Goal: Information Seeking & Learning: Learn about a topic

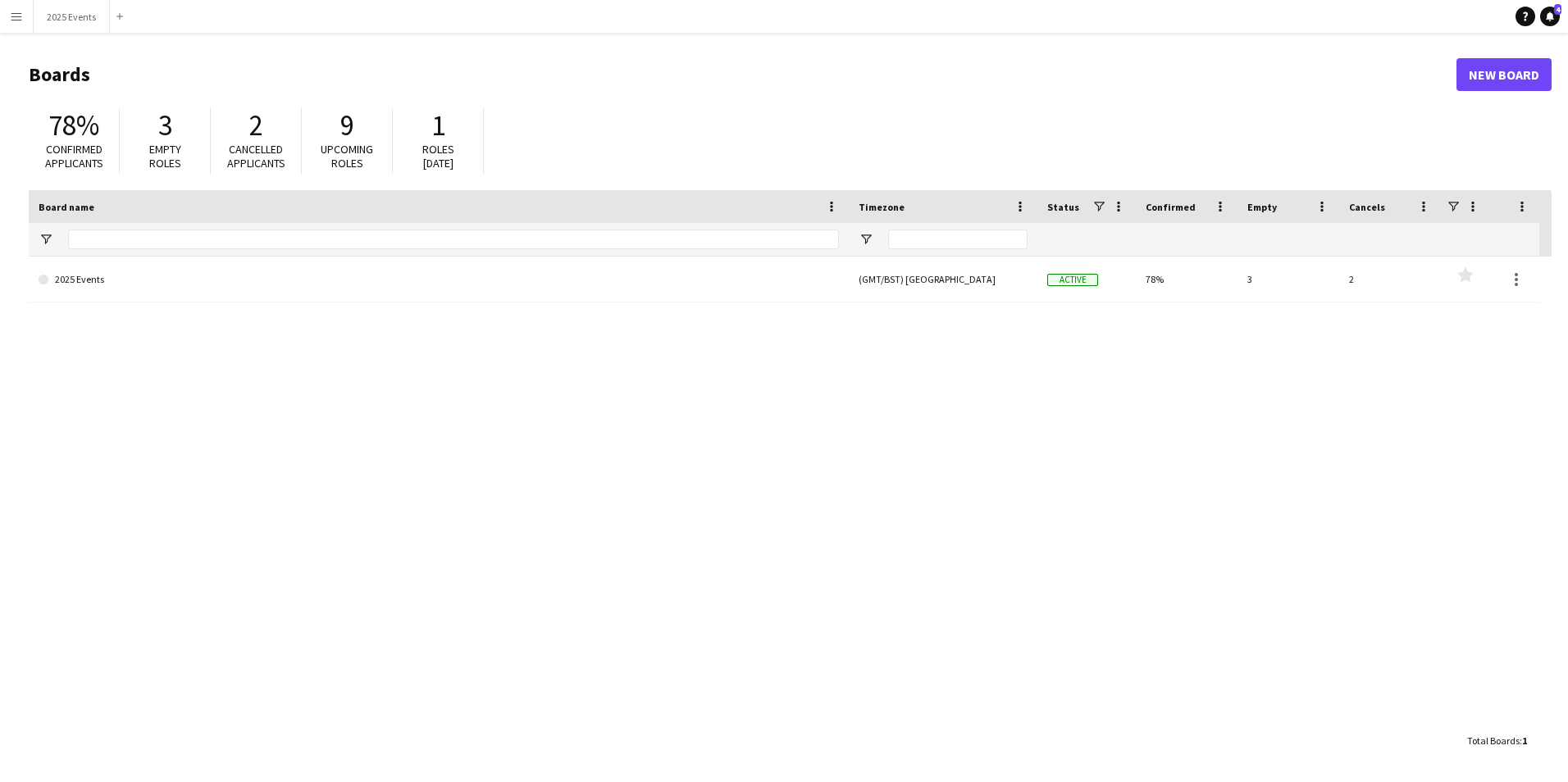
click at [17, 7] on button "Menu" at bounding box center [16, 16] width 32 height 32
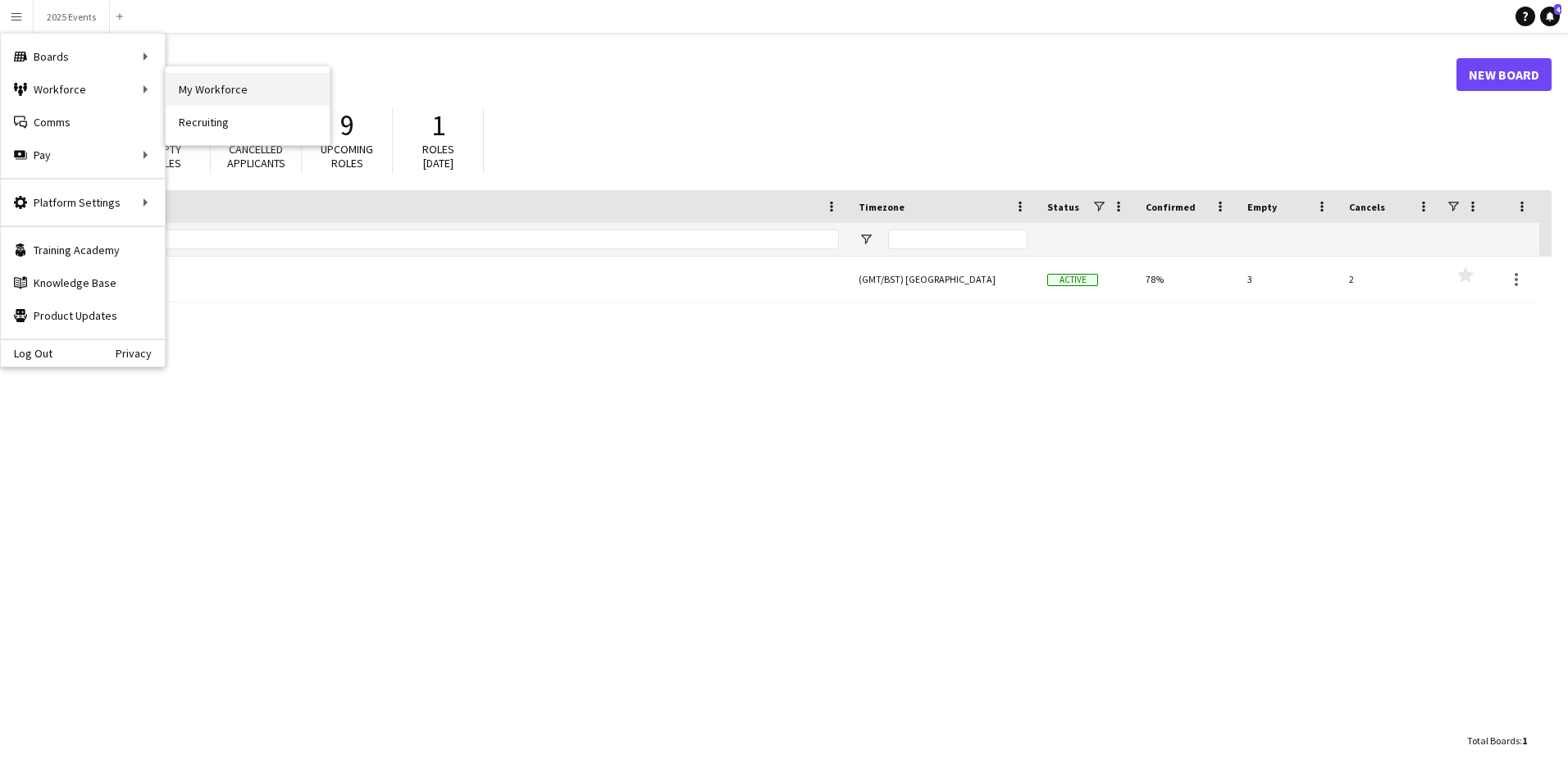
click at [201, 82] on link "My Workforce" at bounding box center [247, 89] width 164 height 32
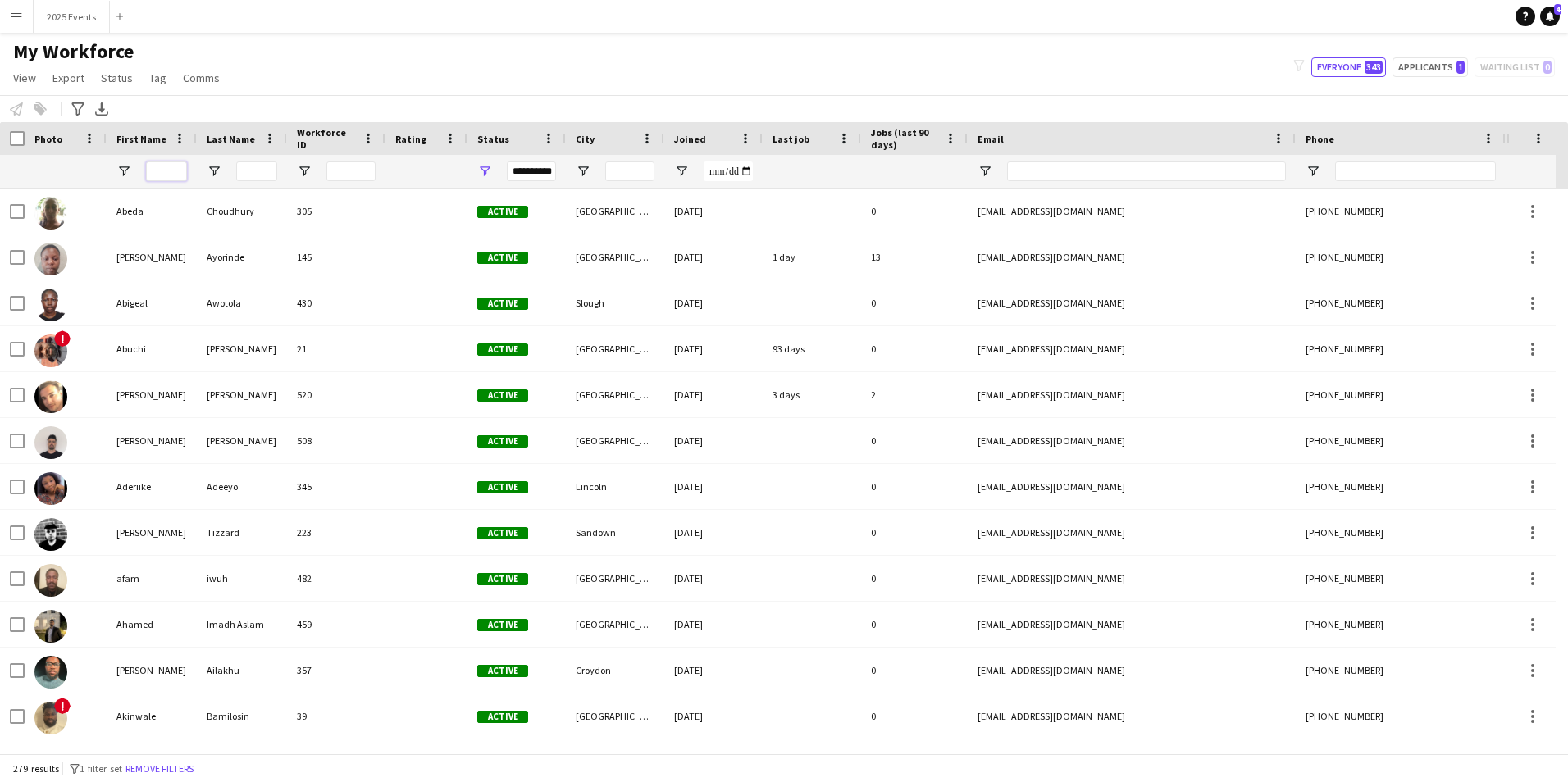
click at [156, 174] on input "First Name Filter Input" at bounding box center [166, 171] width 41 height 20
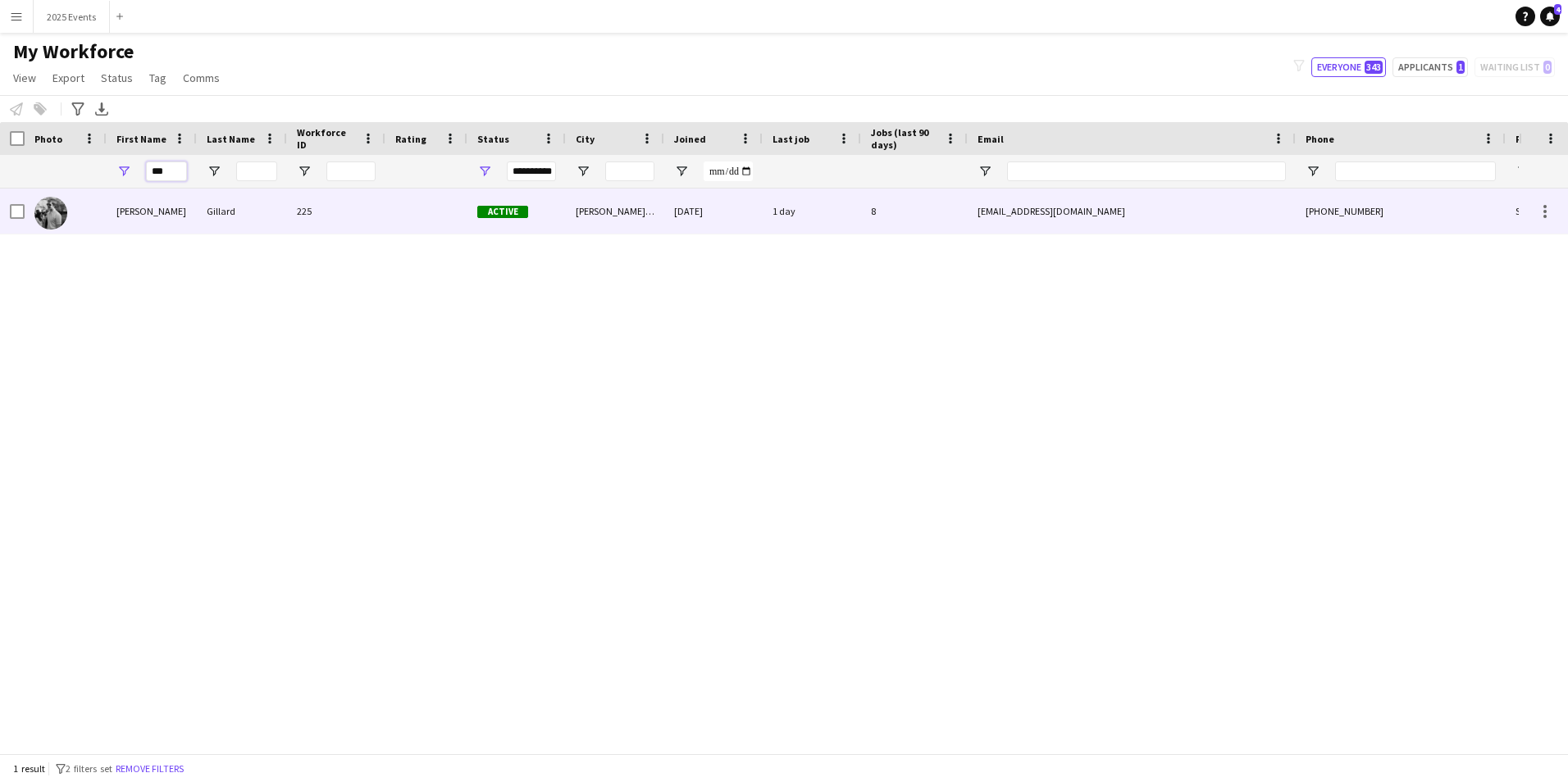
type input "***"
click at [311, 218] on div "225" at bounding box center [336, 211] width 98 height 45
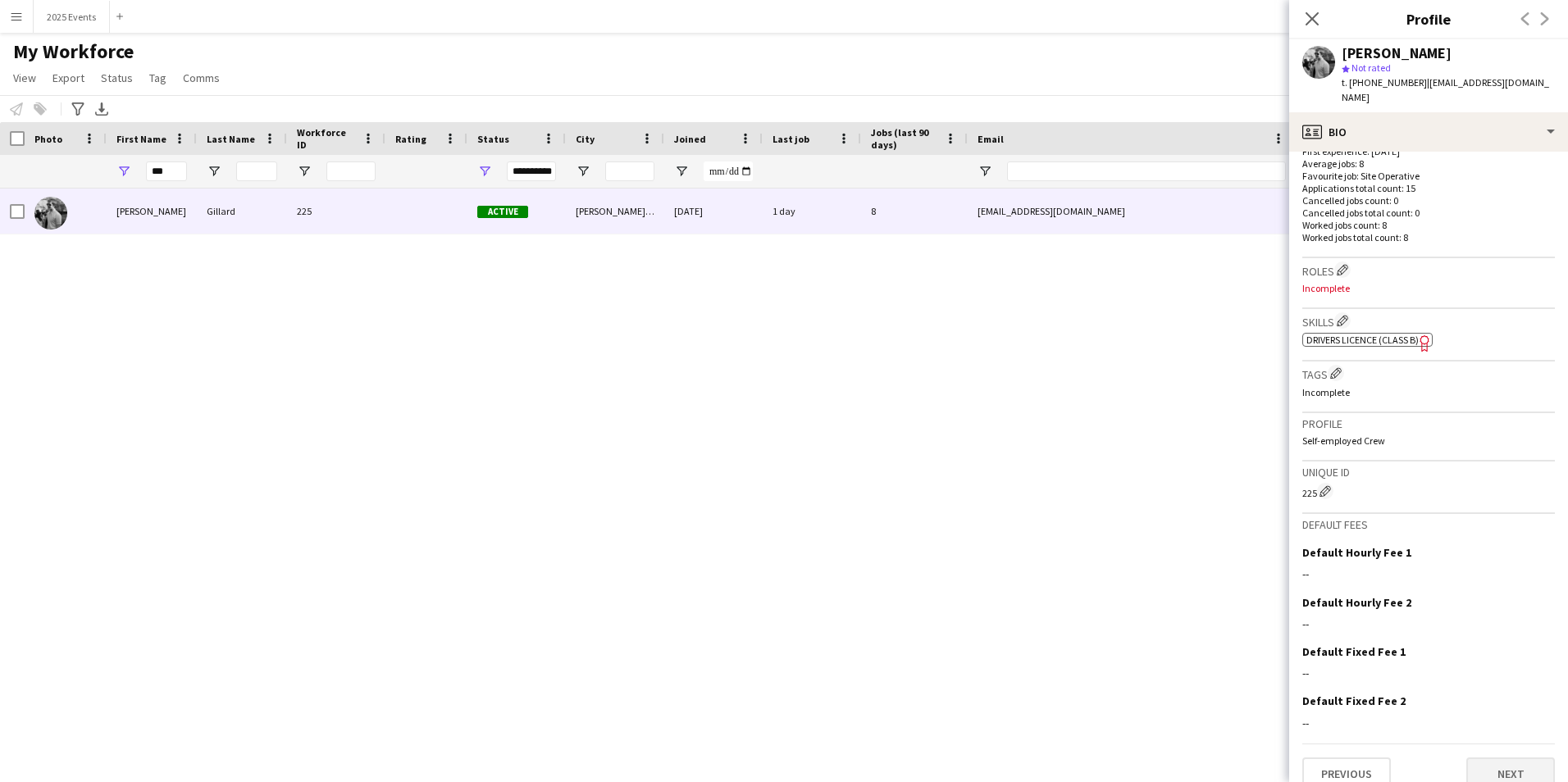
scroll to position [436, 0]
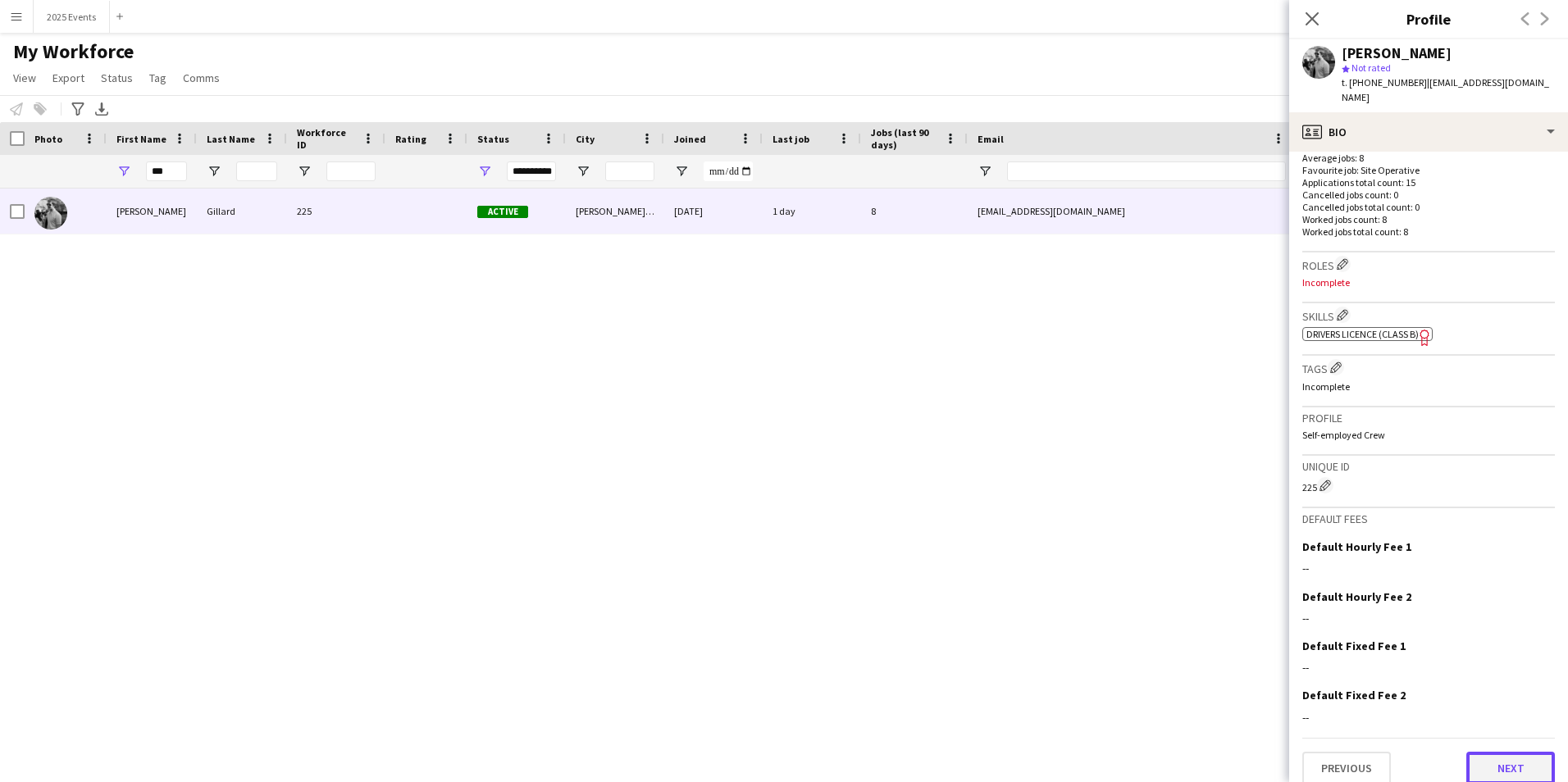
click at [1507, 756] on button "Next" at bounding box center [1511, 768] width 89 height 32
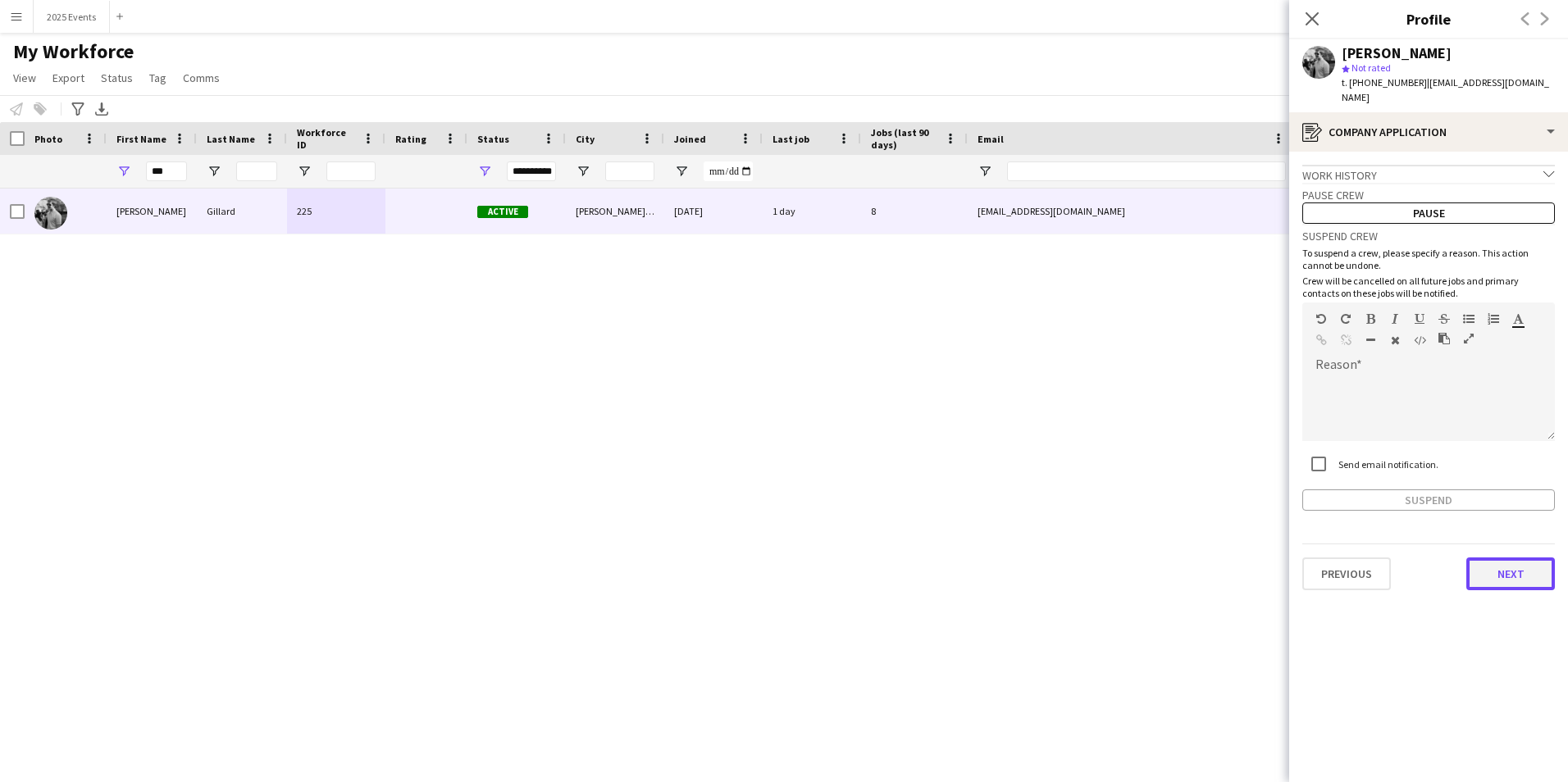
click at [1510, 564] on button "Next" at bounding box center [1511, 573] width 89 height 32
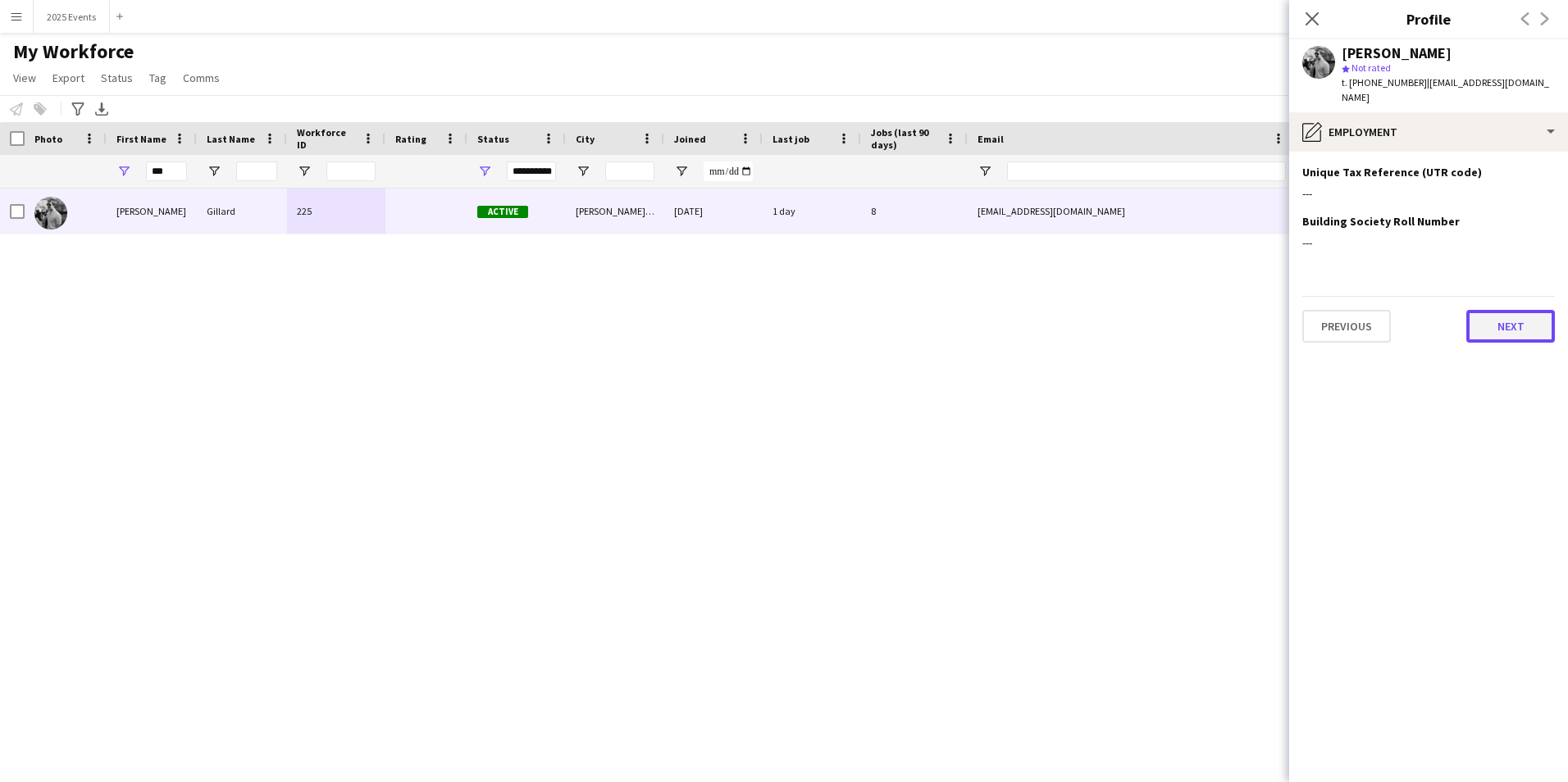
click at [1516, 310] on button "Next" at bounding box center [1511, 326] width 89 height 32
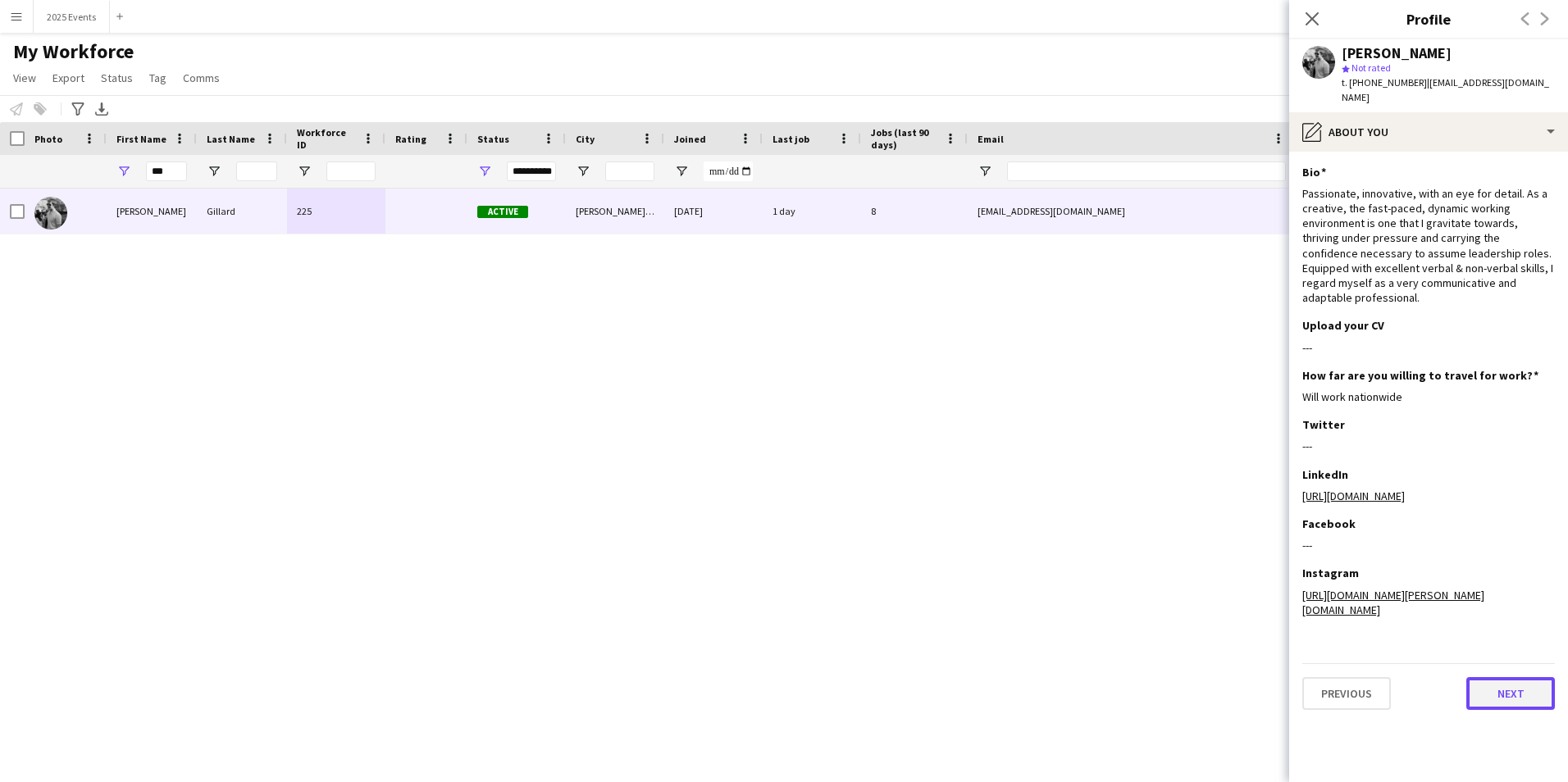
click at [1511, 677] on button "Next" at bounding box center [1511, 693] width 89 height 32
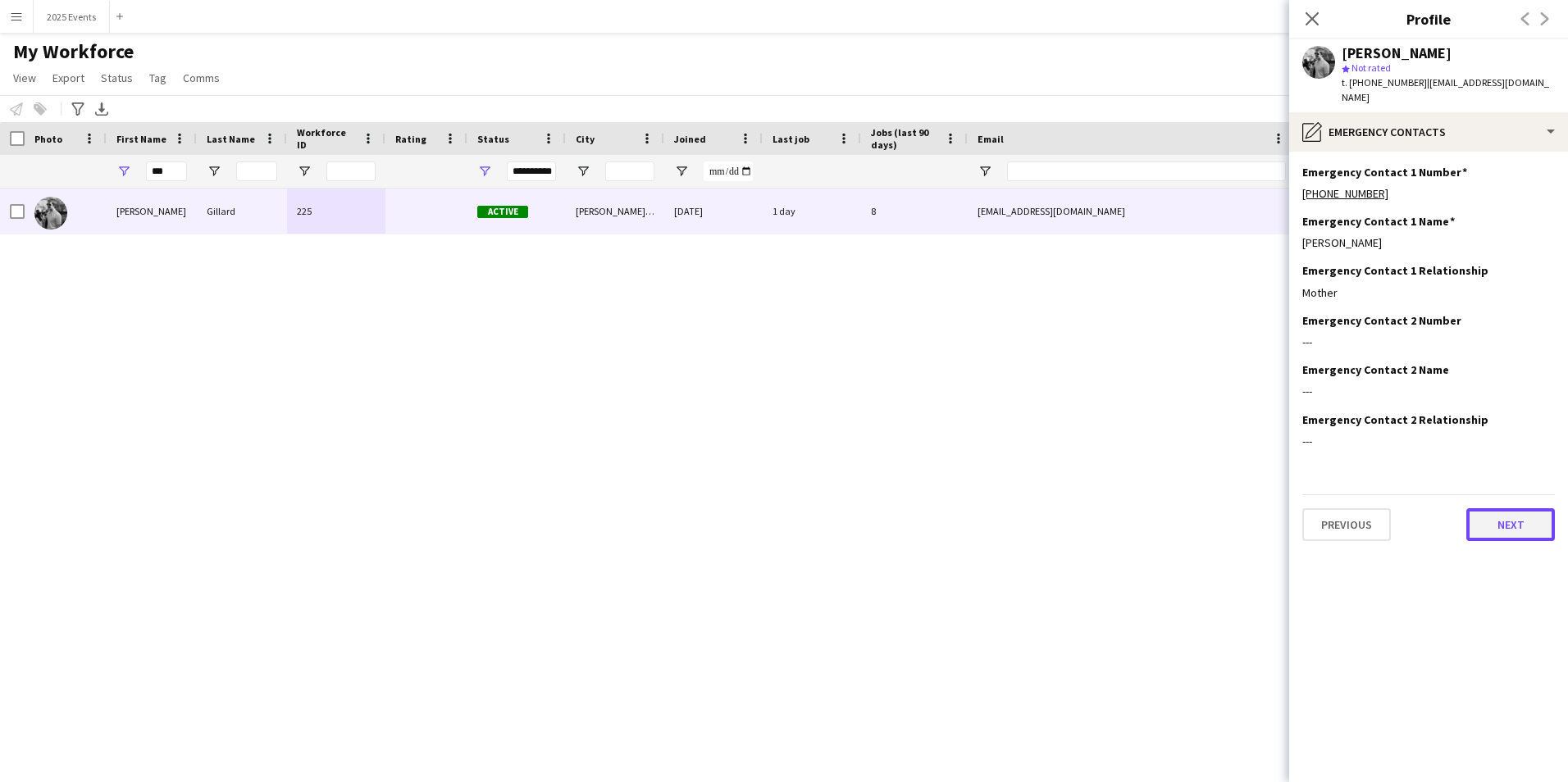
click at [1524, 514] on button "Next" at bounding box center [1511, 524] width 89 height 32
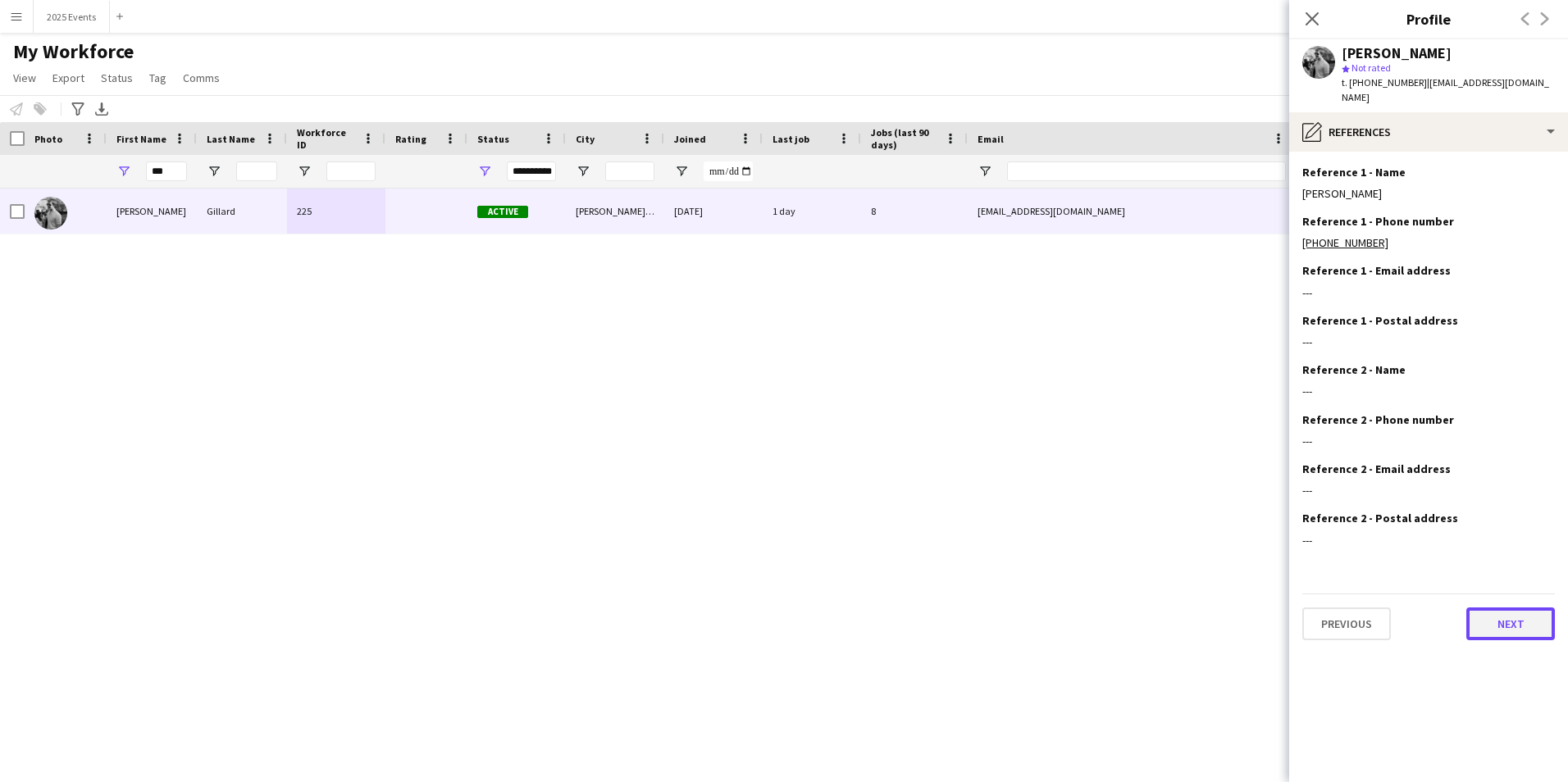
click at [1527, 615] on button "Next" at bounding box center [1511, 623] width 89 height 32
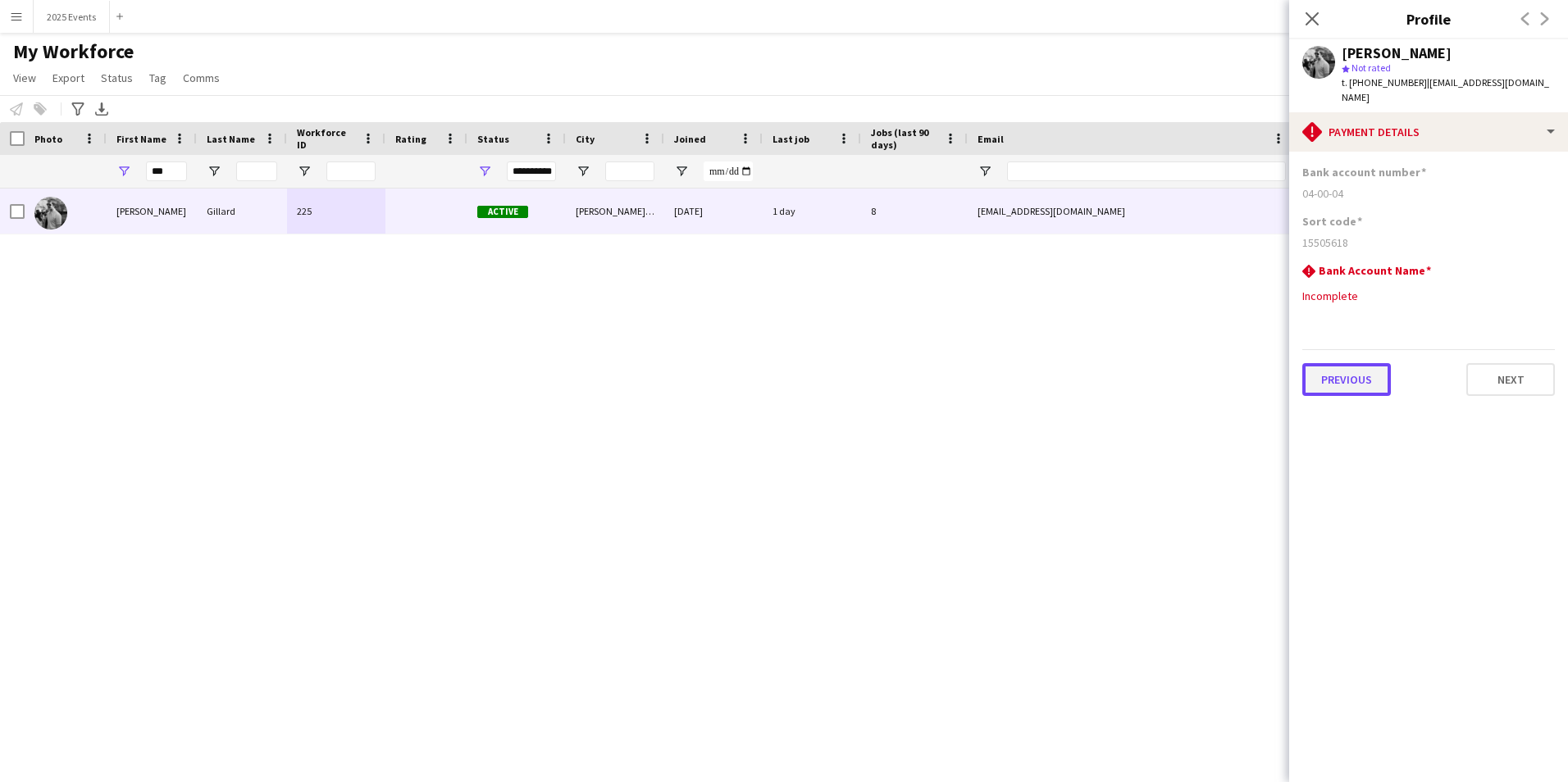
click at [1343, 366] on button "Previous" at bounding box center [1347, 379] width 89 height 32
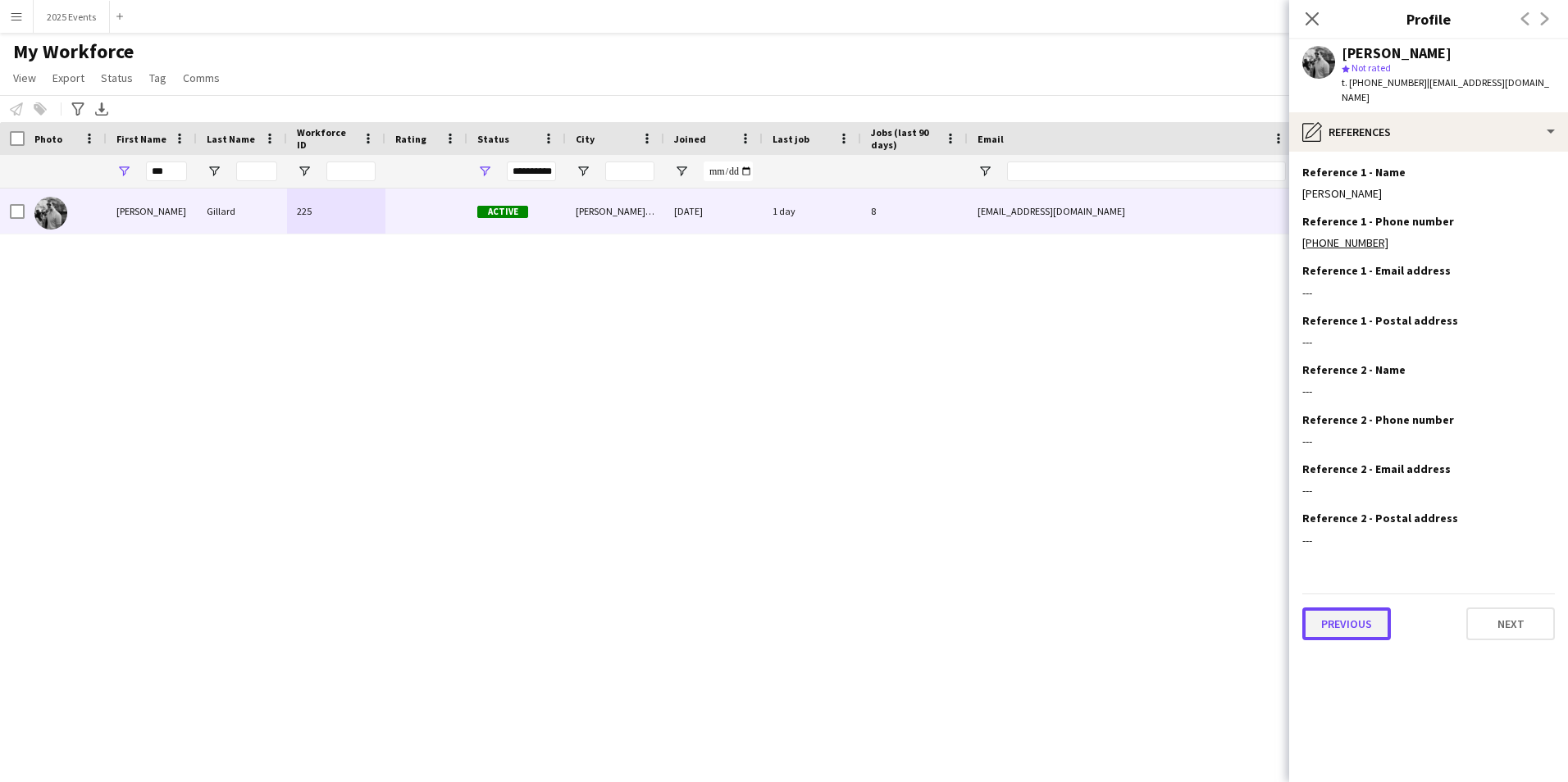
click at [1346, 607] on button "Previous" at bounding box center [1347, 623] width 89 height 32
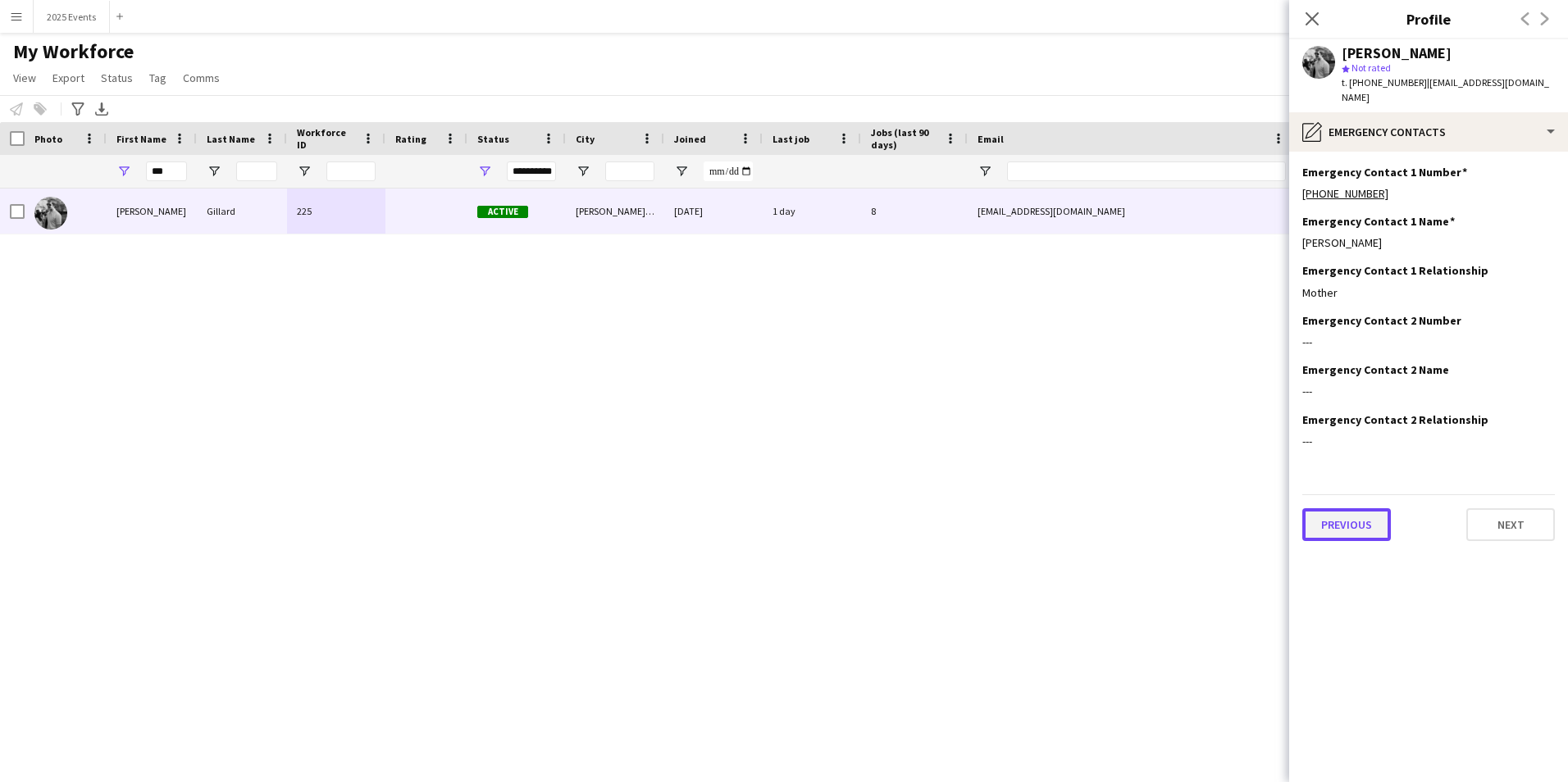
click at [1336, 509] on button "Previous" at bounding box center [1347, 524] width 89 height 32
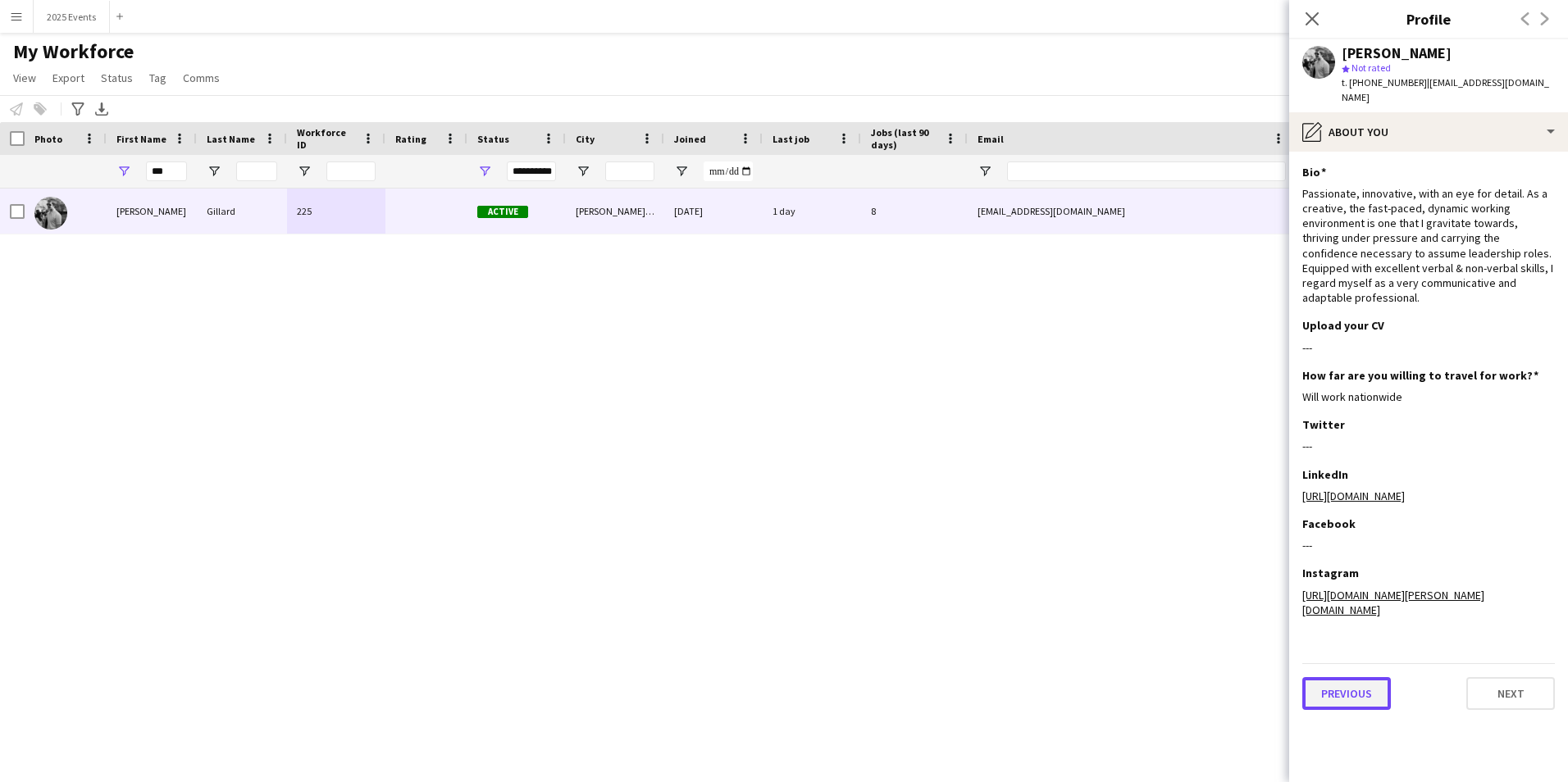
click at [1356, 677] on button "Previous" at bounding box center [1347, 693] width 89 height 32
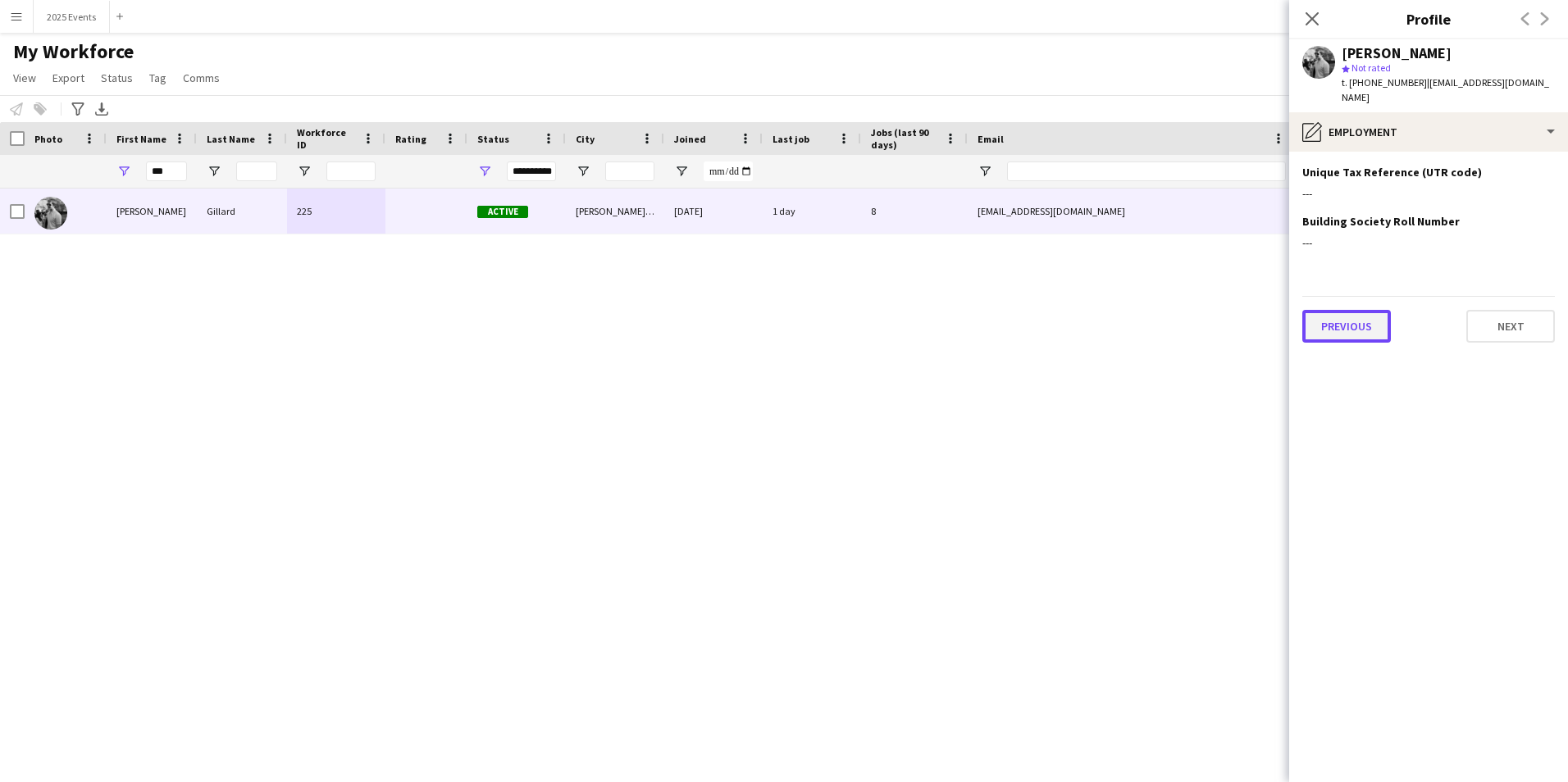
click at [1339, 317] on button "Previous" at bounding box center [1347, 326] width 89 height 32
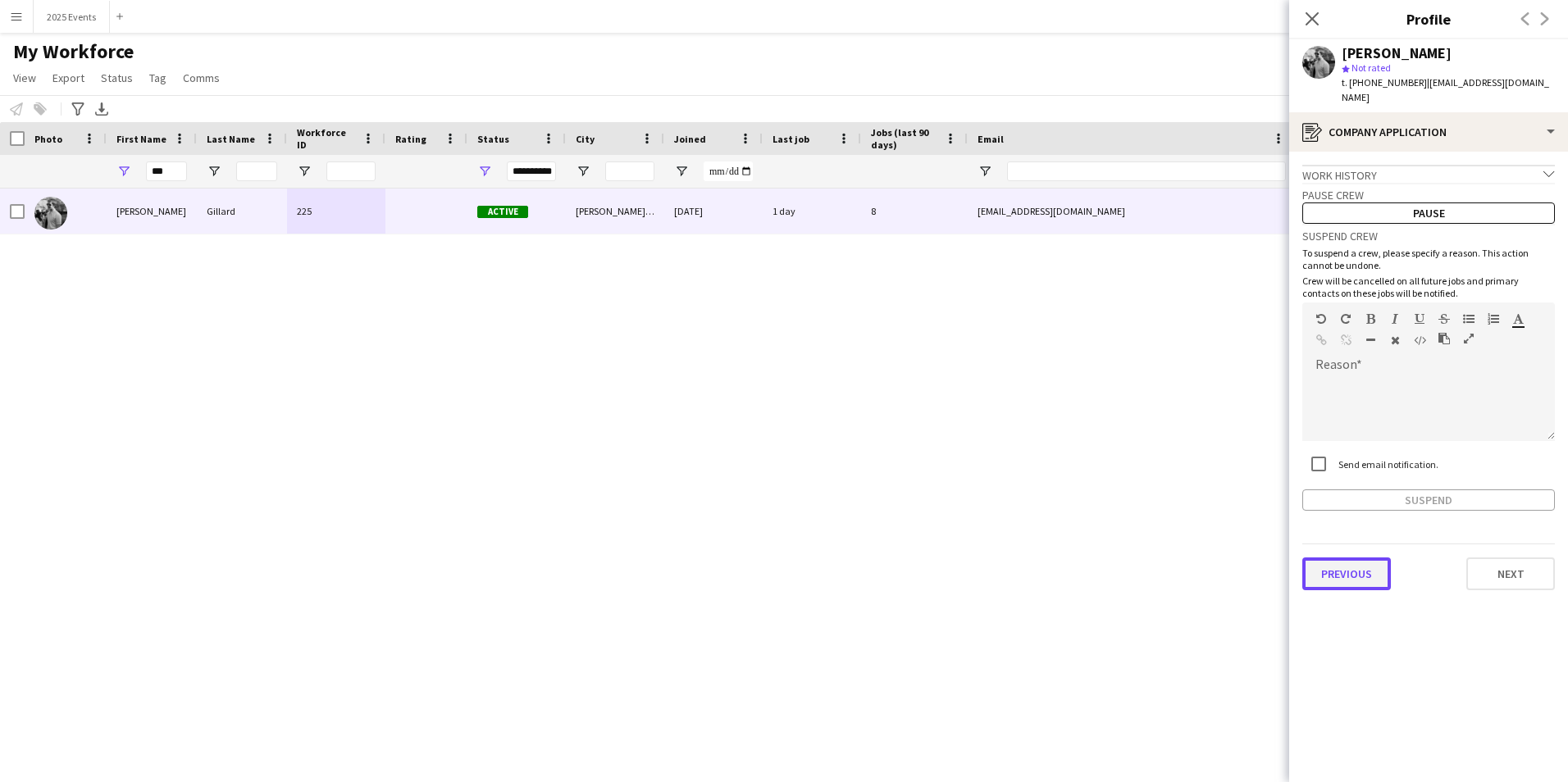
click at [1363, 561] on button "Previous" at bounding box center [1347, 573] width 89 height 32
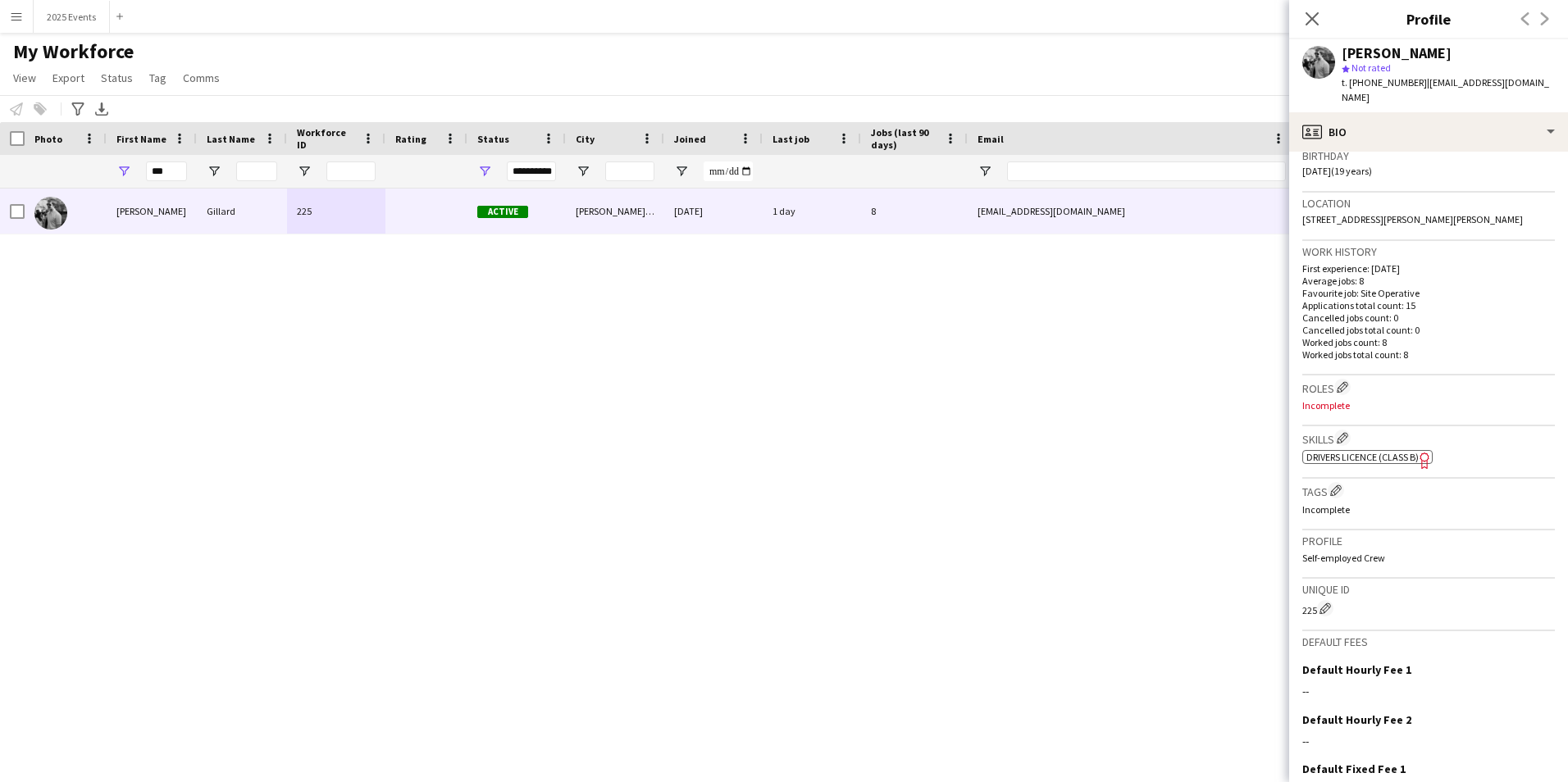
scroll to position [328, 0]
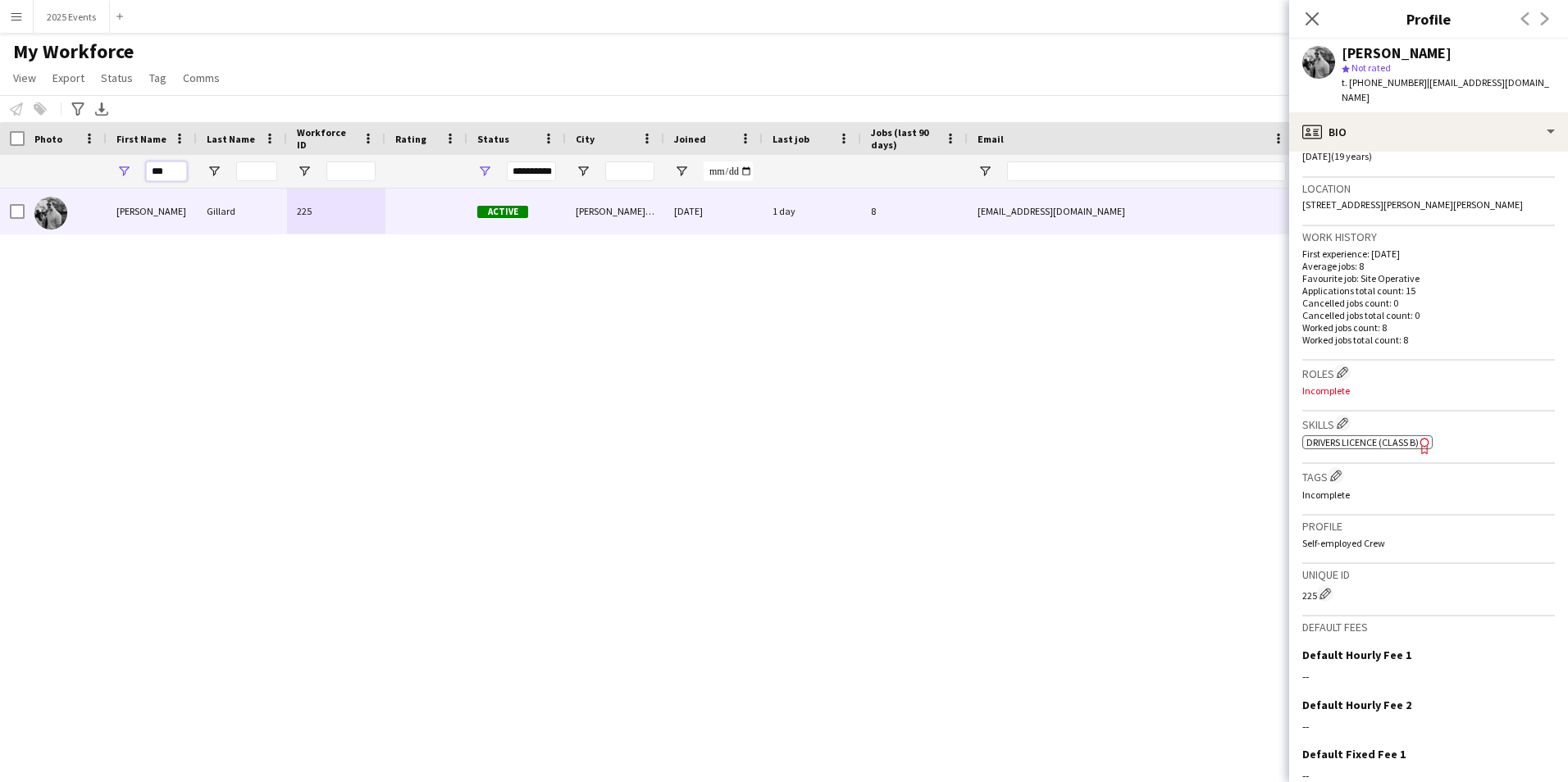
drag, startPoint x: 153, startPoint y: 175, endPoint x: 127, endPoint y: 175, distance: 26.0
click at [127, 175] on div "***" at bounding box center [151, 170] width 91 height 32
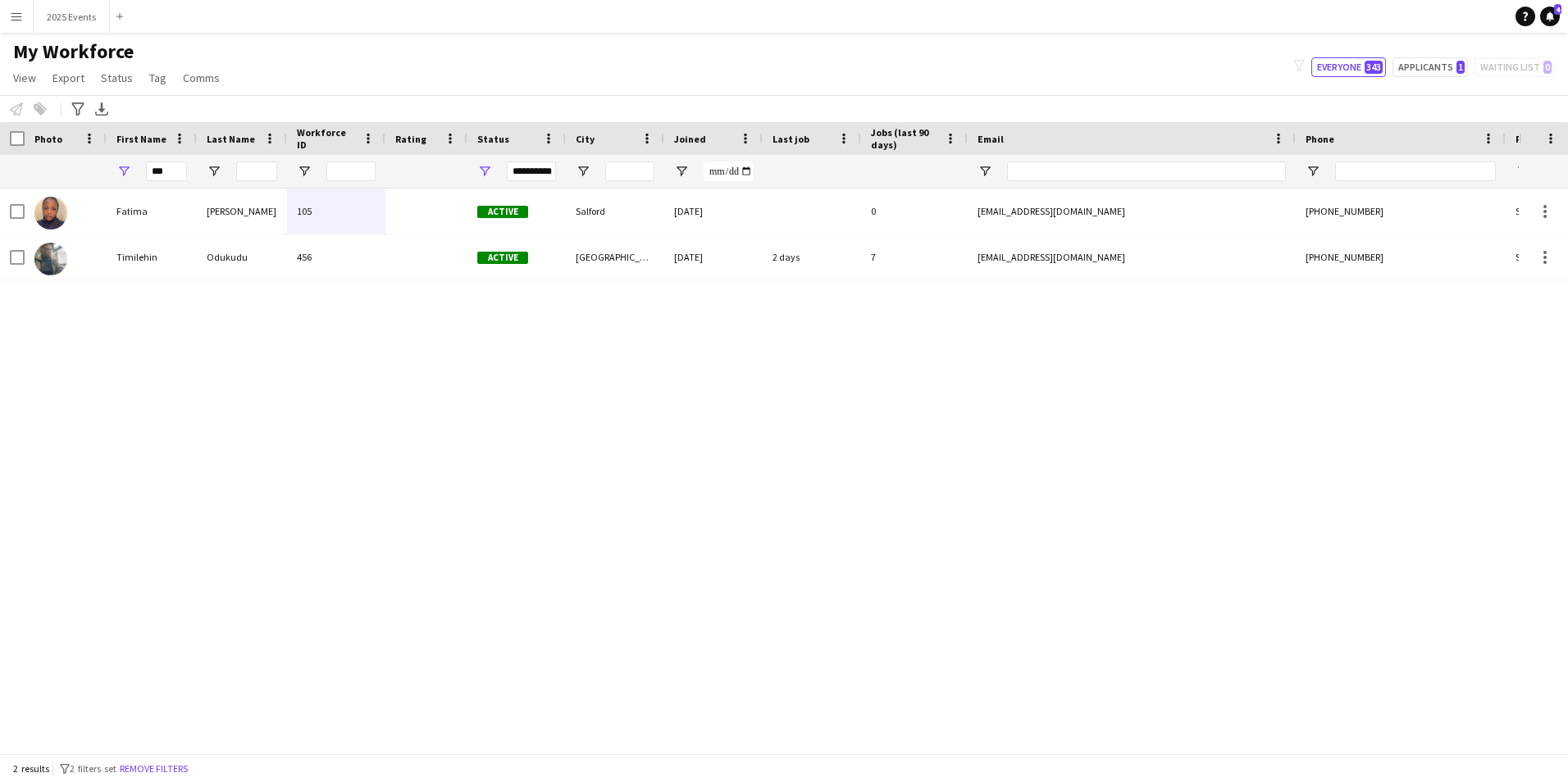
click at [716, 531] on div "[PERSON_NAME] Samusa [PERSON_NAME] 105 Active Salford [DATE] 0 [EMAIL_ADDRESS][…" at bounding box center [759, 465] width 1519 height 553
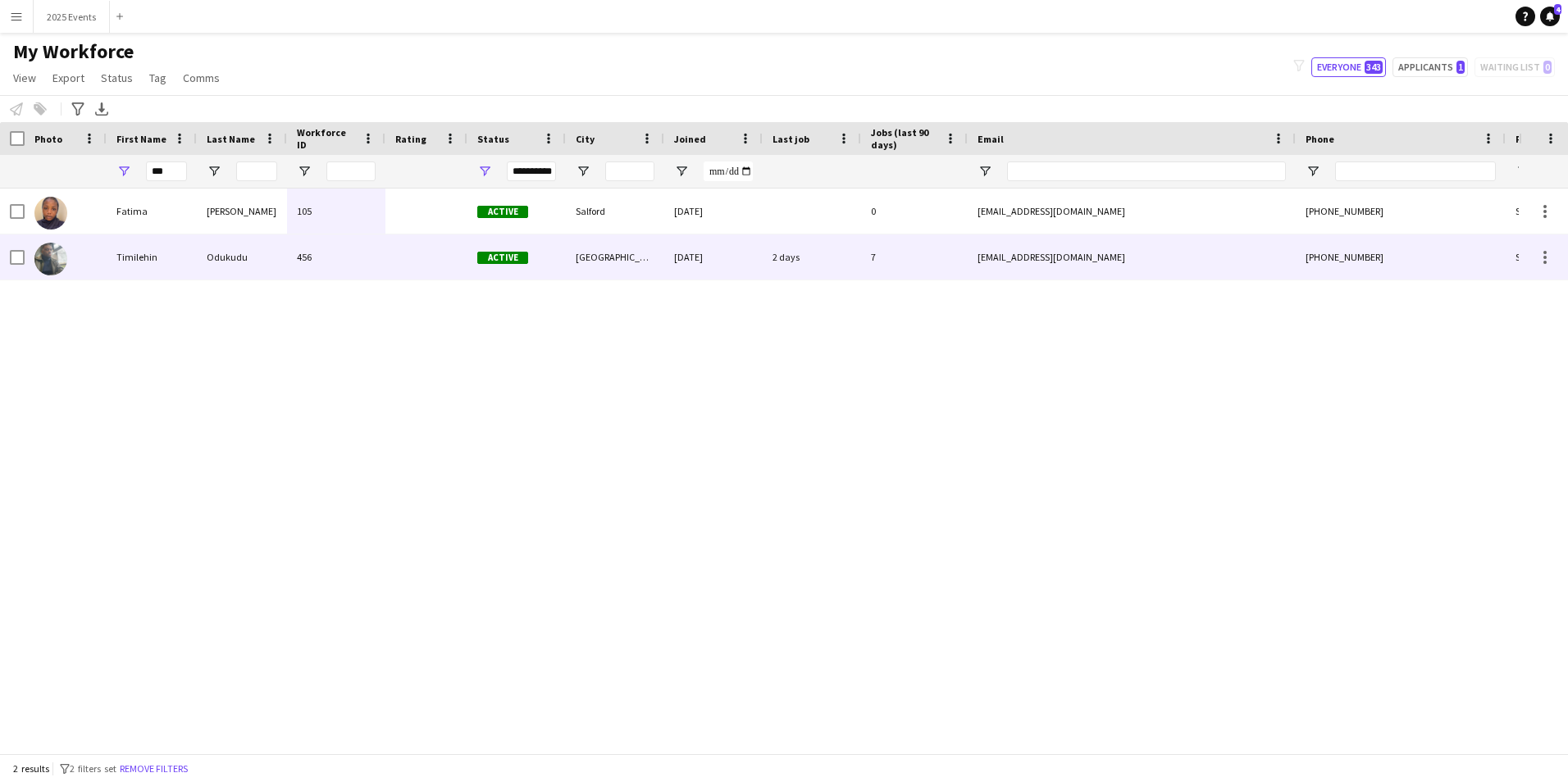
click at [229, 271] on div "Odukudu" at bounding box center [242, 257] width 91 height 45
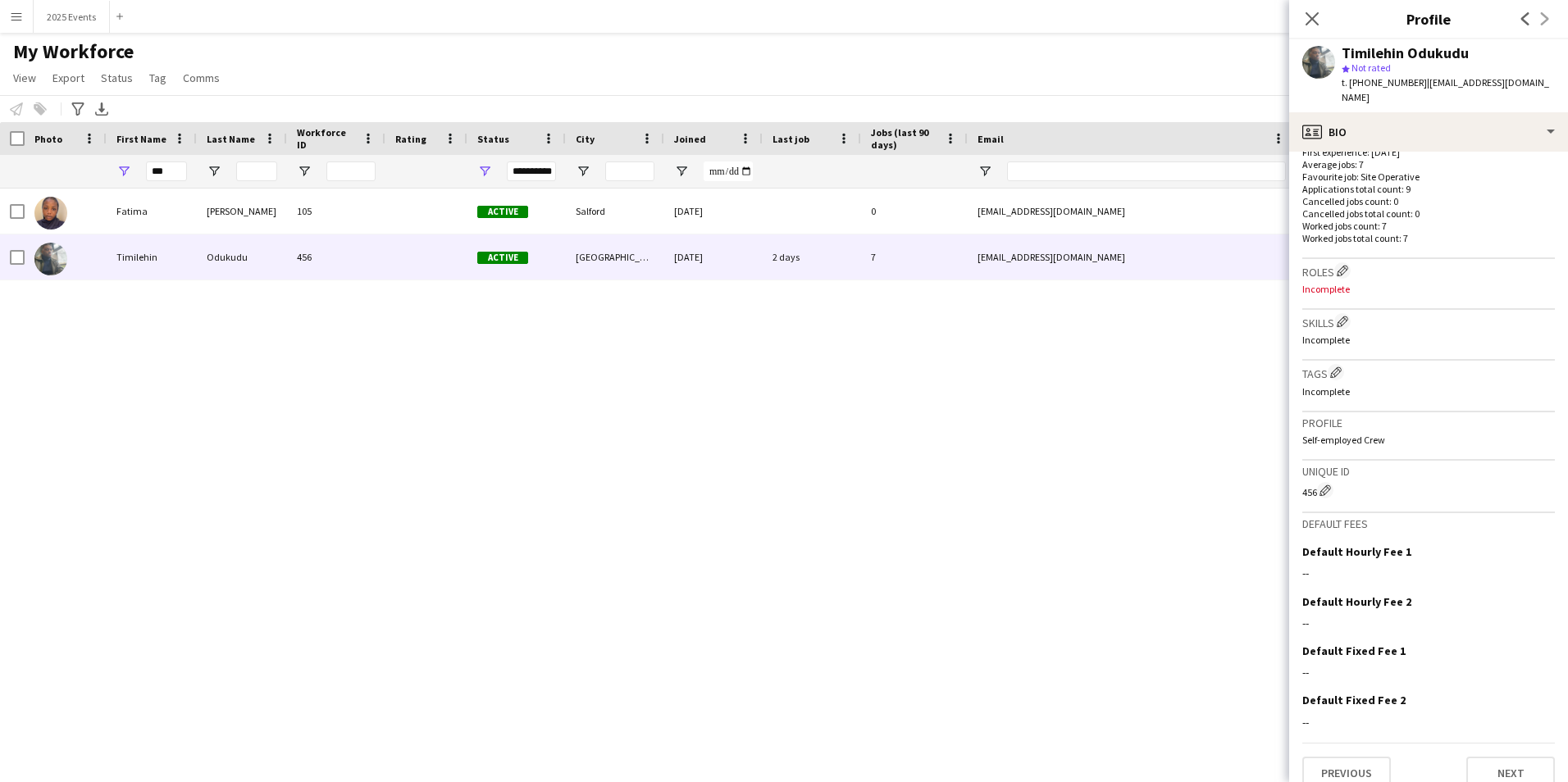
scroll to position [435, 0]
click at [1526, 752] on button "Next" at bounding box center [1511, 768] width 89 height 32
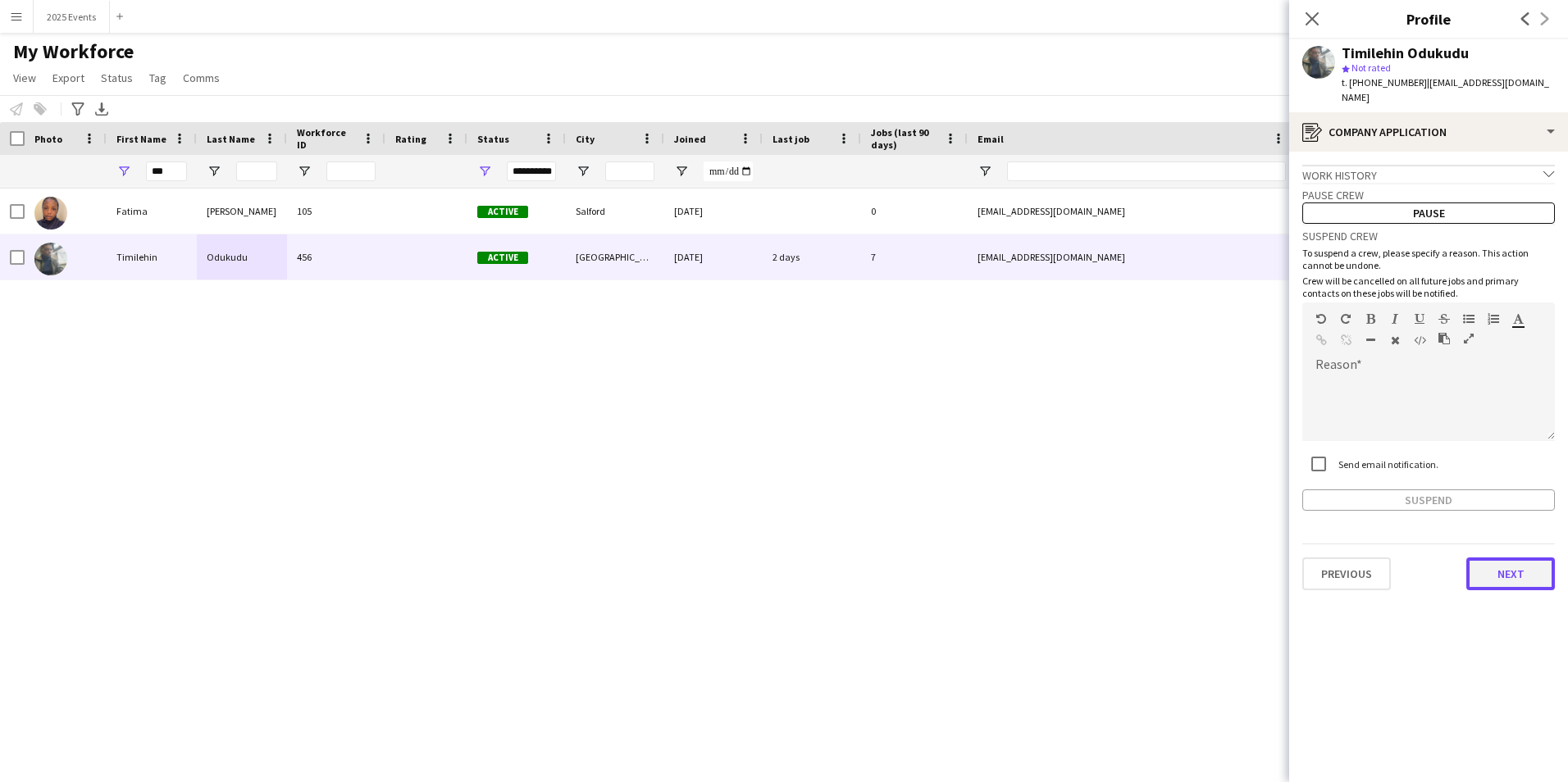
click at [1505, 558] on button "Next" at bounding box center [1511, 573] width 89 height 32
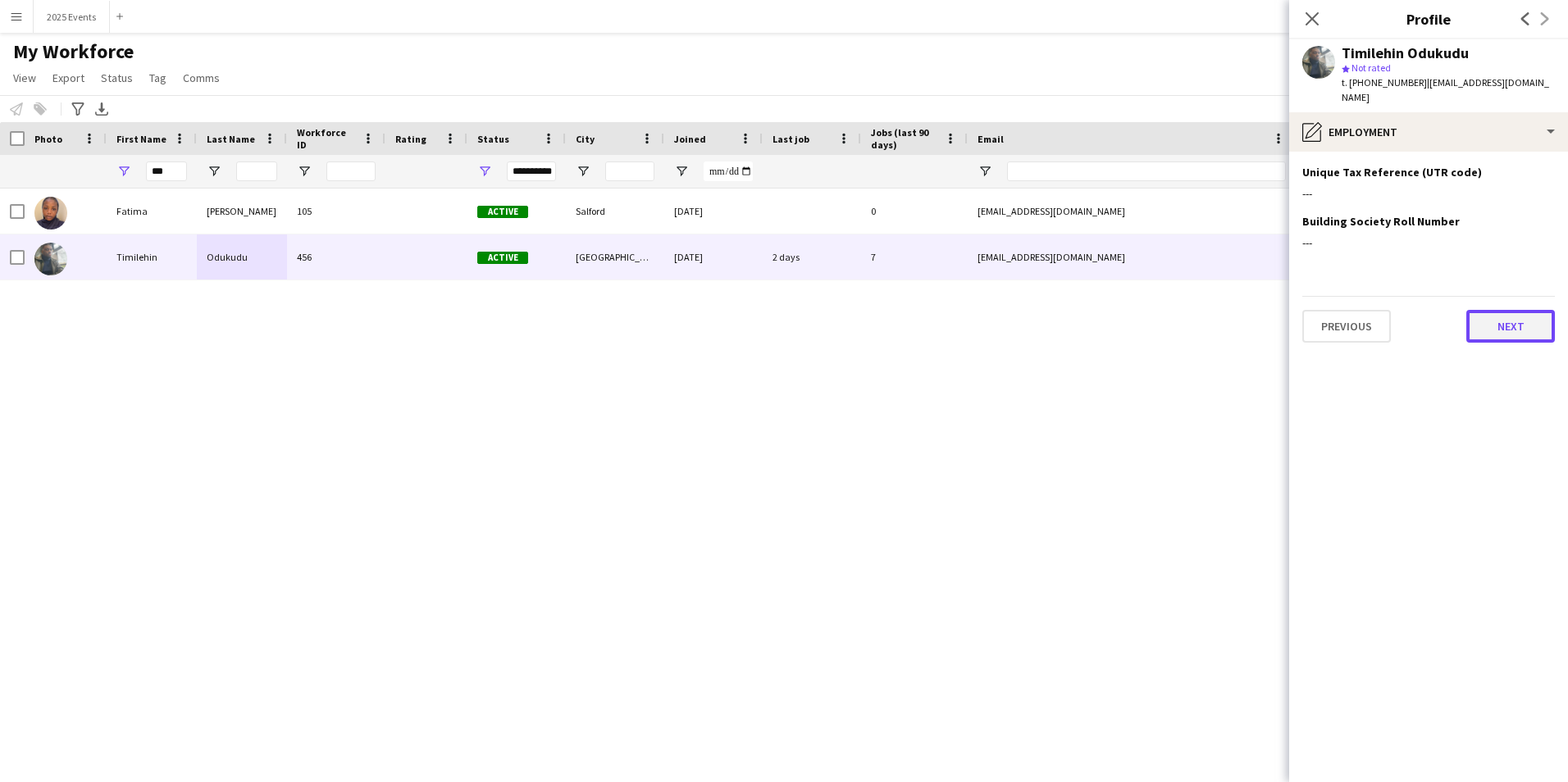
click at [1499, 310] on button "Next" at bounding box center [1511, 326] width 89 height 32
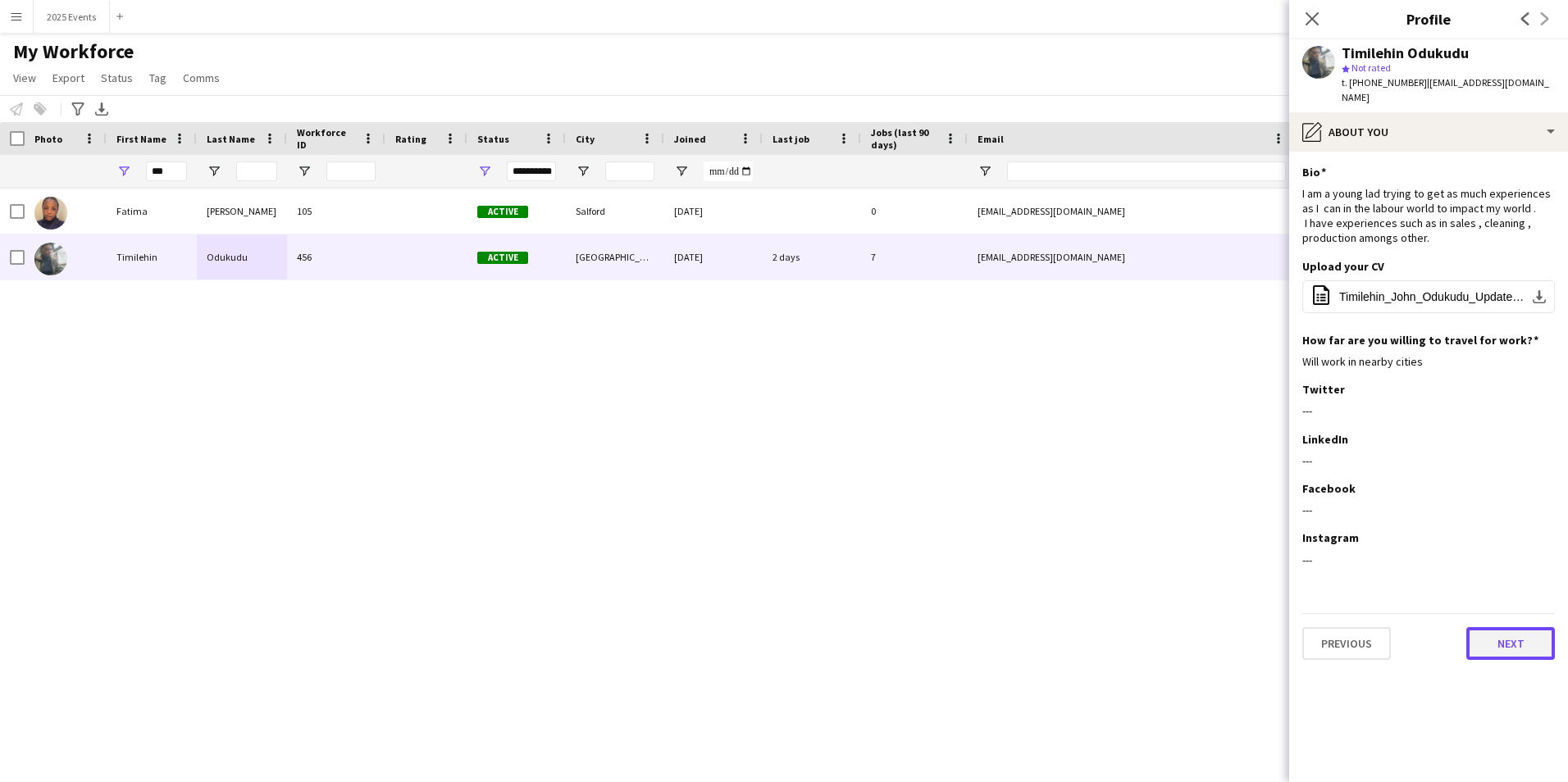
click at [1531, 633] on button "Next" at bounding box center [1511, 643] width 89 height 32
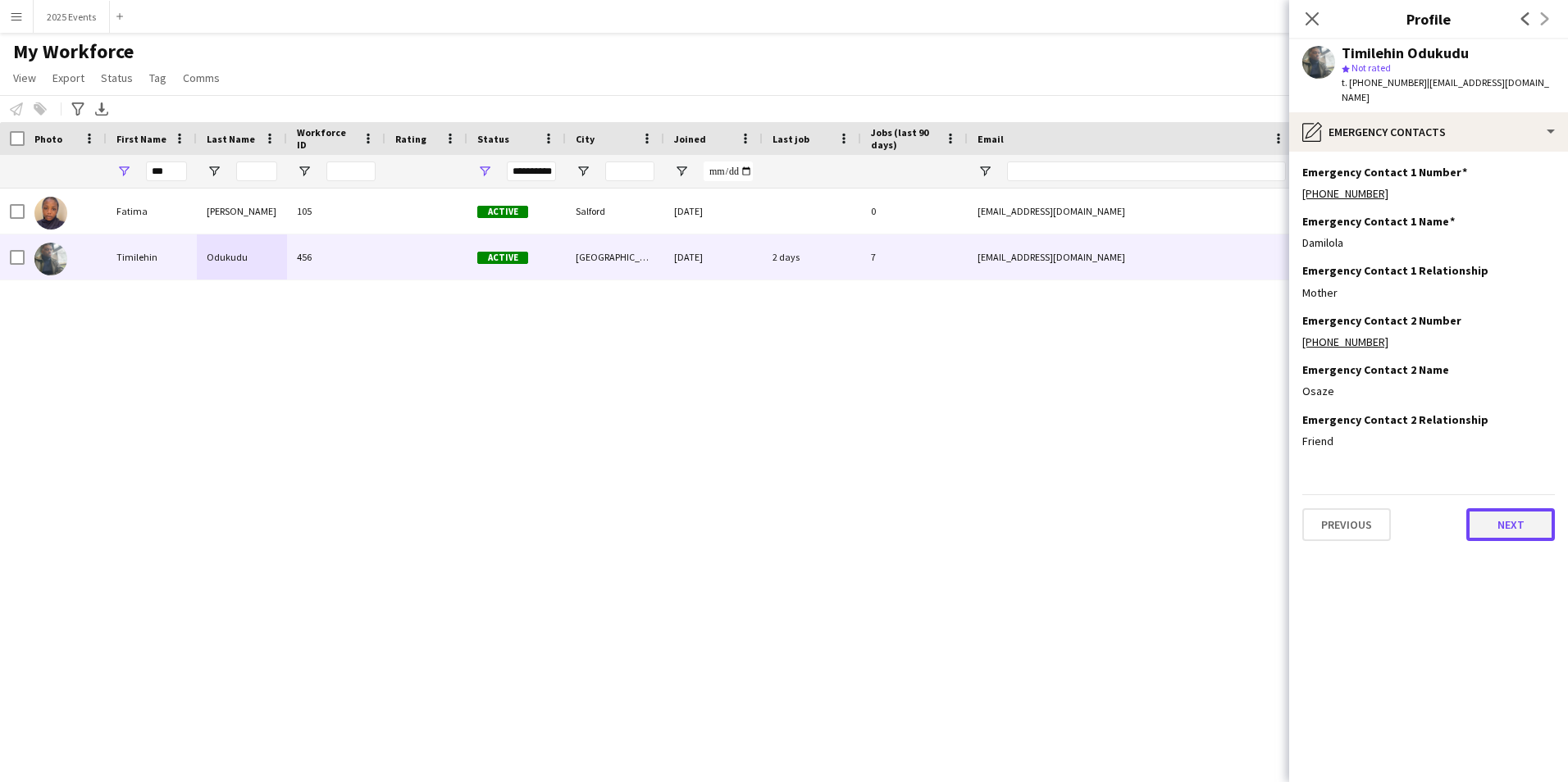
click at [1511, 509] on button "Next" at bounding box center [1511, 524] width 89 height 32
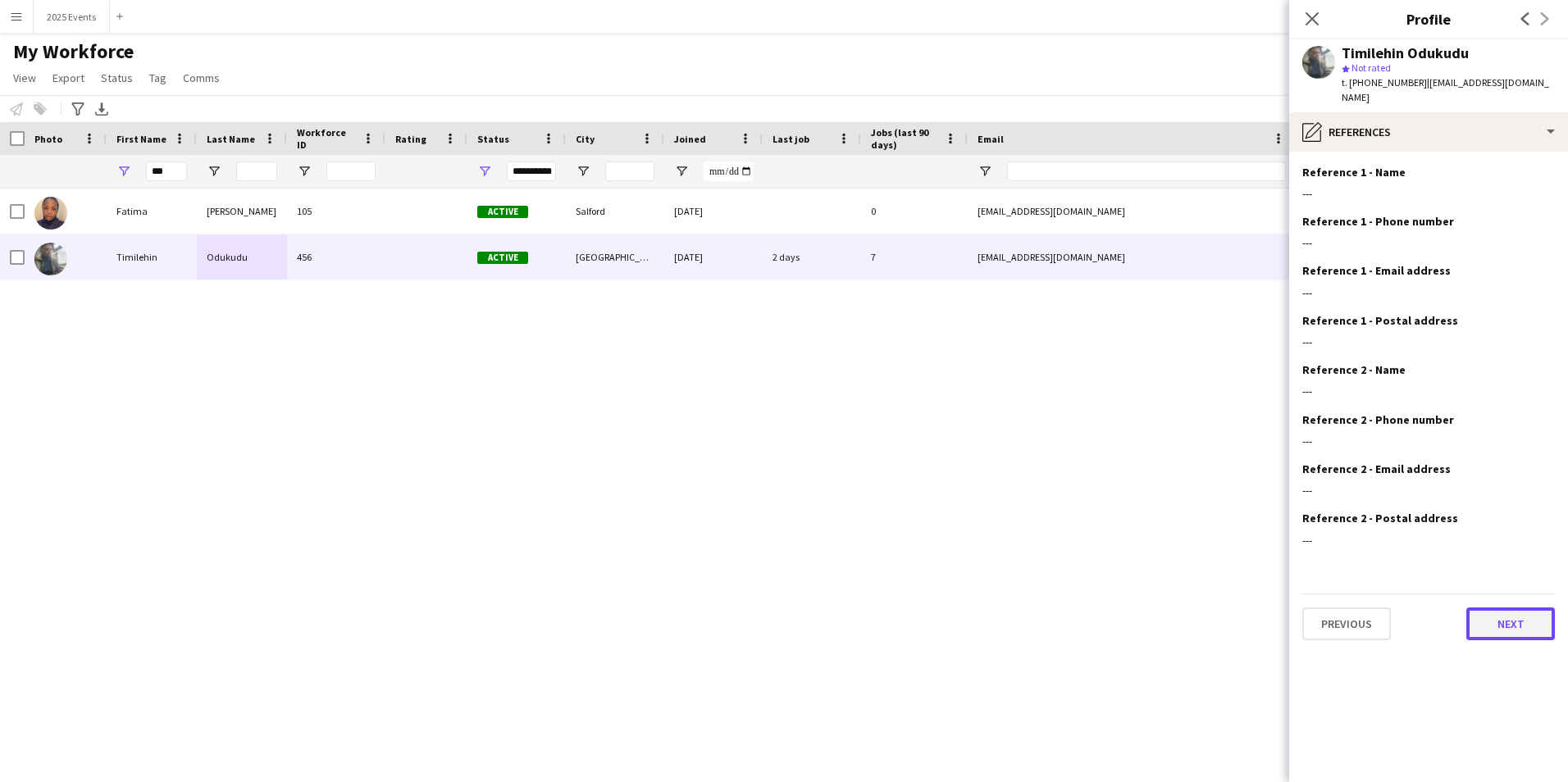
click at [1550, 614] on button "Next" at bounding box center [1511, 623] width 89 height 32
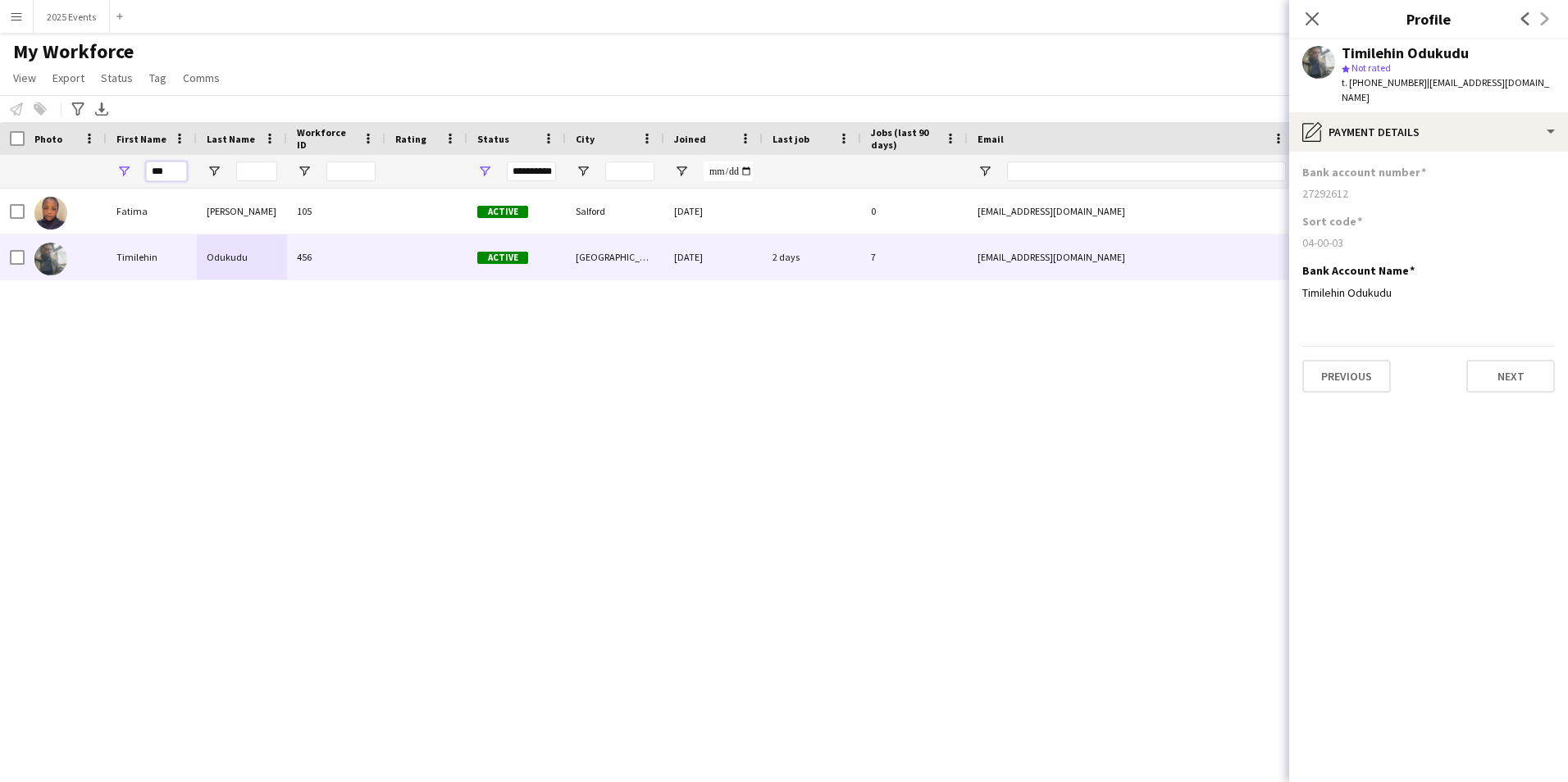
click at [170, 175] on input "***" at bounding box center [166, 171] width 41 height 20
type input "*"
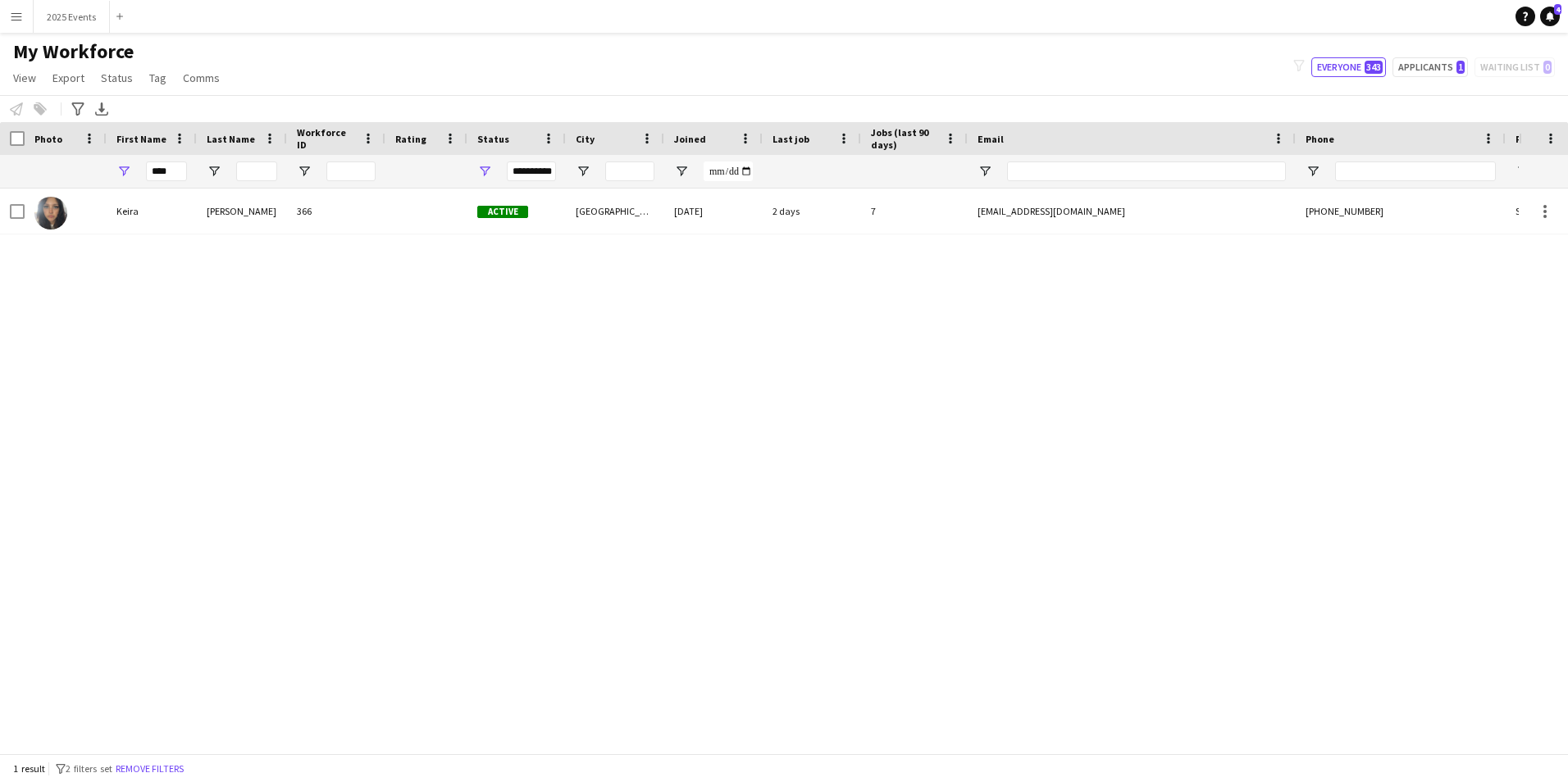
click at [811, 424] on div "[PERSON_NAME] 366 Active [GEOGRAPHIC_DATA] [DATE] 2 days 7 [EMAIL_ADDRESS][DOMA…" at bounding box center [759, 465] width 1519 height 553
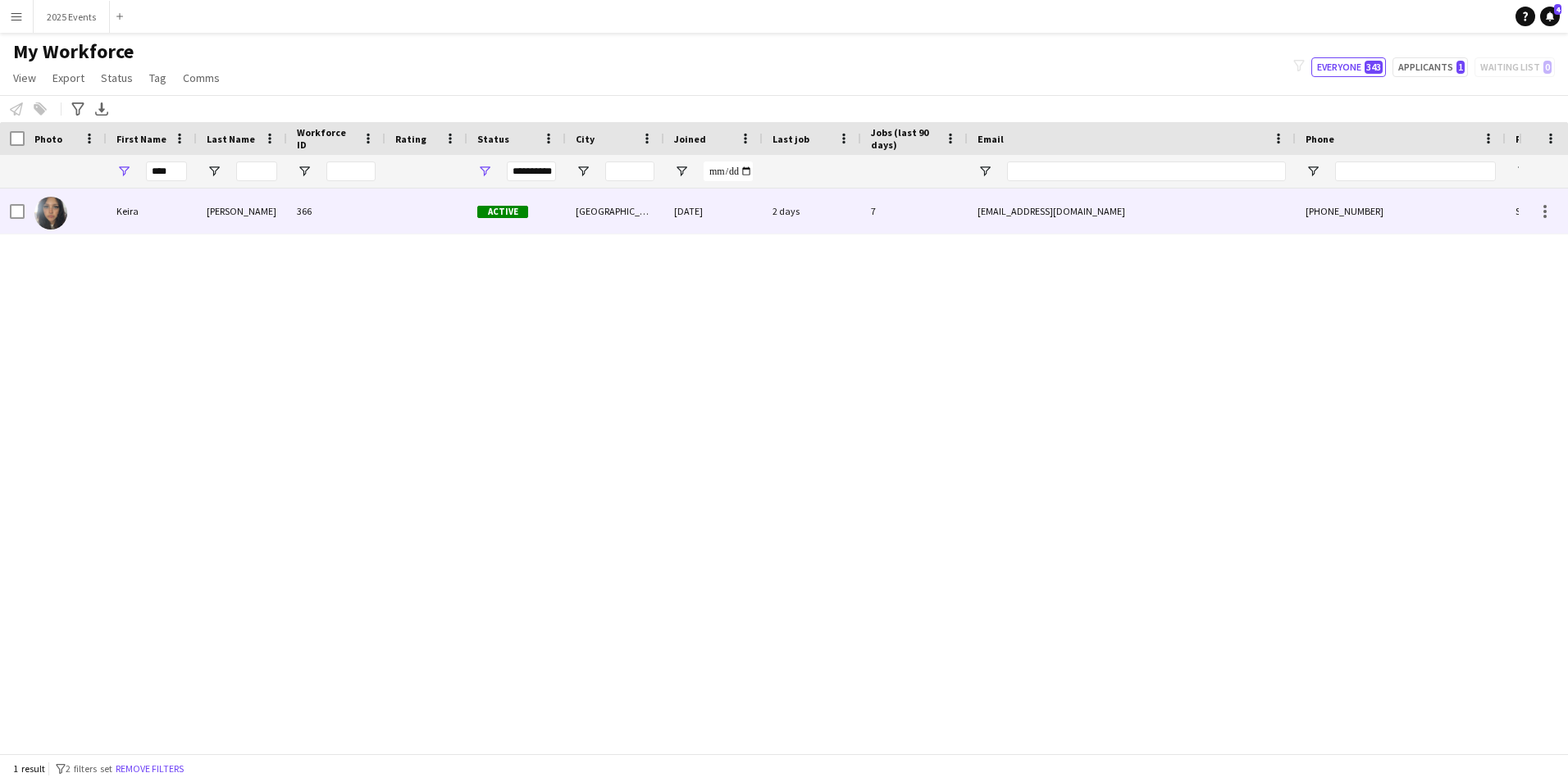
click at [279, 210] on div "[PERSON_NAME]" at bounding box center [242, 211] width 91 height 45
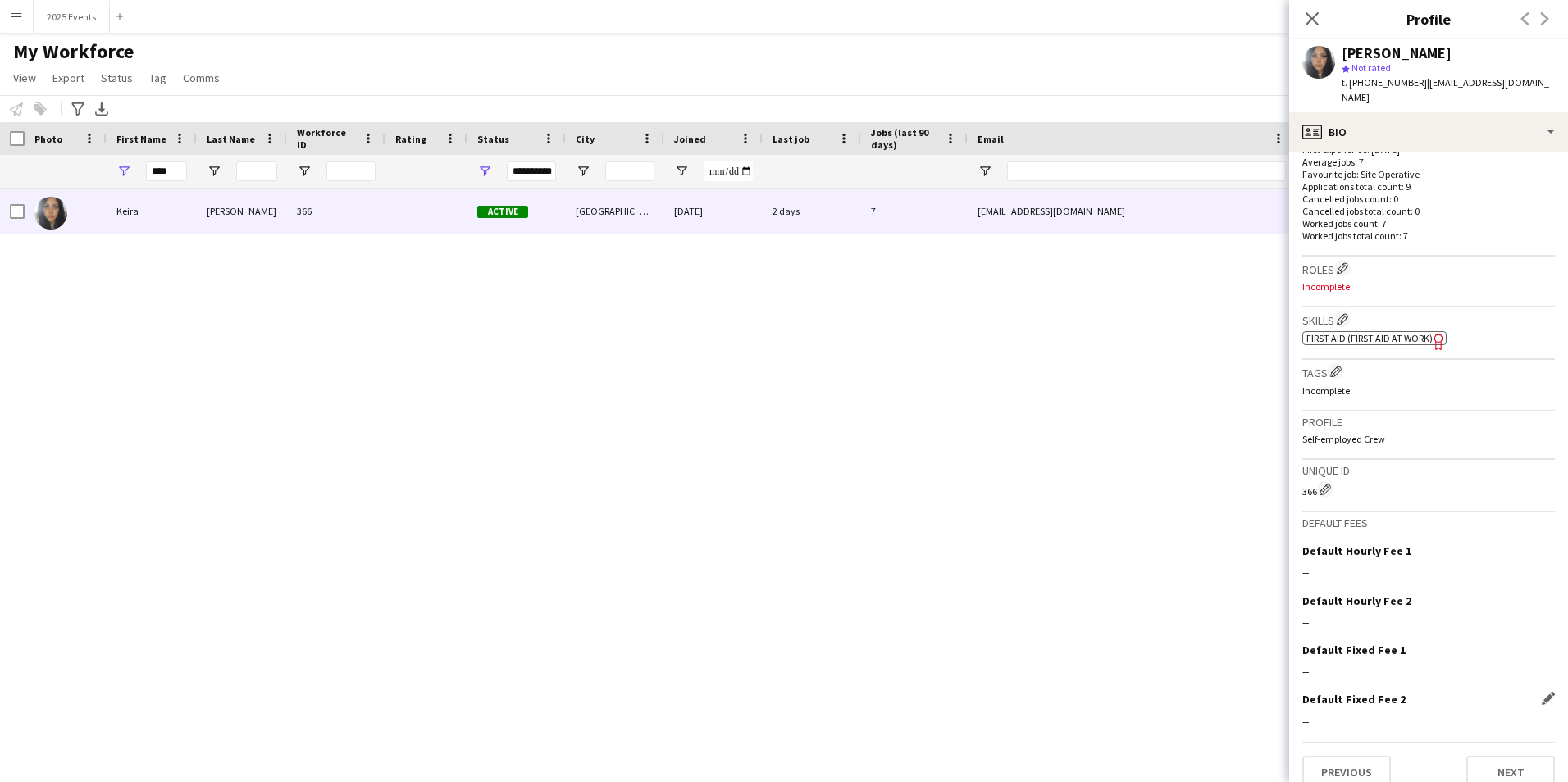
scroll to position [436, 0]
click at [1509, 752] on button "Next" at bounding box center [1511, 768] width 89 height 32
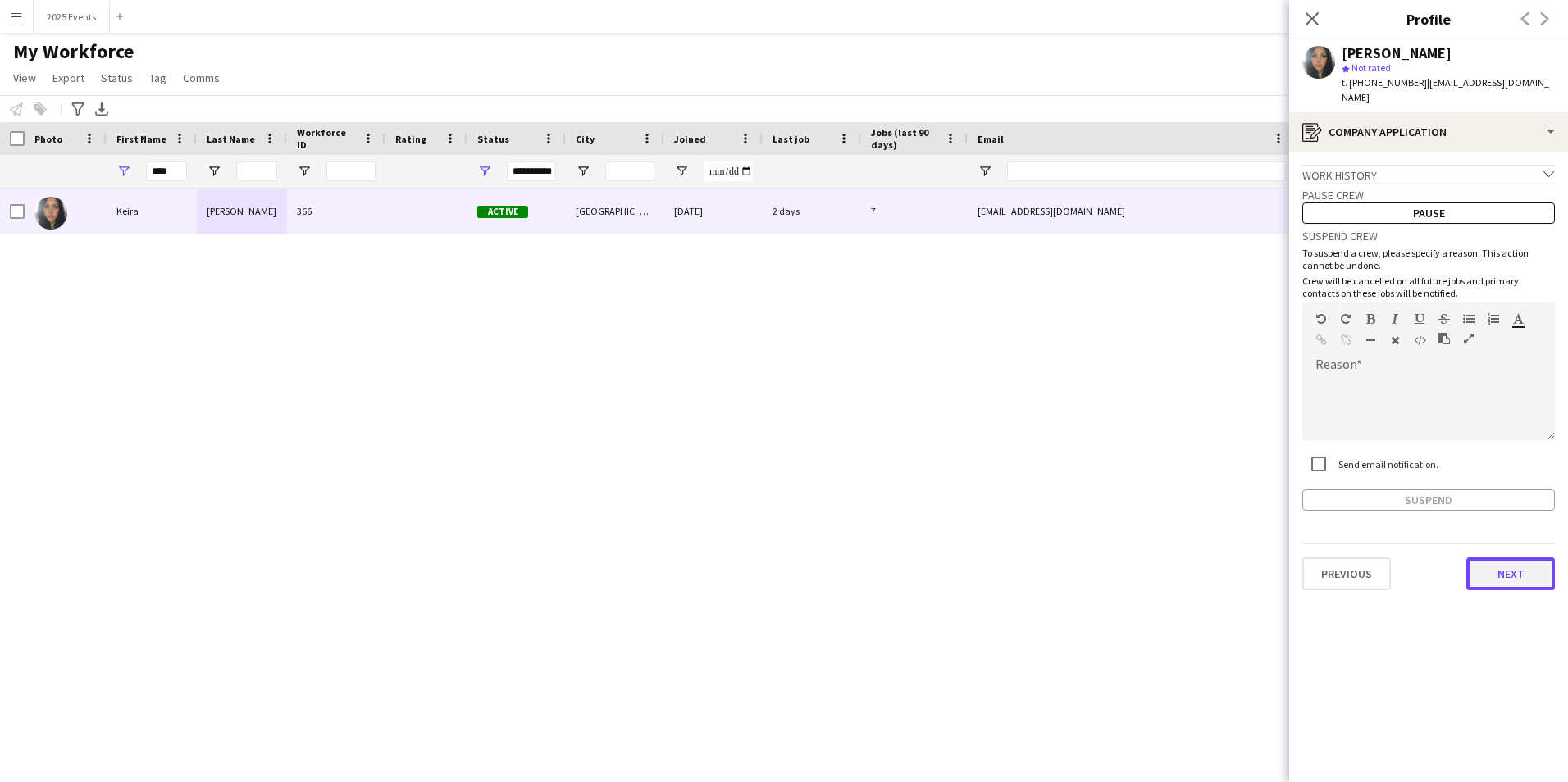
click at [1526, 558] on button "Next" at bounding box center [1511, 573] width 89 height 32
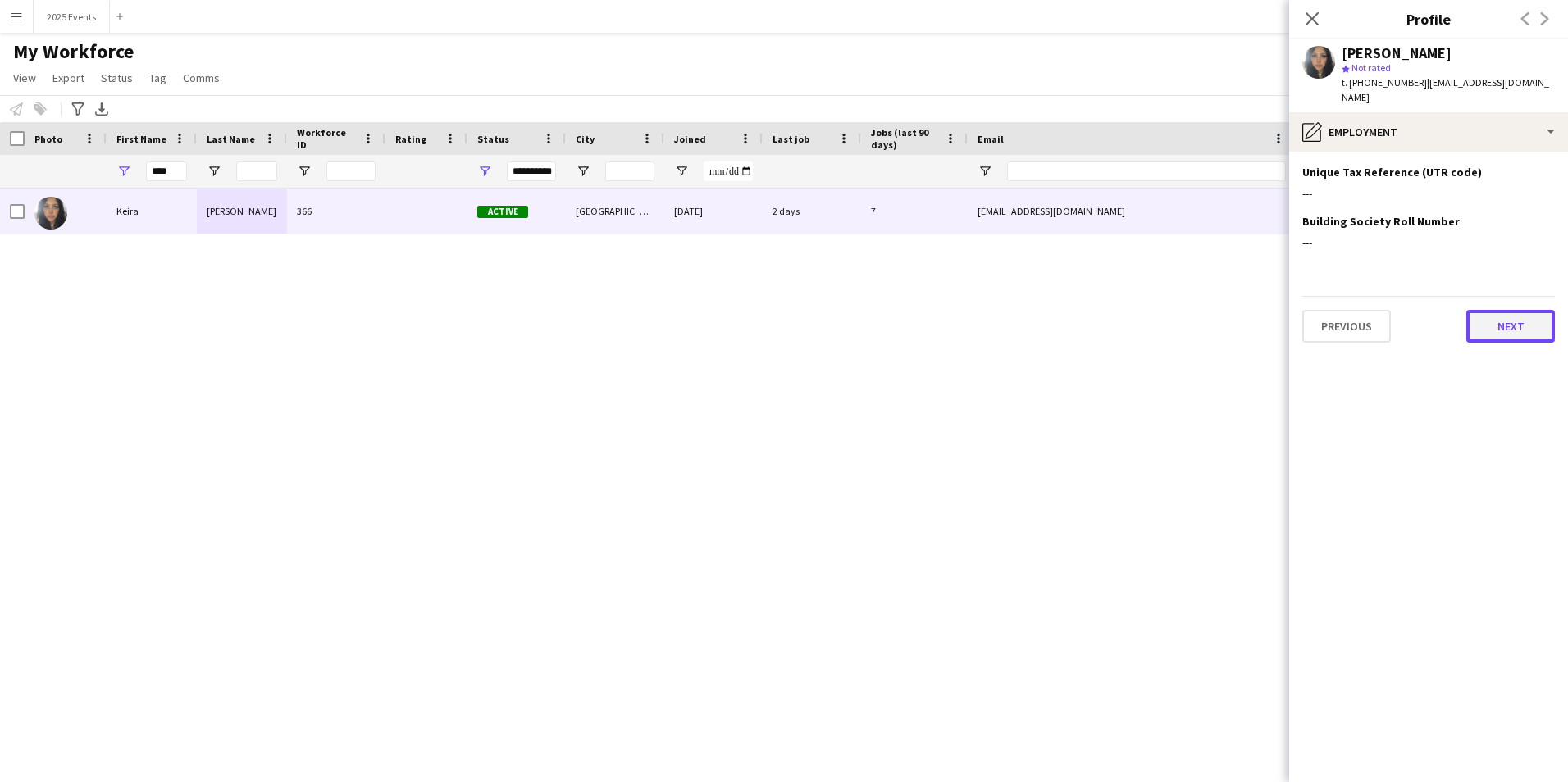
click at [1513, 310] on button "Next" at bounding box center [1511, 326] width 89 height 32
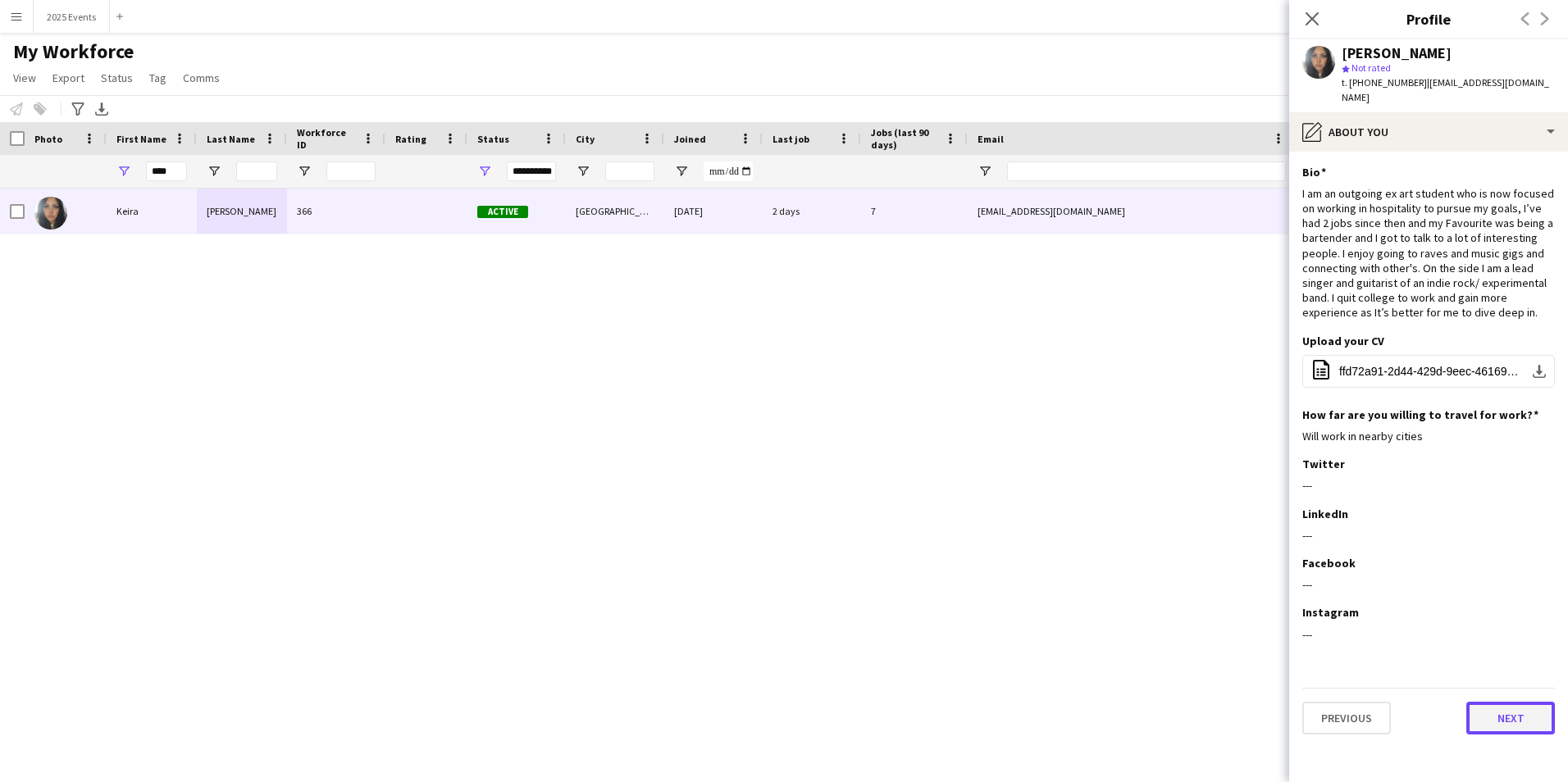
click at [1517, 712] on button "Next" at bounding box center [1511, 717] width 89 height 32
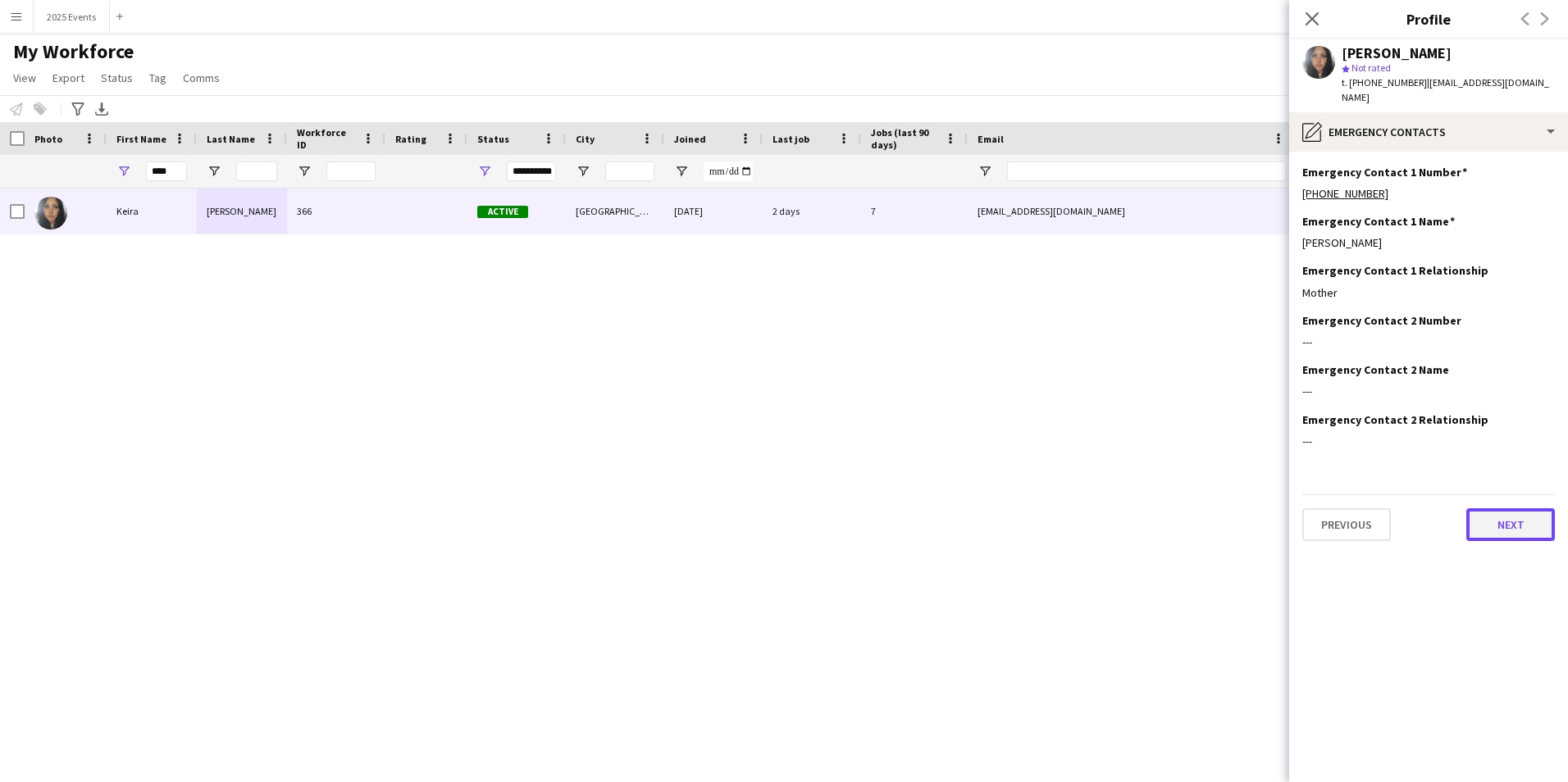
click at [1506, 515] on button "Next" at bounding box center [1511, 524] width 89 height 32
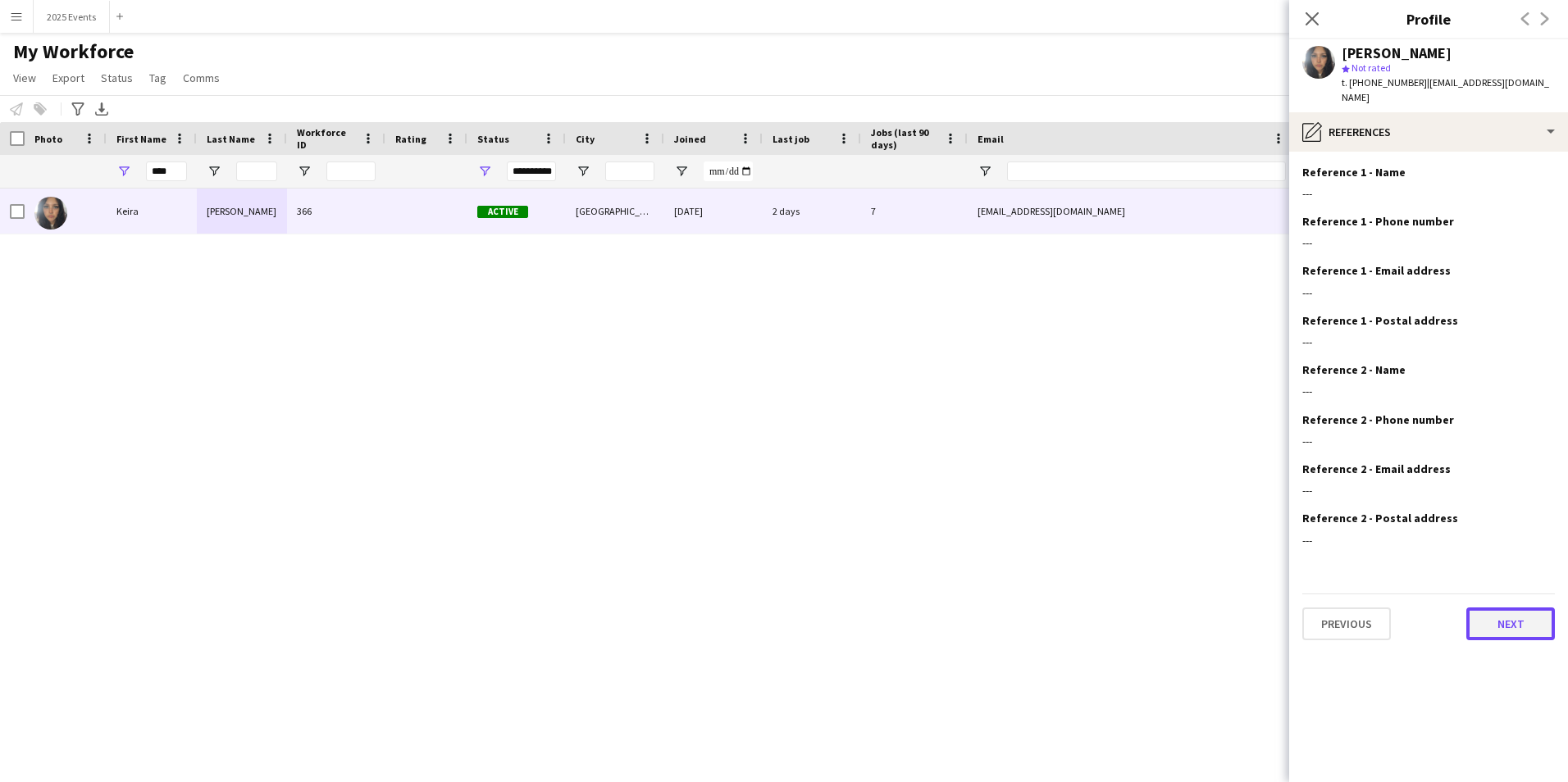
click at [1515, 608] on button "Next" at bounding box center [1511, 623] width 89 height 32
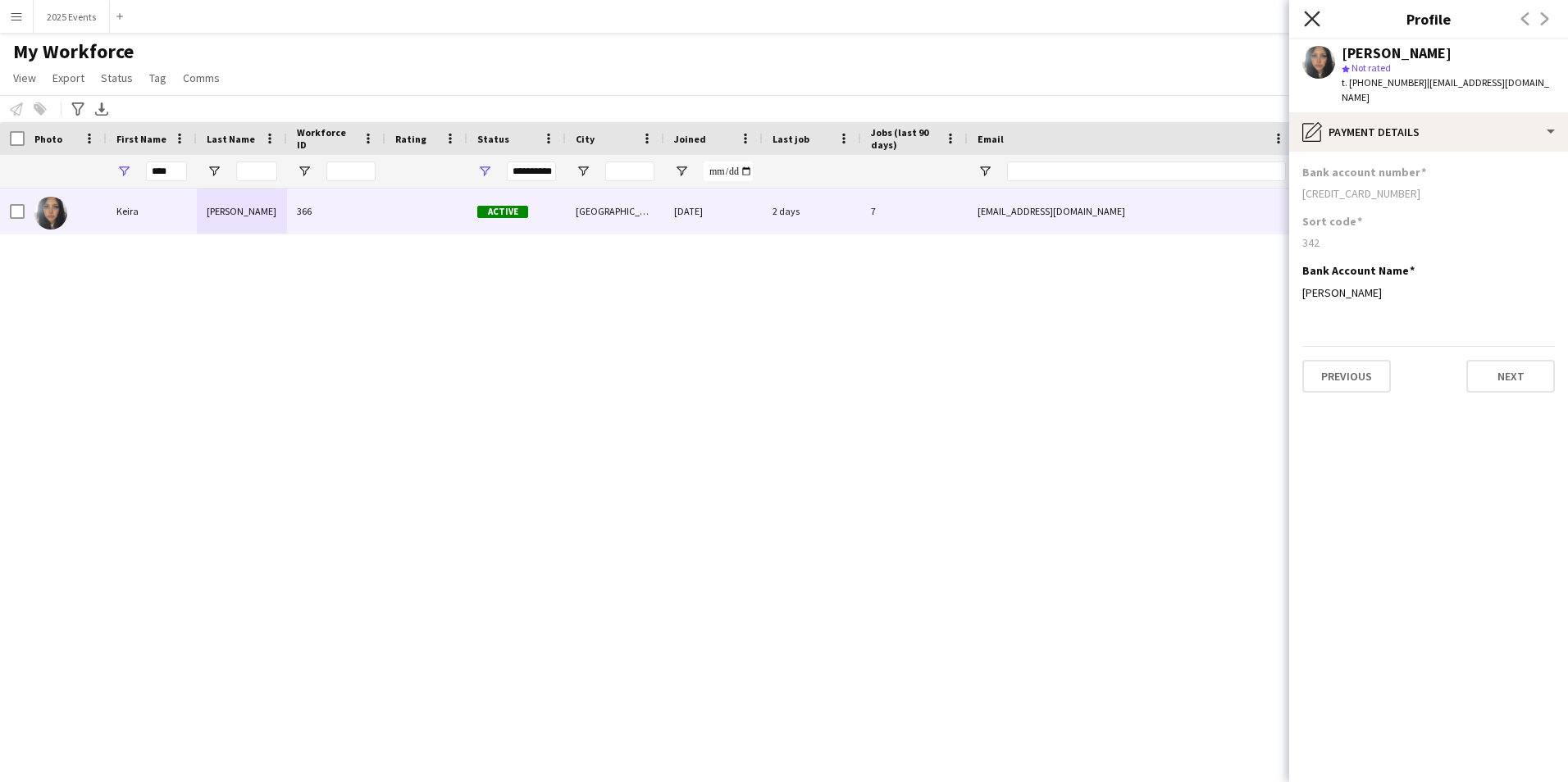
click at [1309, 24] on icon "Close pop-in" at bounding box center [1312, 18] width 16 height 16
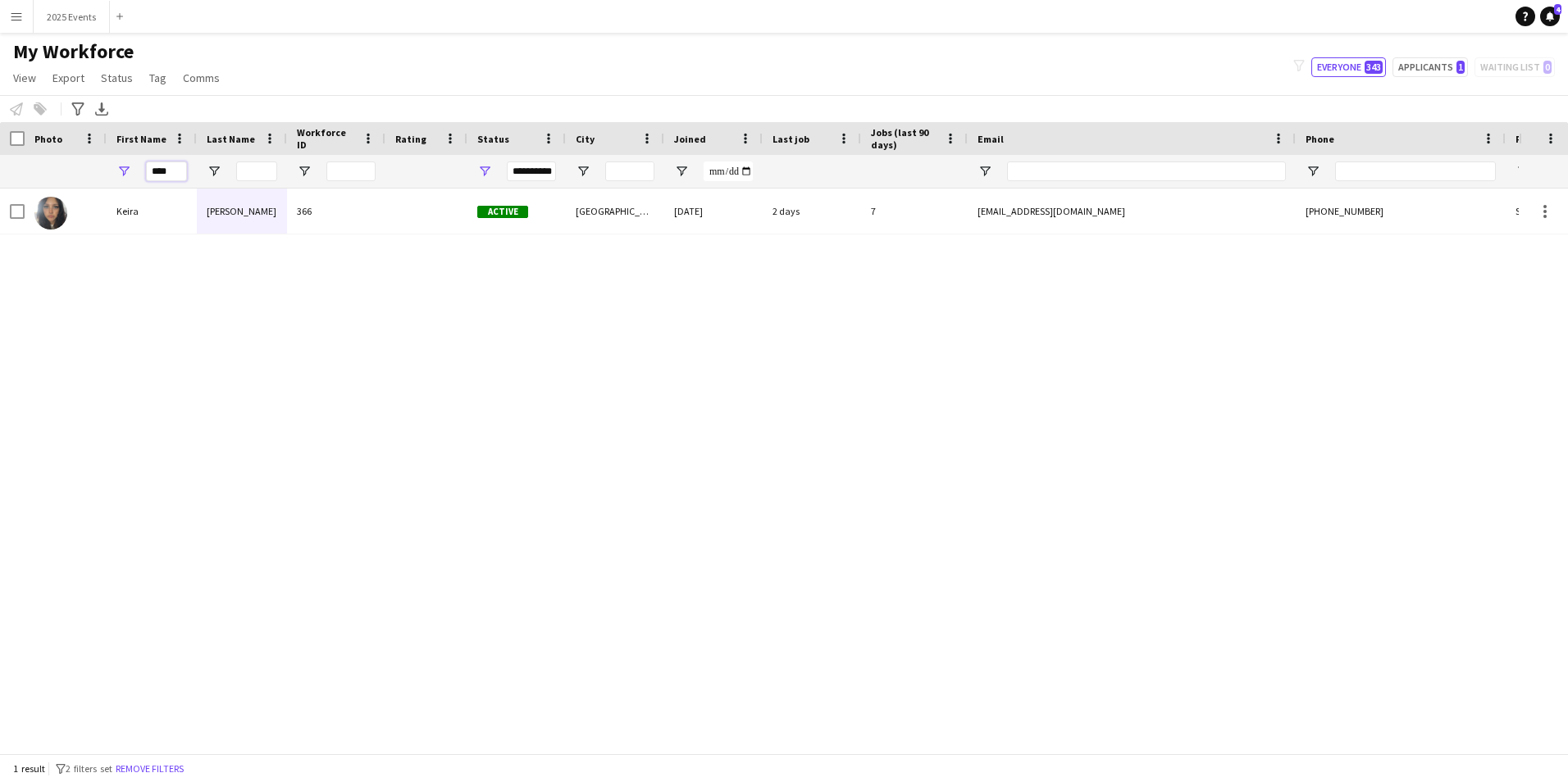
drag, startPoint x: 179, startPoint y: 171, endPoint x: 119, endPoint y: 172, distance: 60.0
click at [119, 172] on div "****" at bounding box center [151, 170] width 91 height 32
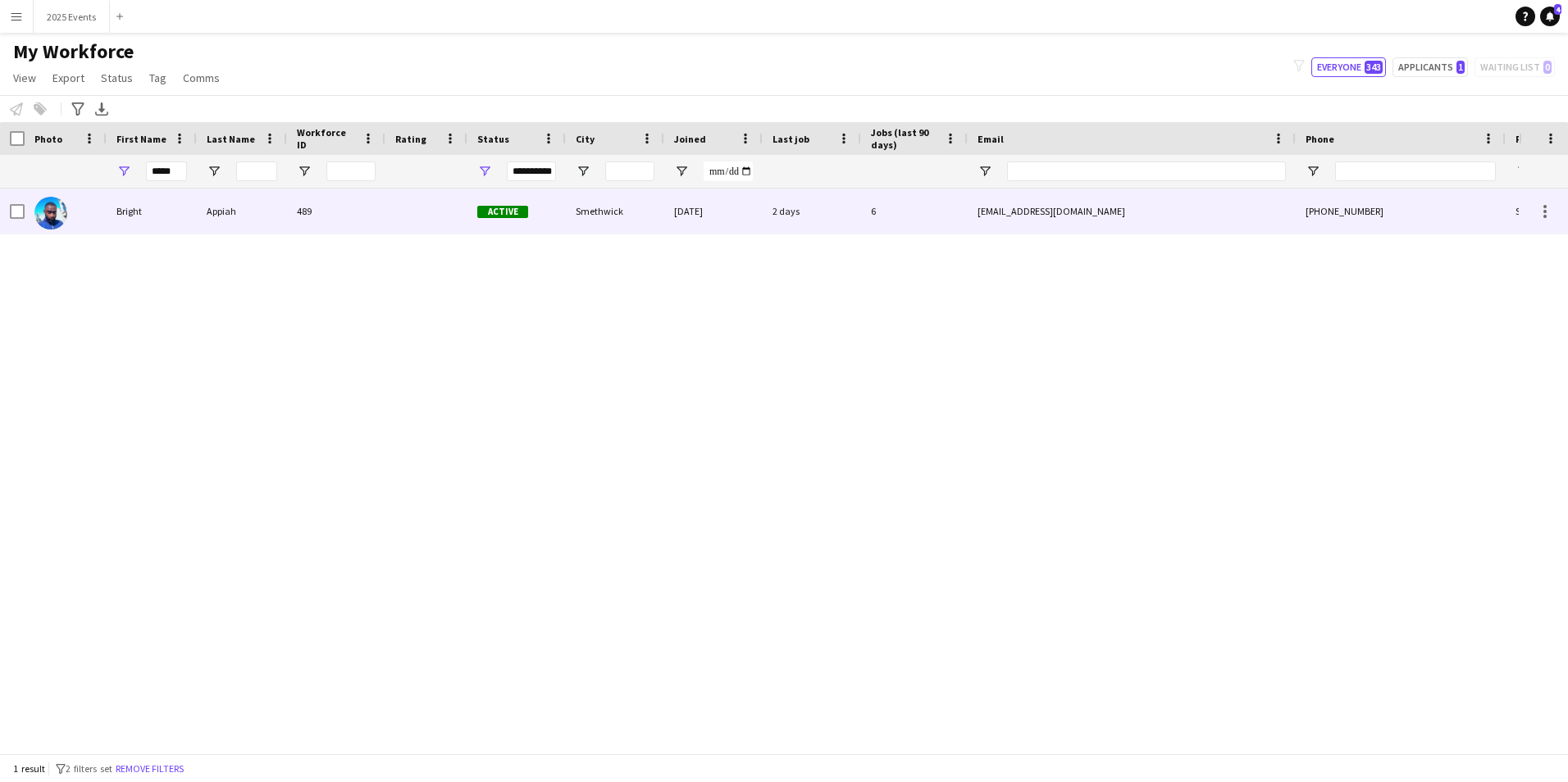
click at [155, 209] on div "Bright" at bounding box center [151, 211] width 91 height 45
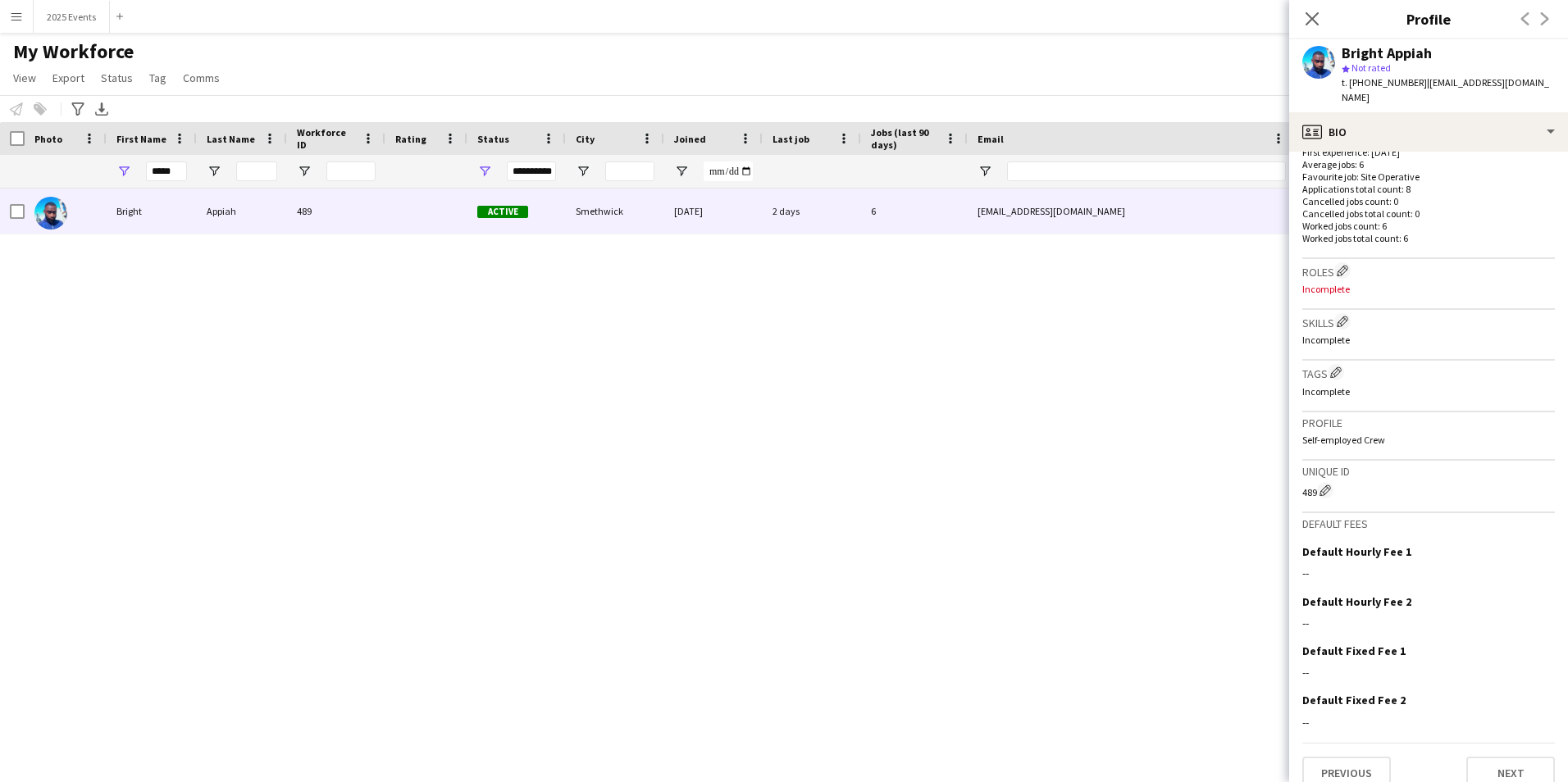
scroll to position [435, 0]
click at [1511, 752] on button "Next" at bounding box center [1511, 768] width 89 height 32
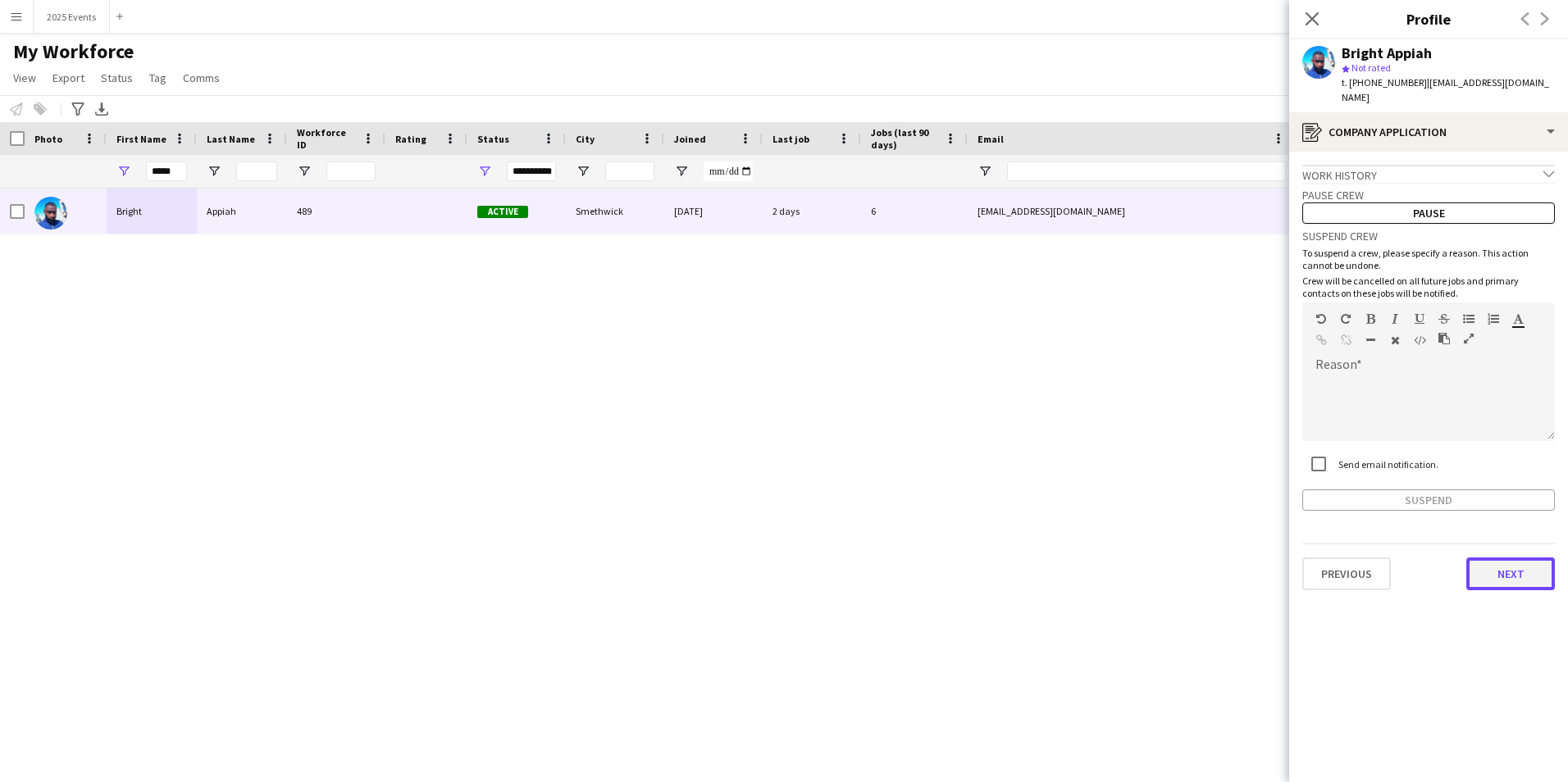
click at [1524, 560] on button "Next" at bounding box center [1511, 573] width 89 height 32
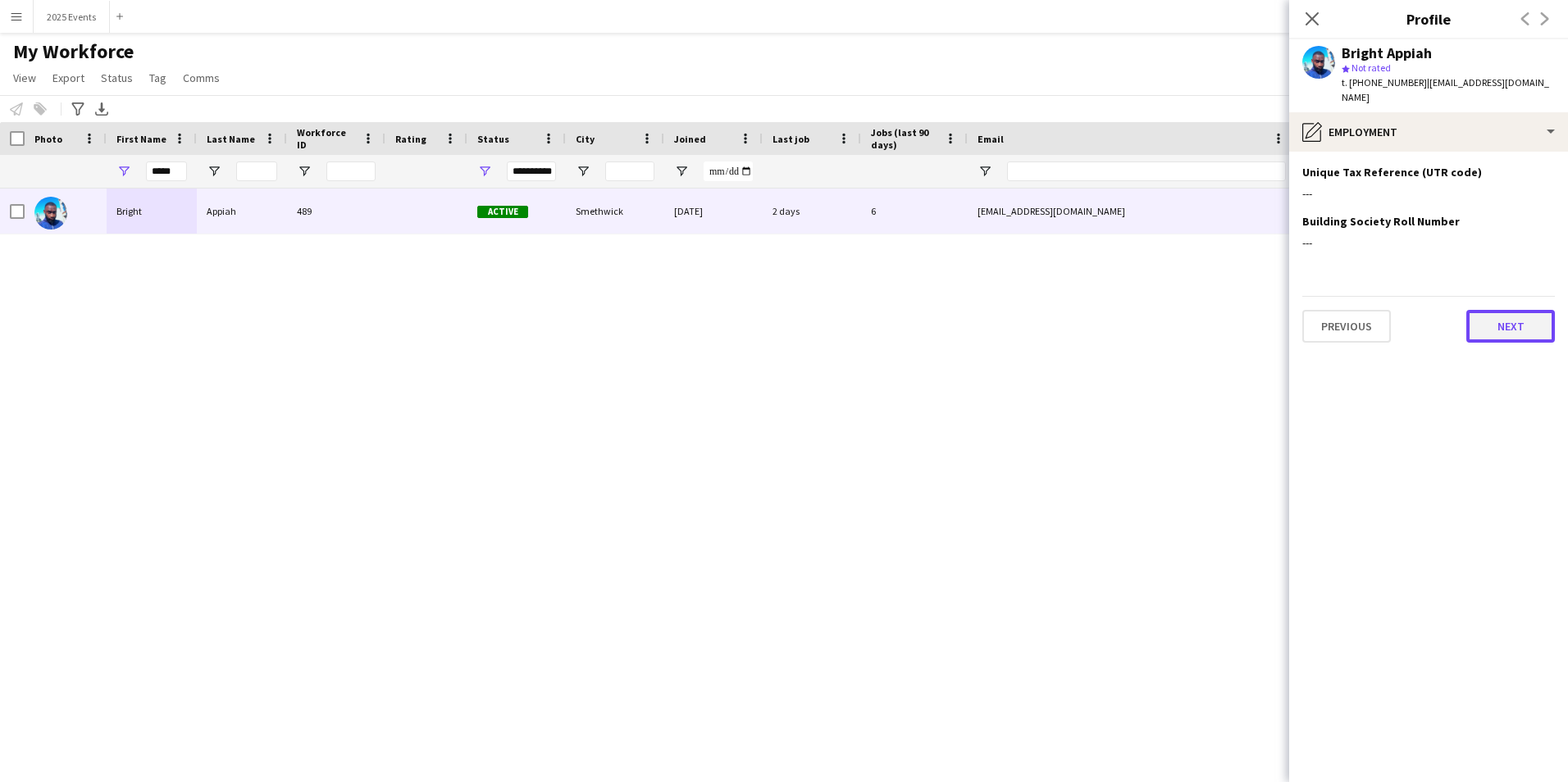
click at [1493, 327] on button "Next" at bounding box center [1511, 326] width 89 height 32
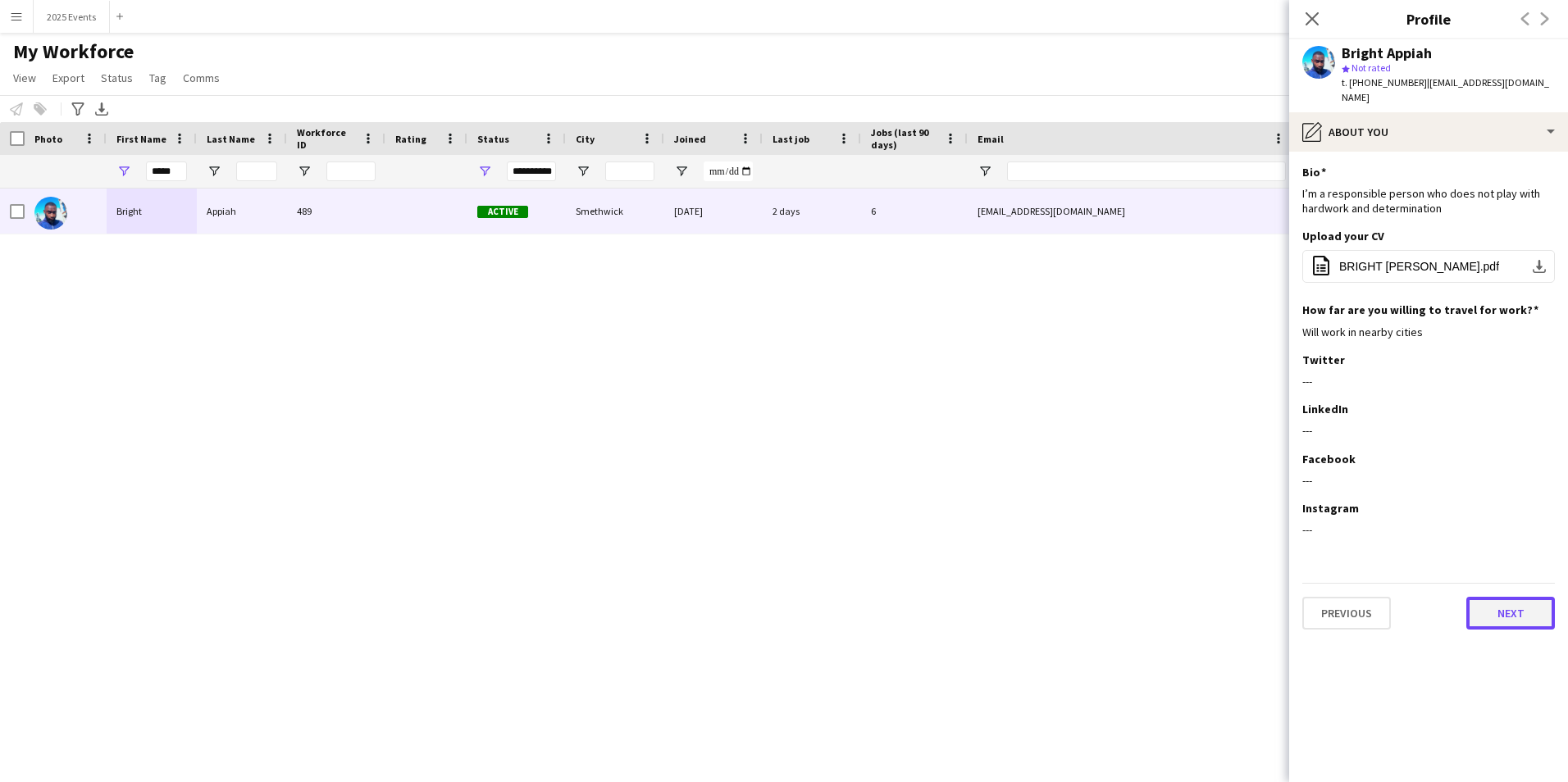
click at [1526, 601] on button "Next" at bounding box center [1511, 612] width 89 height 32
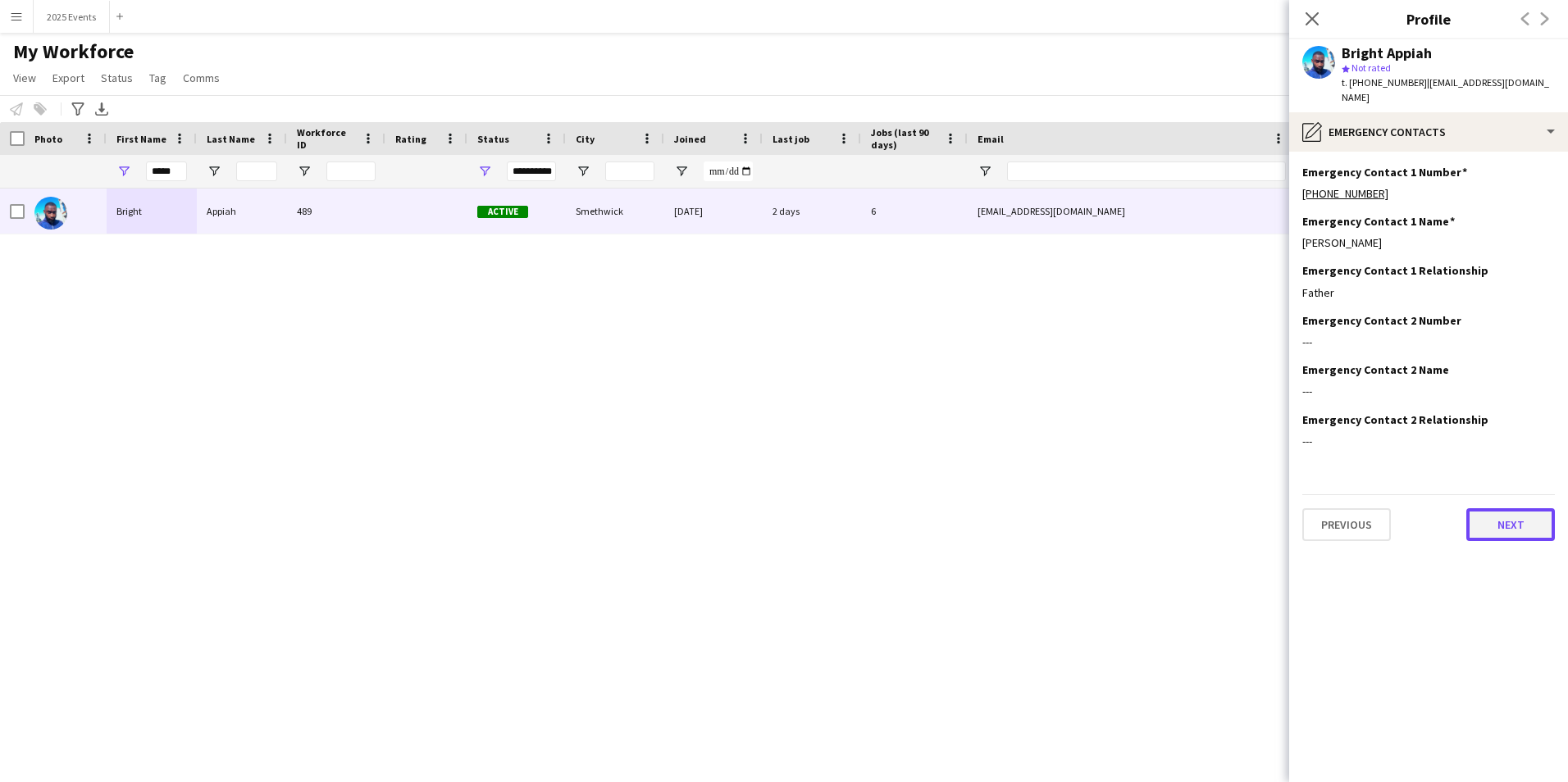
click at [1519, 509] on button "Next" at bounding box center [1511, 524] width 89 height 32
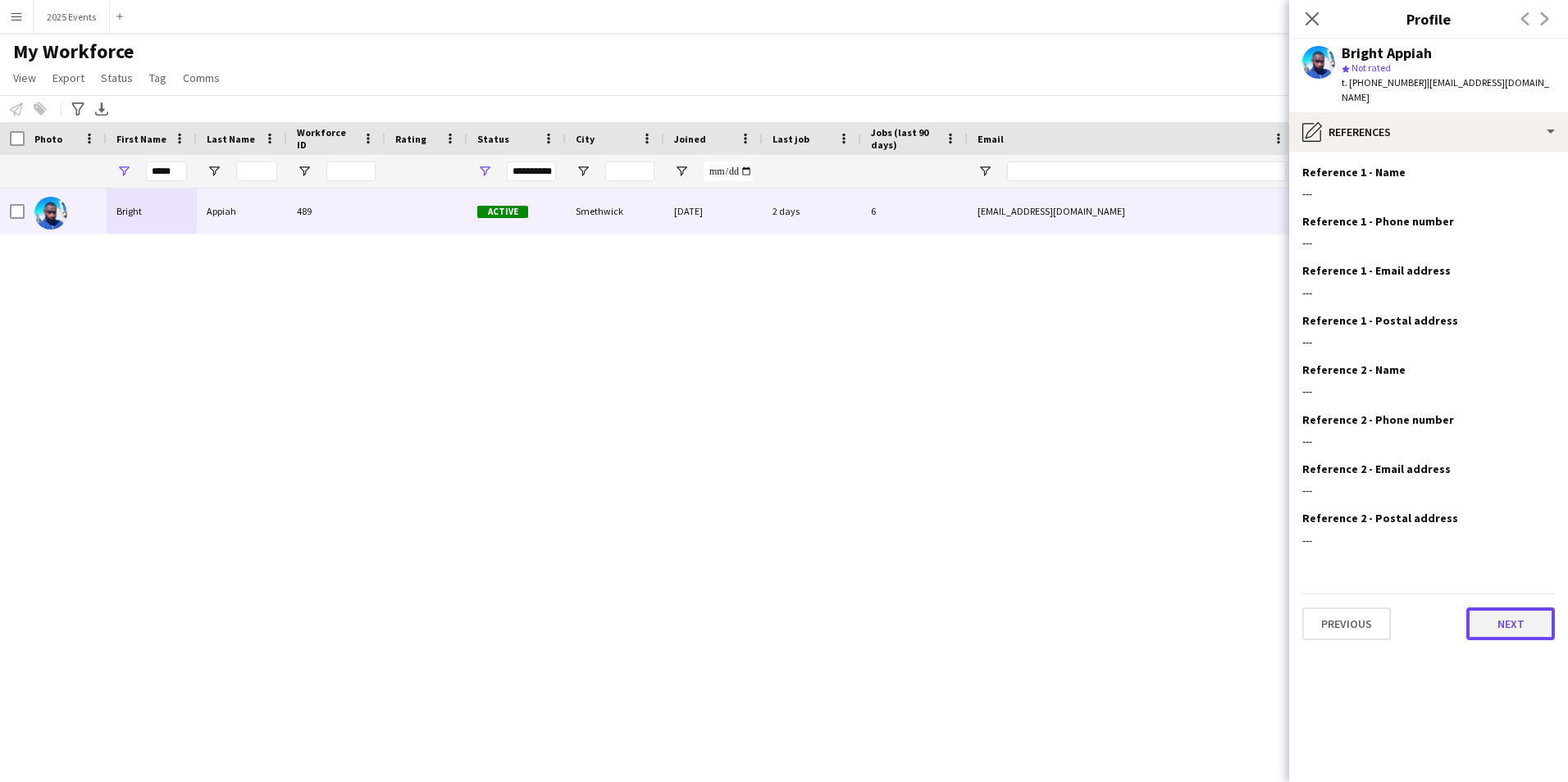
click at [1521, 607] on button "Next" at bounding box center [1511, 623] width 89 height 32
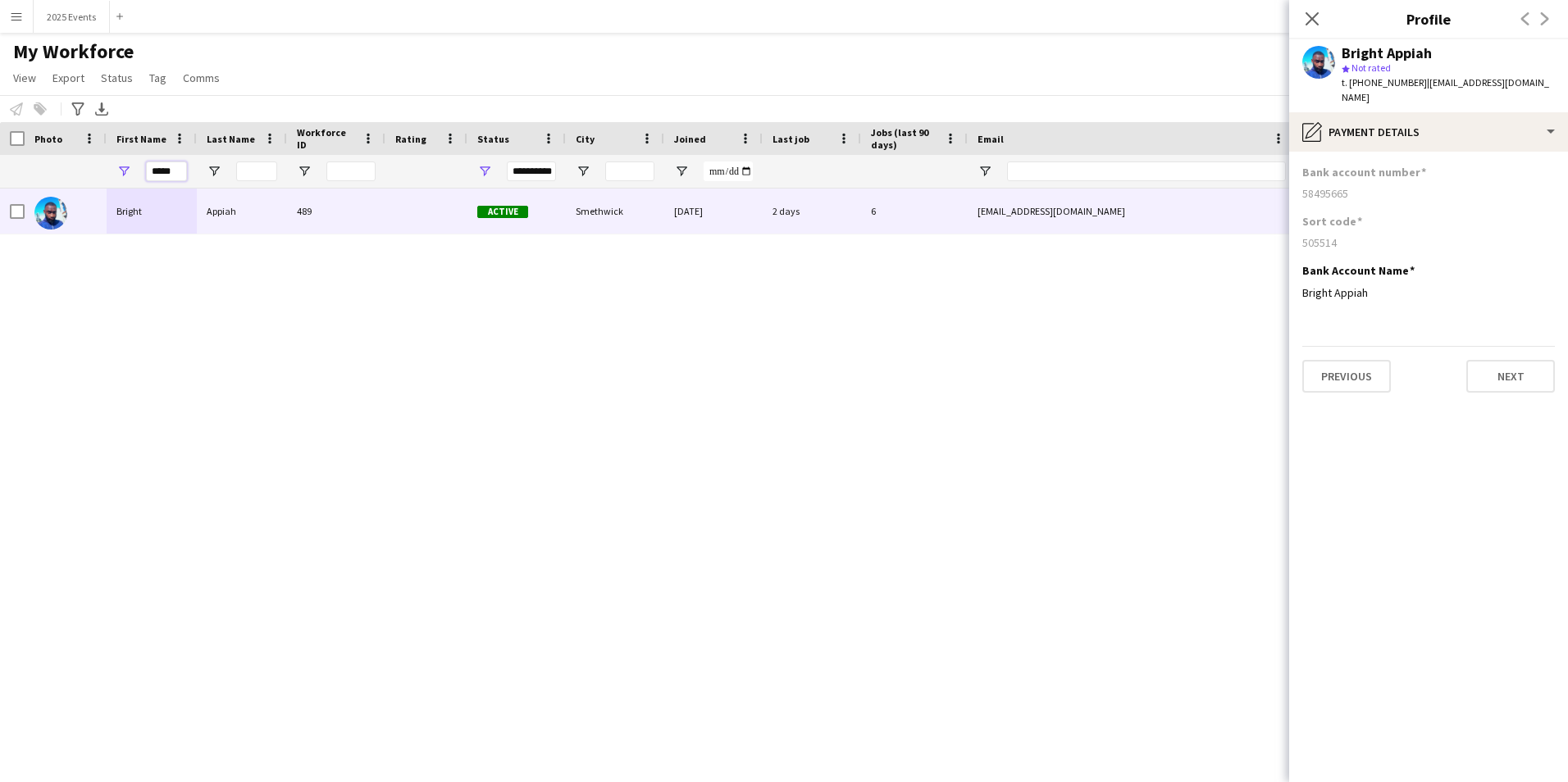
drag, startPoint x: 179, startPoint y: 169, endPoint x: 134, endPoint y: 169, distance: 45.0
click at [134, 169] on div "*****" at bounding box center [151, 170] width 91 height 32
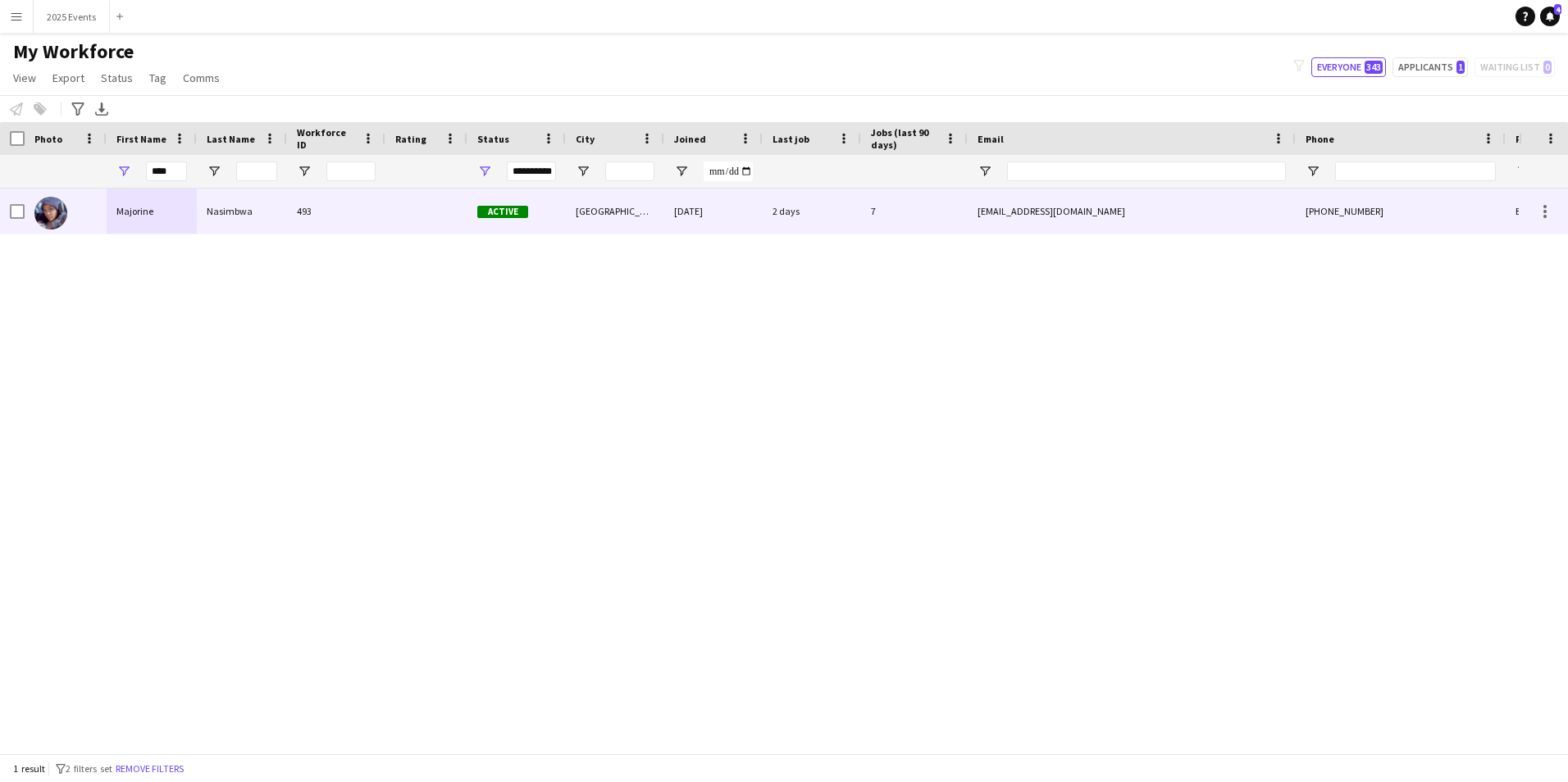
click at [327, 208] on div "493" at bounding box center [336, 211] width 98 height 45
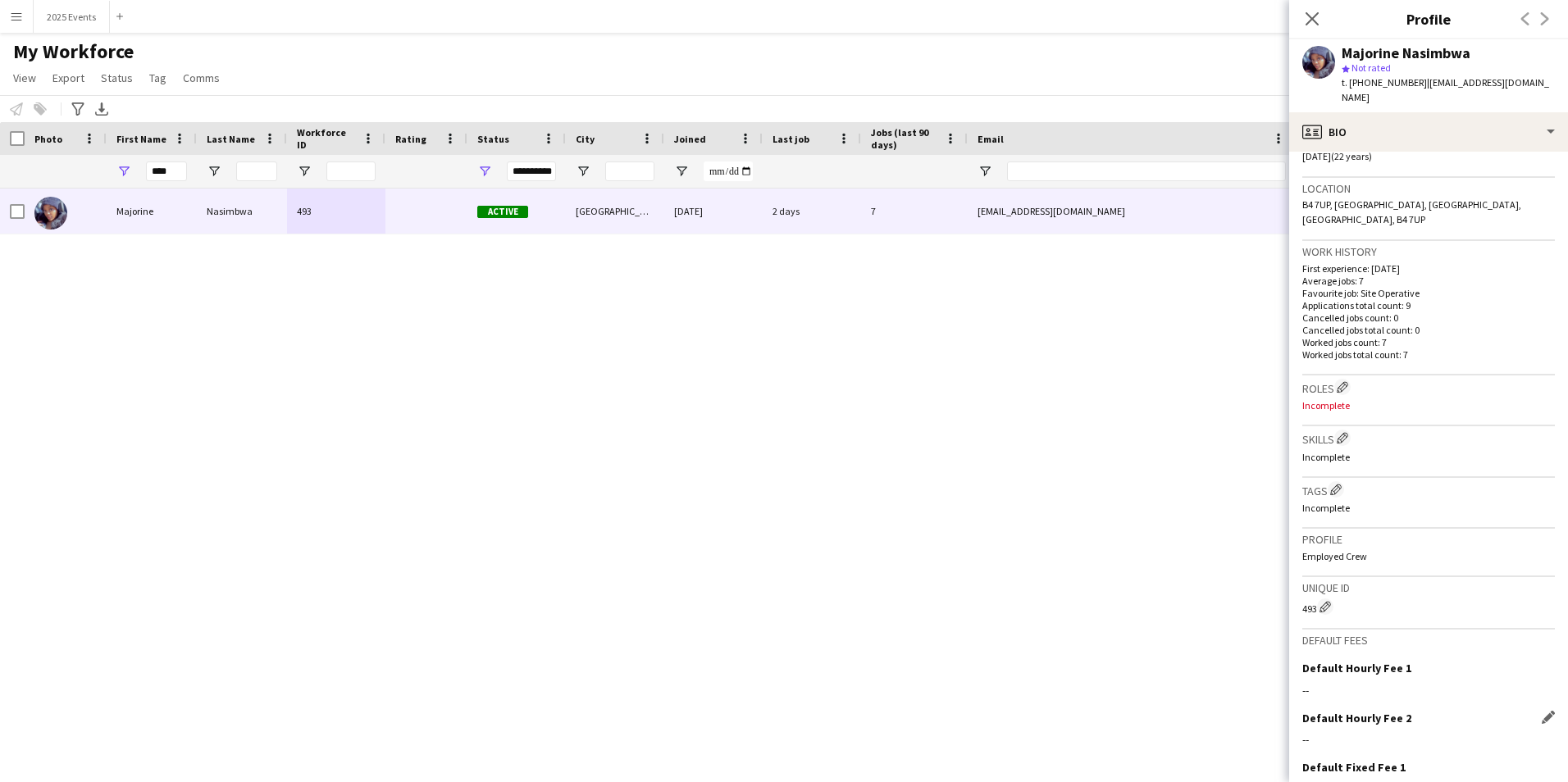
scroll to position [450, 0]
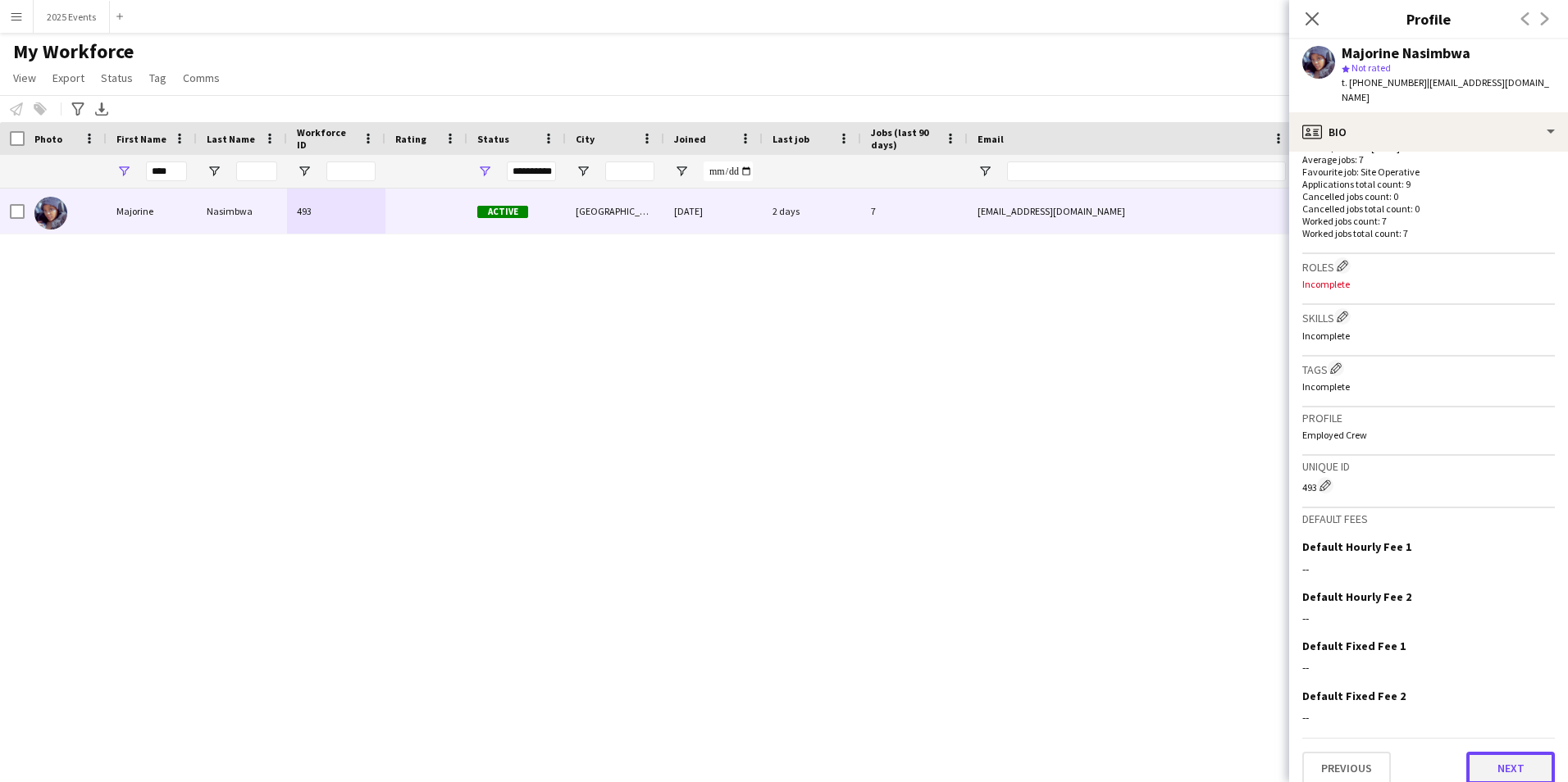
click at [1507, 753] on button "Next" at bounding box center [1511, 768] width 89 height 32
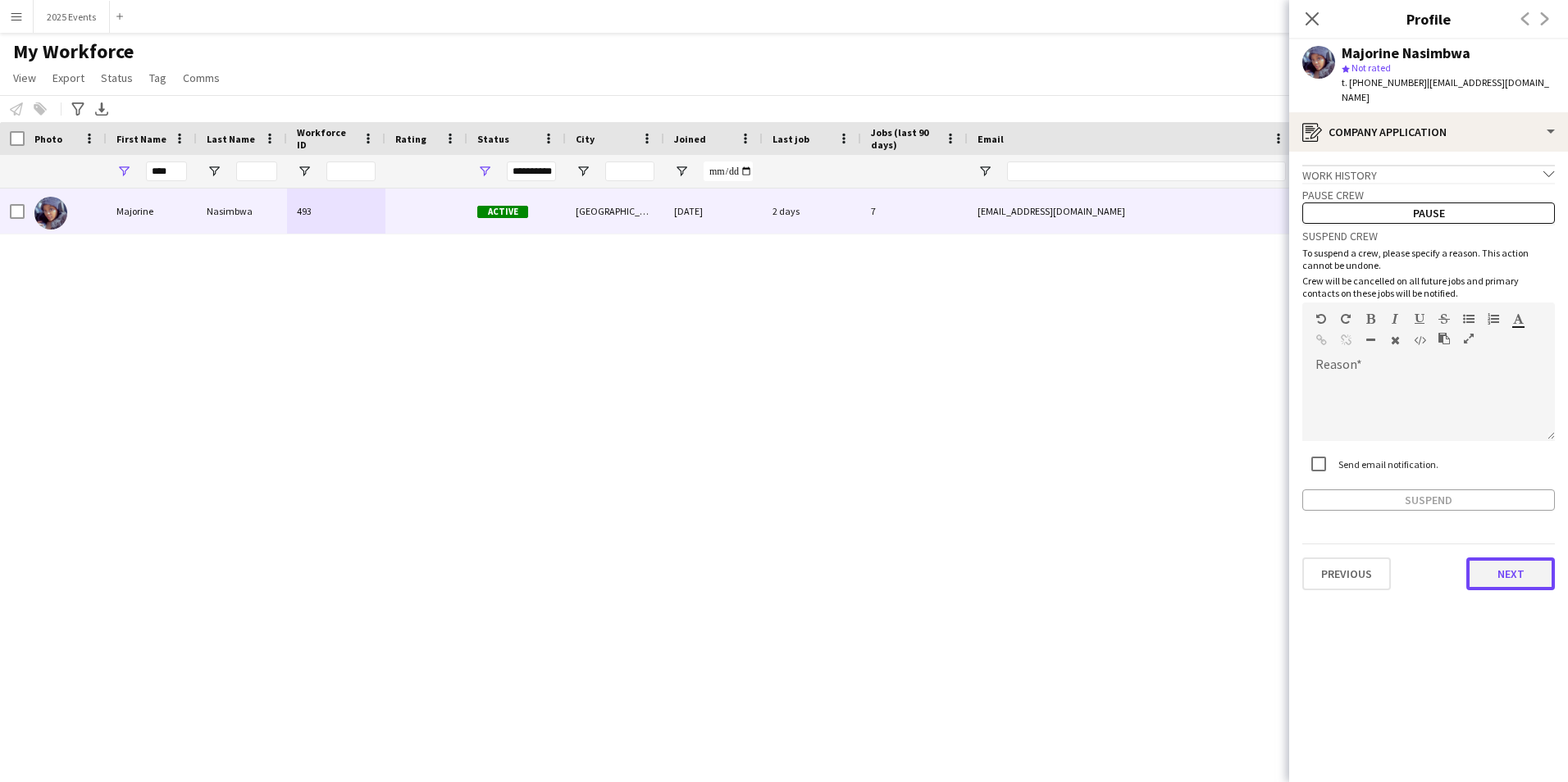
click at [1508, 564] on button "Next" at bounding box center [1511, 573] width 89 height 32
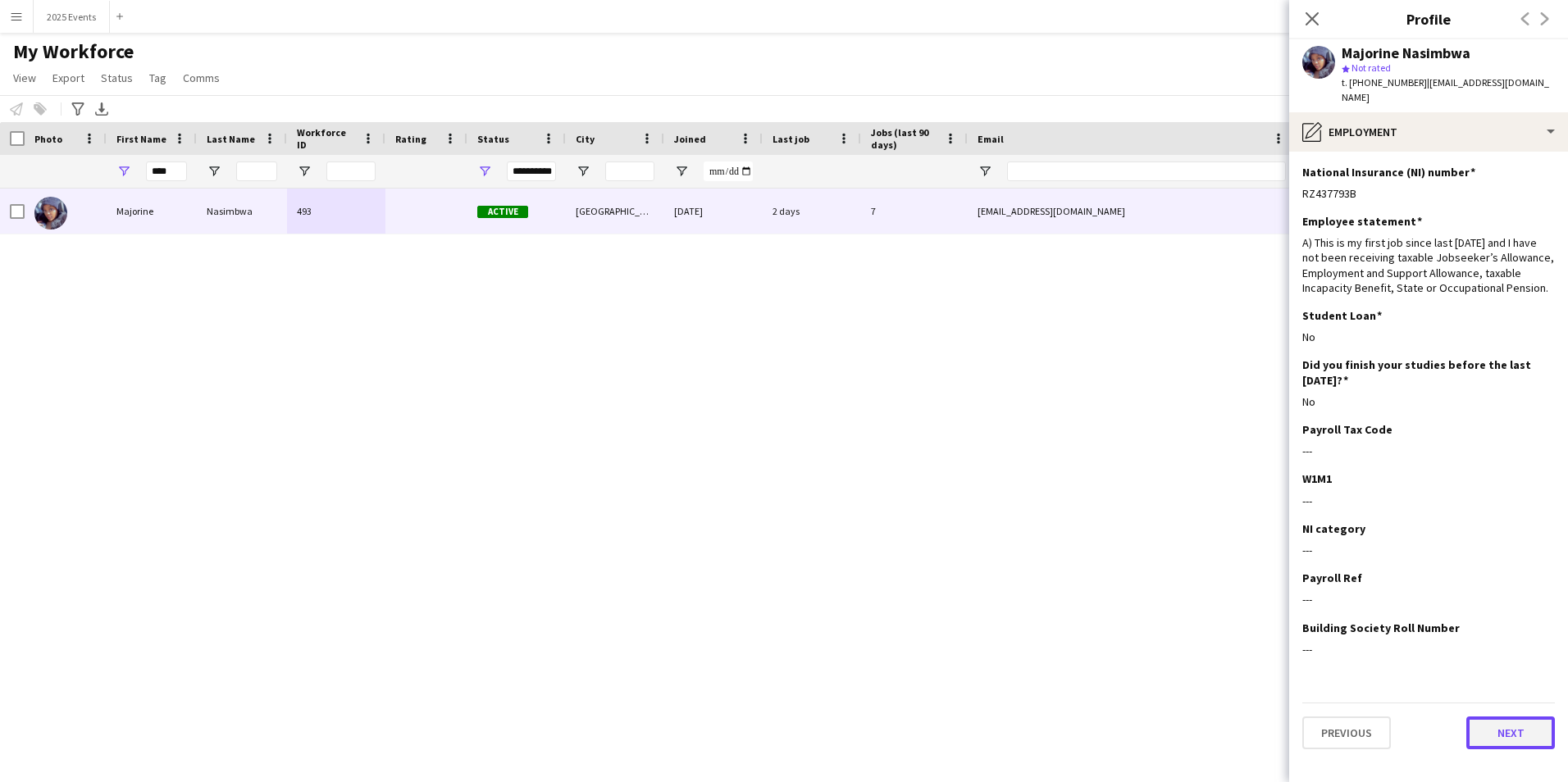
click at [1518, 720] on button "Next" at bounding box center [1511, 732] width 89 height 32
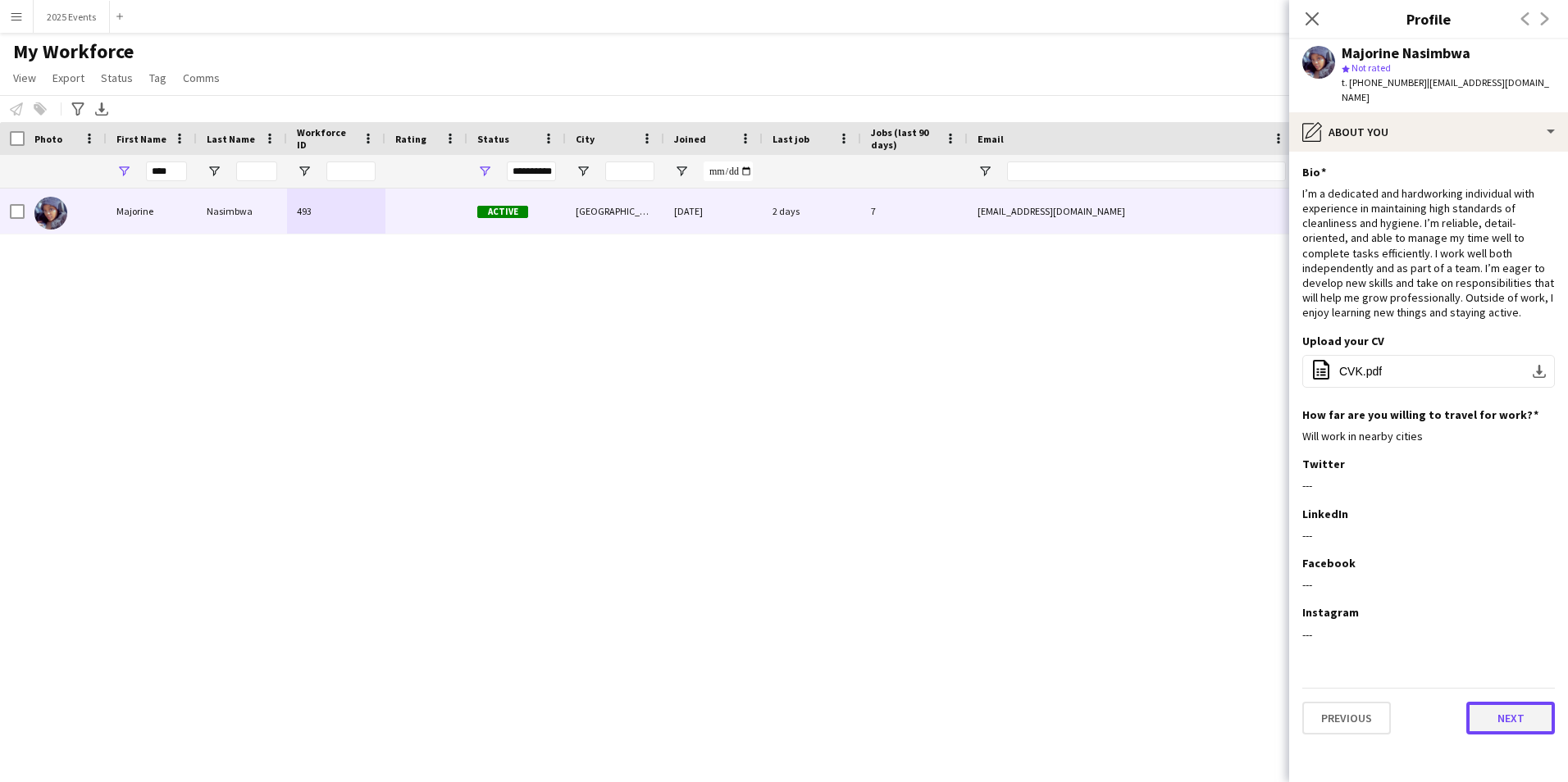
click at [1531, 703] on button "Next" at bounding box center [1511, 717] width 89 height 32
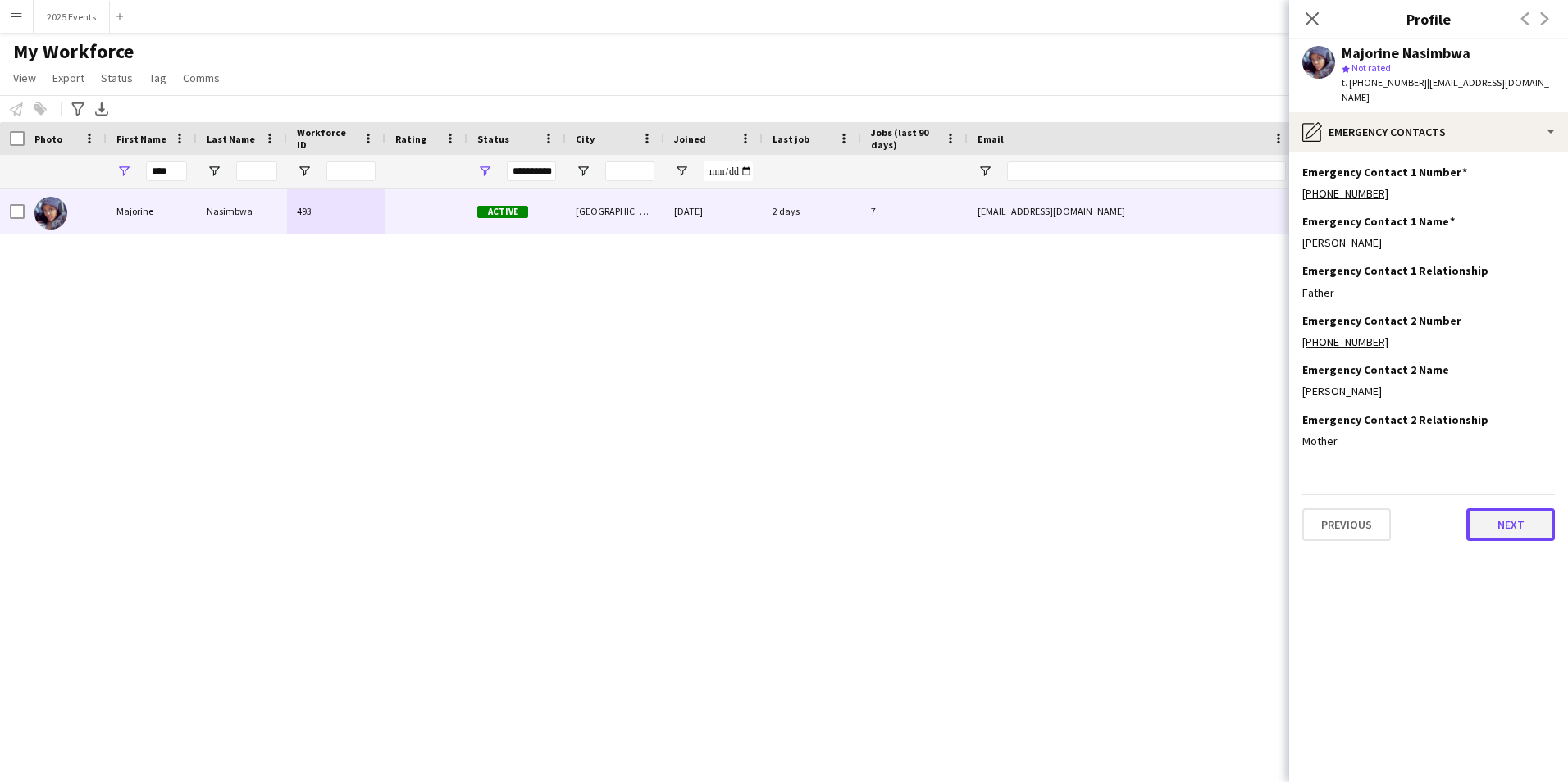
click at [1507, 509] on button "Next" at bounding box center [1511, 524] width 89 height 32
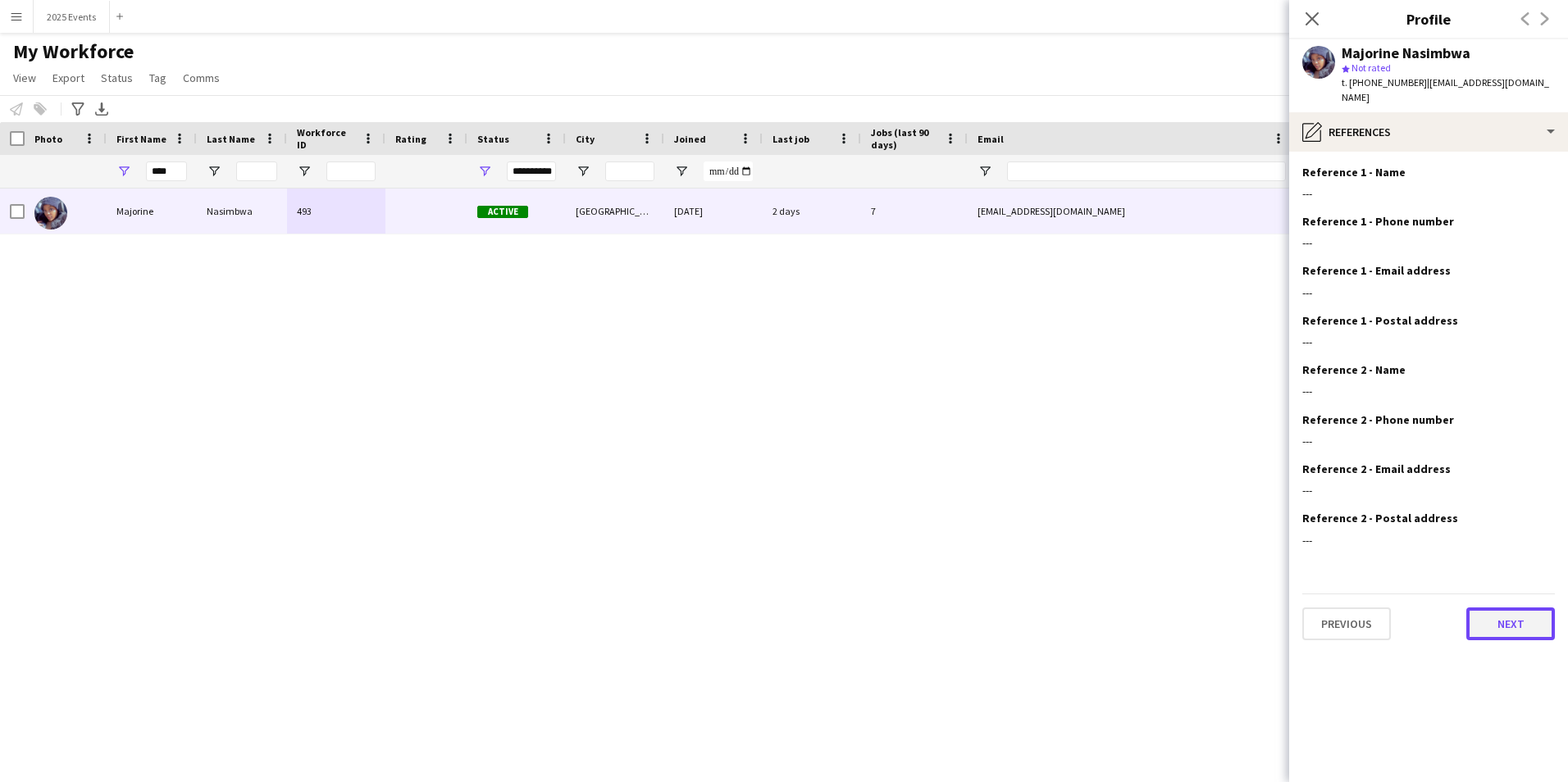
click at [1501, 611] on button "Next" at bounding box center [1511, 623] width 89 height 32
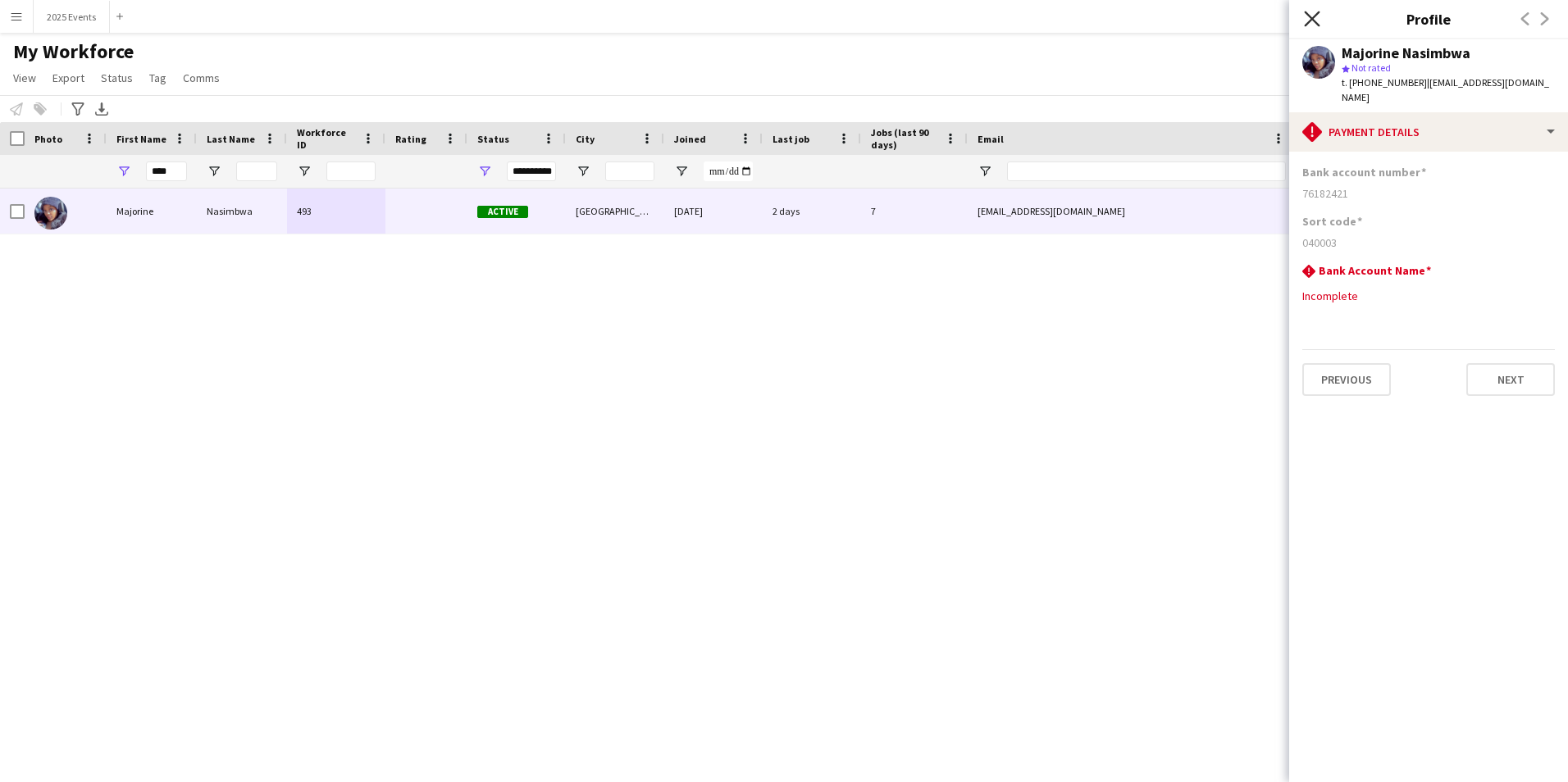
click at [1310, 19] on icon "Close pop-in" at bounding box center [1312, 18] width 16 height 16
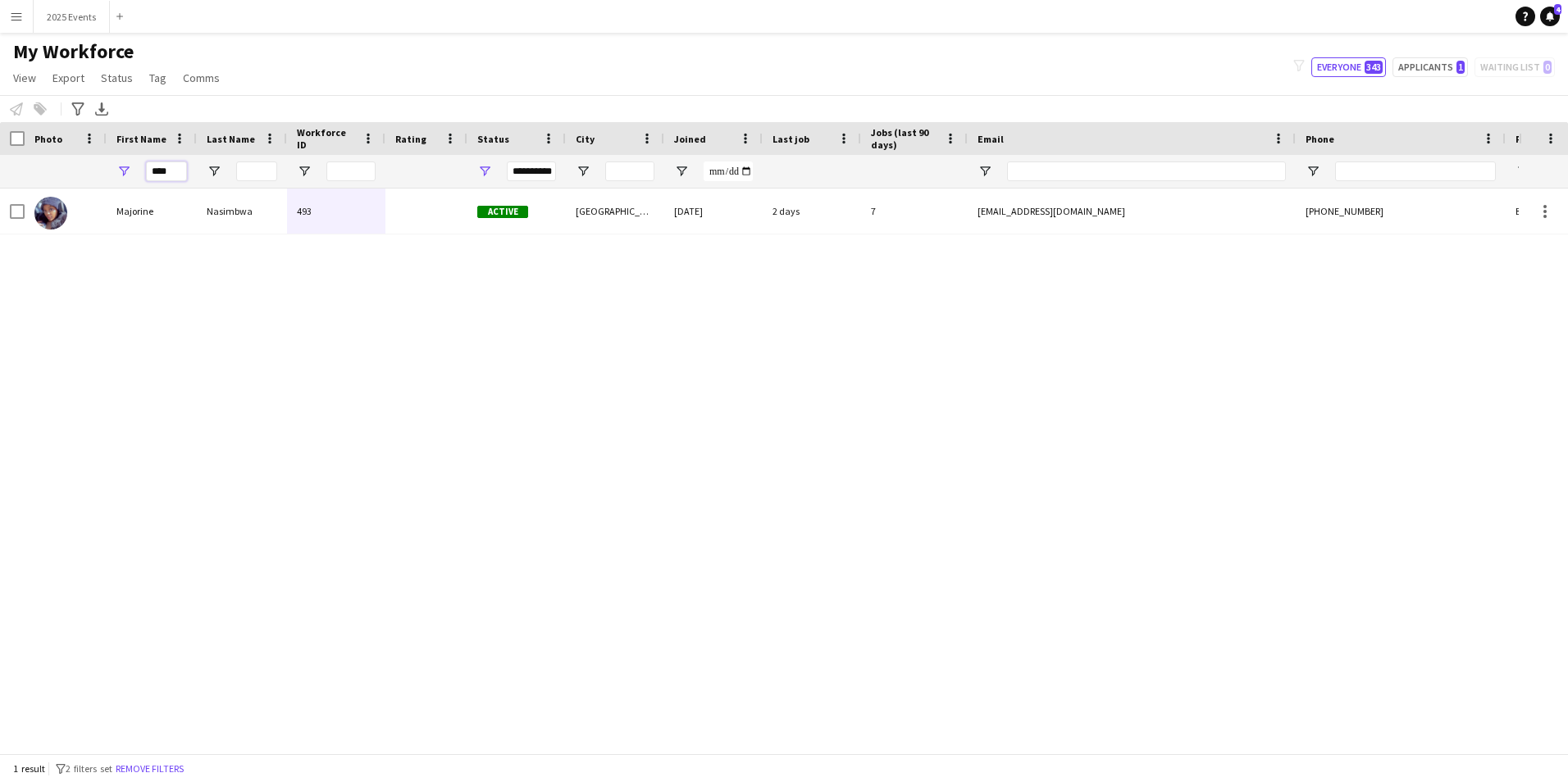
drag, startPoint x: 178, startPoint y: 165, endPoint x: 124, endPoint y: 166, distance: 54.0
click at [124, 166] on div "****" at bounding box center [151, 170] width 91 height 32
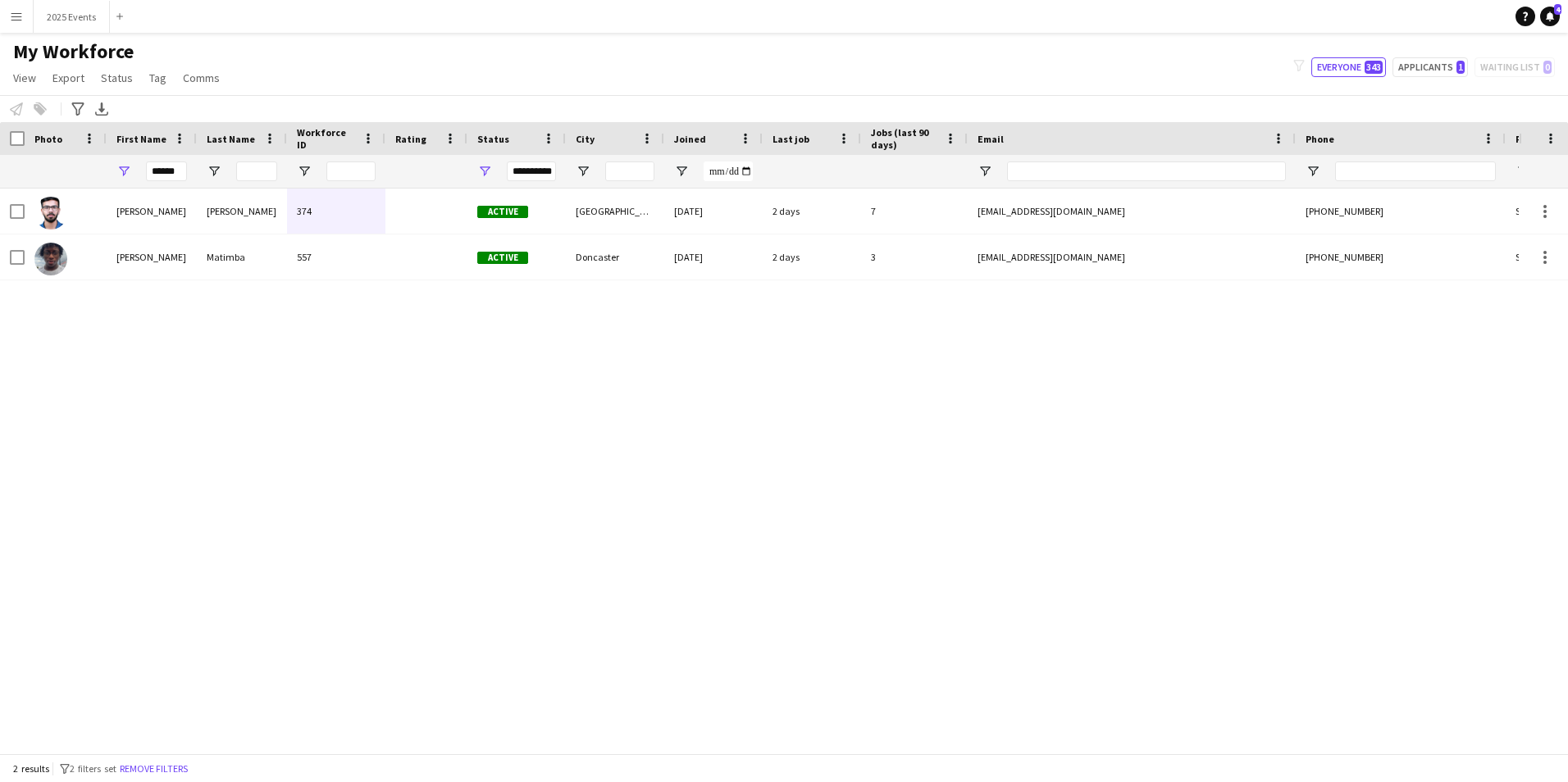
click at [890, 451] on div "[PERSON_NAME] [PERSON_NAME] 374 Active [GEOGRAPHIC_DATA] [DATE] 2 days 7 [EMAIL…" at bounding box center [759, 465] width 1519 height 553
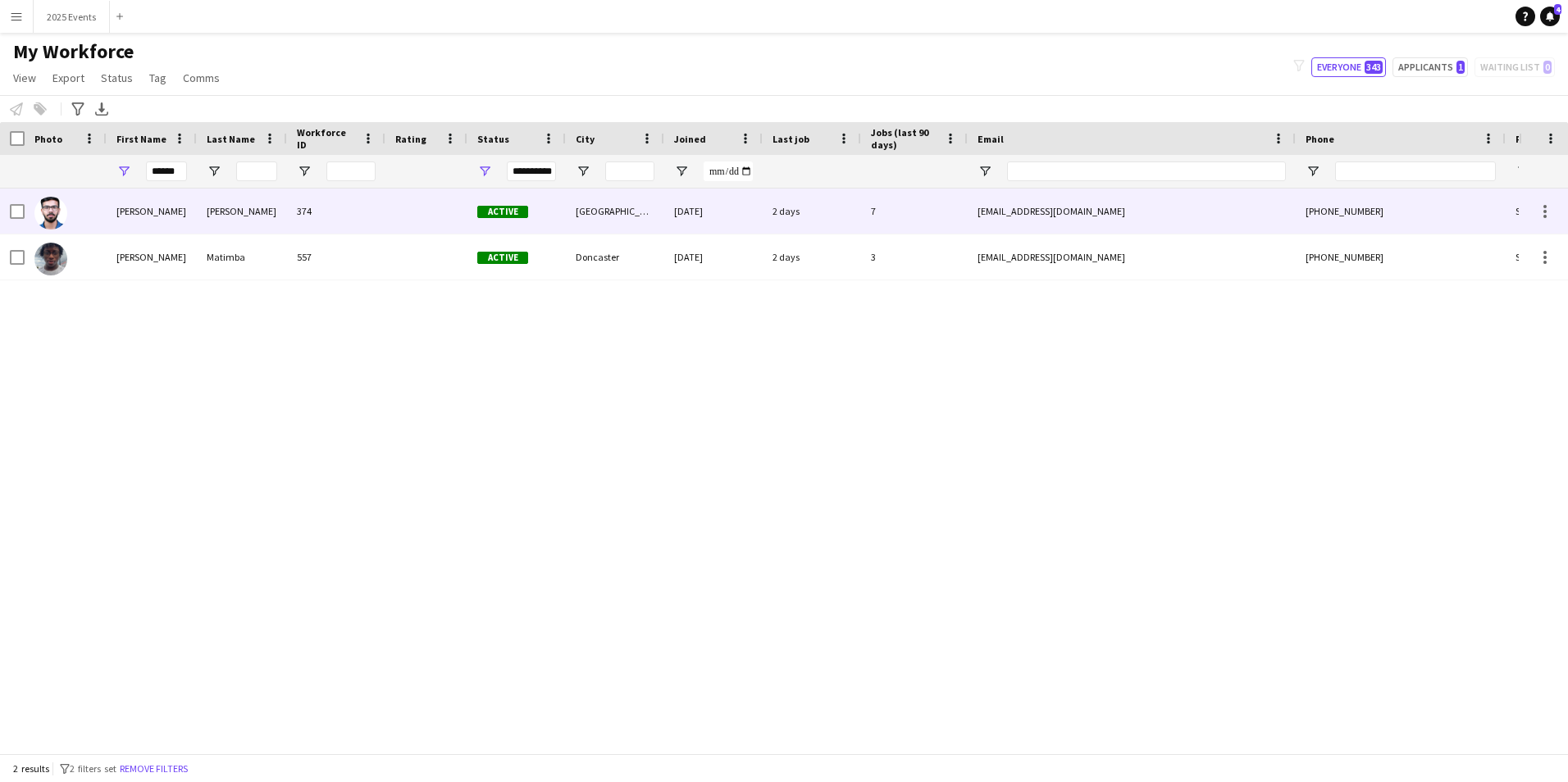
click at [222, 210] on div "[PERSON_NAME]" at bounding box center [242, 211] width 91 height 45
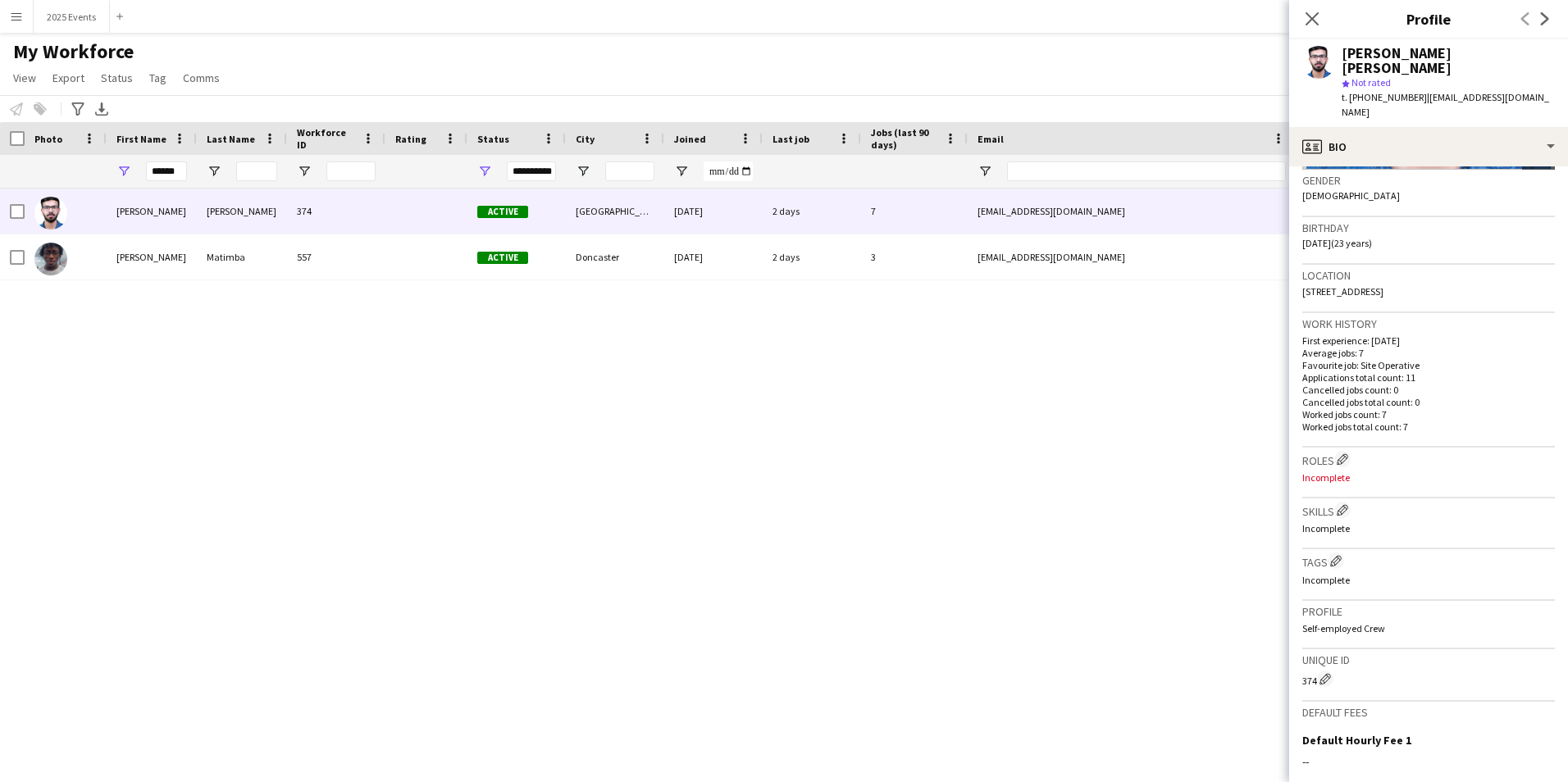
scroll to position [435, 0]
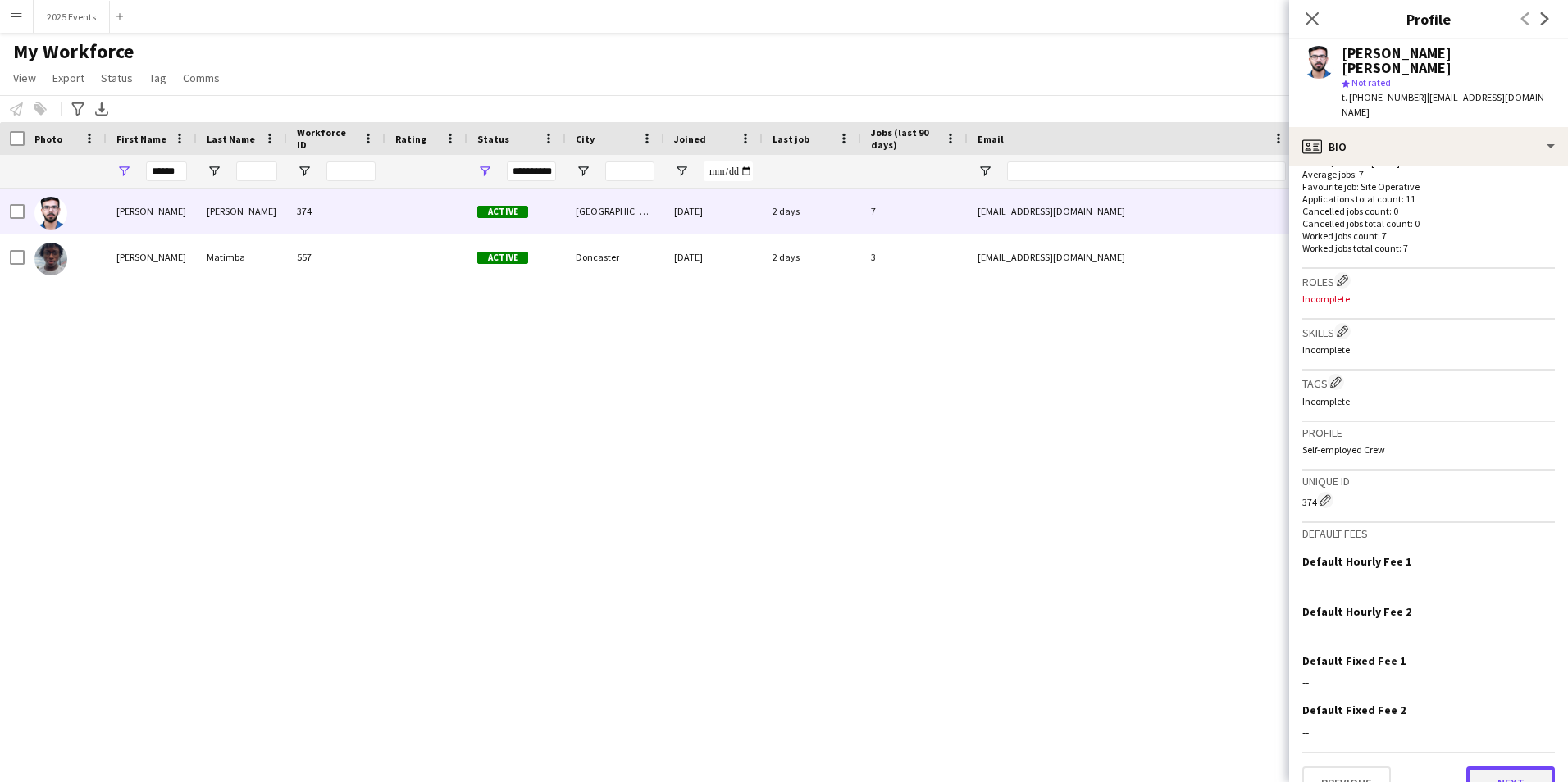
click at [1526, 766] on button "Next" at bounding box center [1511, 782] width 89 height 32
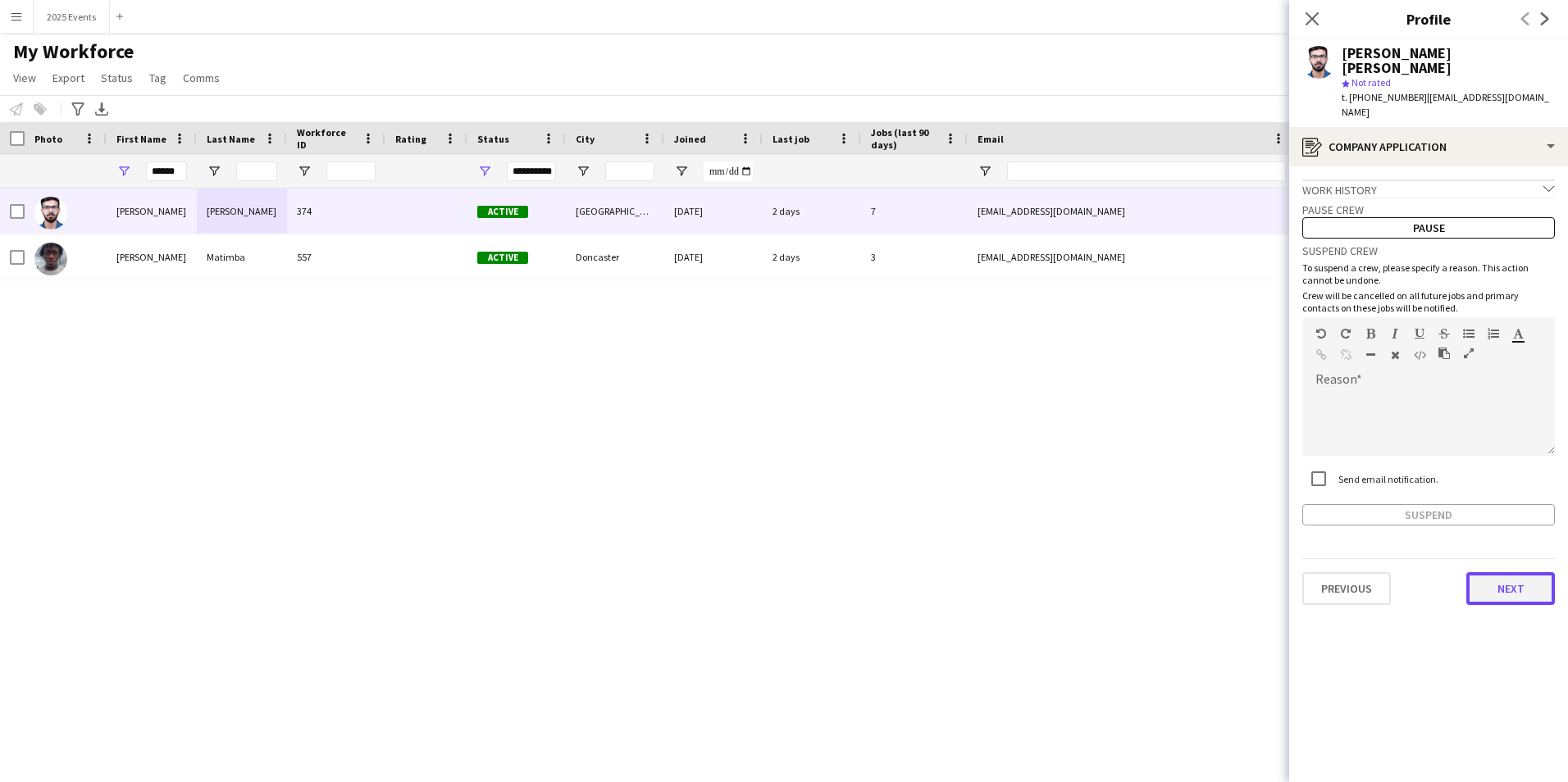
click at [1522, 575] on button "Next" at bounding box center [1511, 588] width 89 height 32
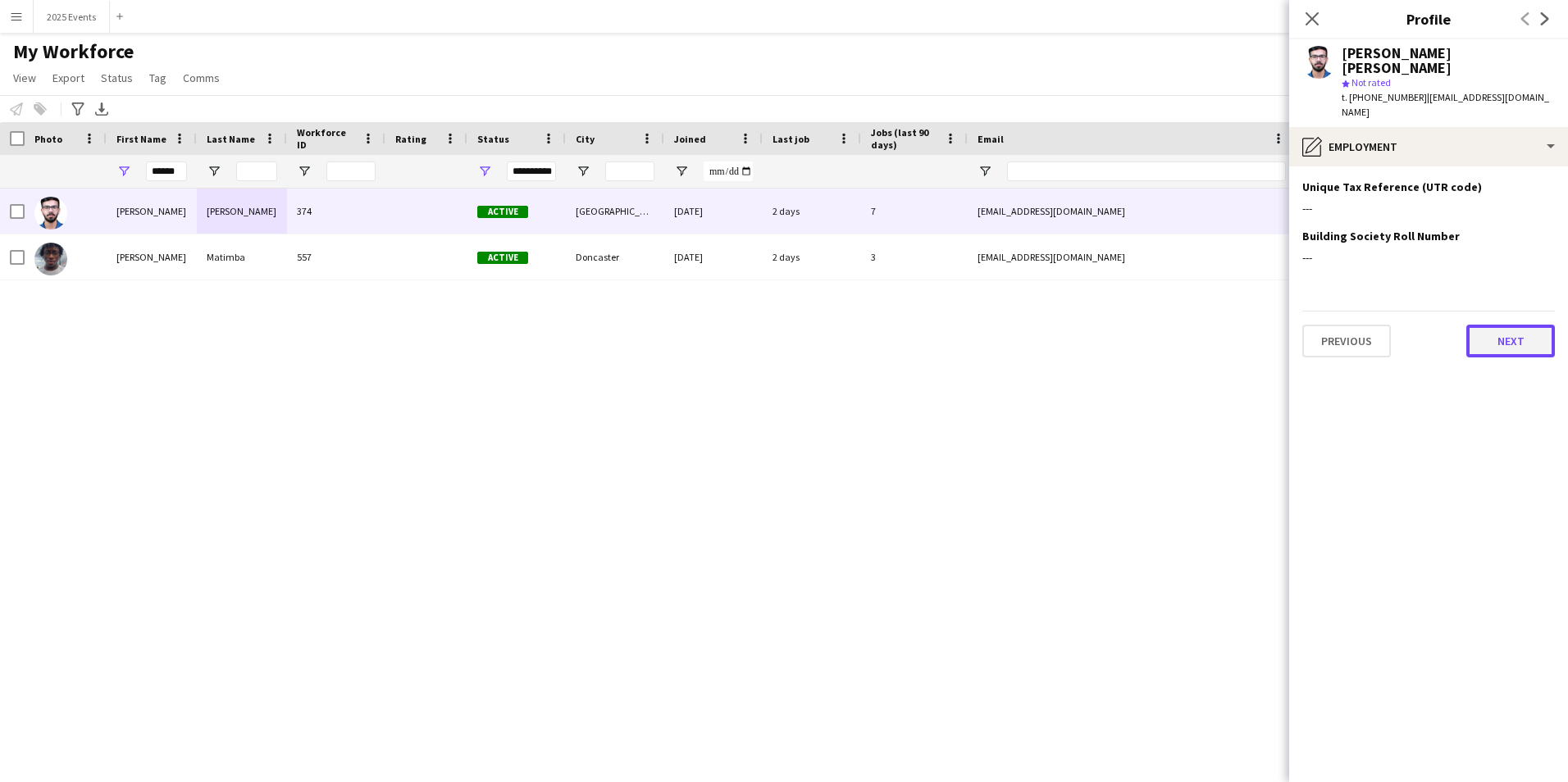
click at [1521, 325] on button "Next" at bounding box center [1511, 341] width 89 height 32
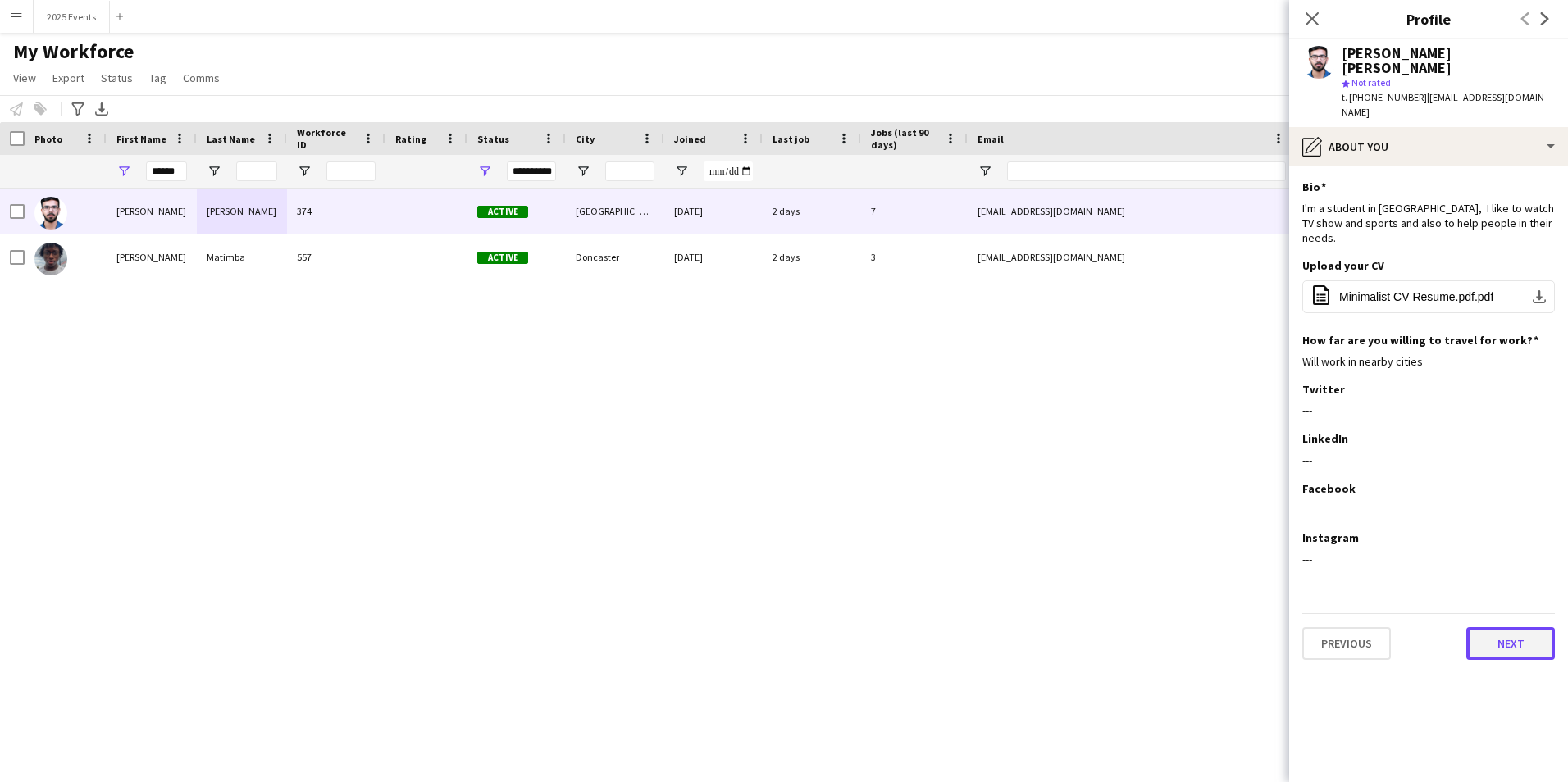
click at [1511, 627] on button "Next" at bounding box center [1511, 643] width 89 height 32
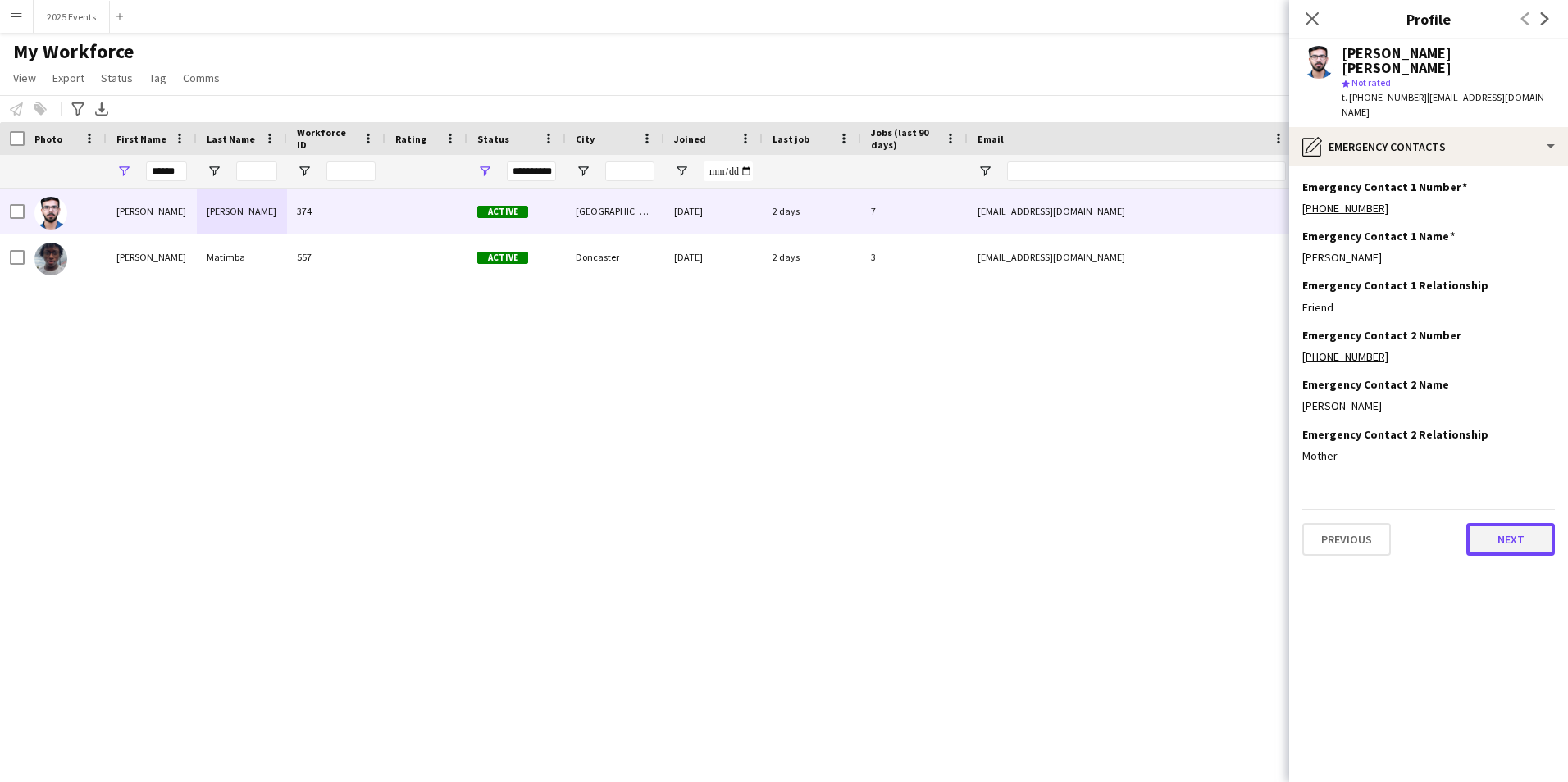
click at [1525, 523] on button "Next" at bounding box center [1511, 539] width 89 height 32
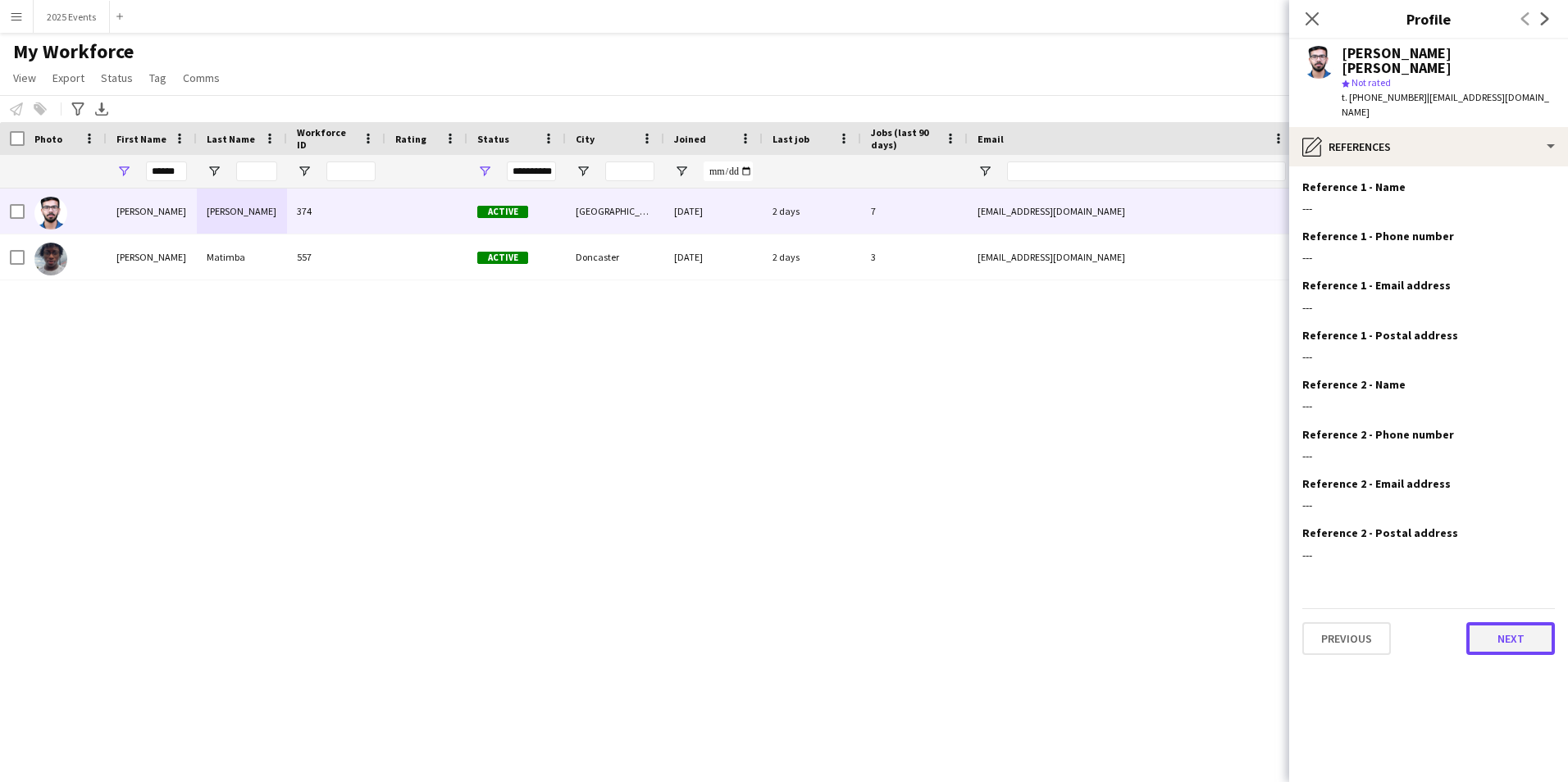
click at [1512, 622] on button "Next" at bounding box center [1511, 638] width 89 height 32
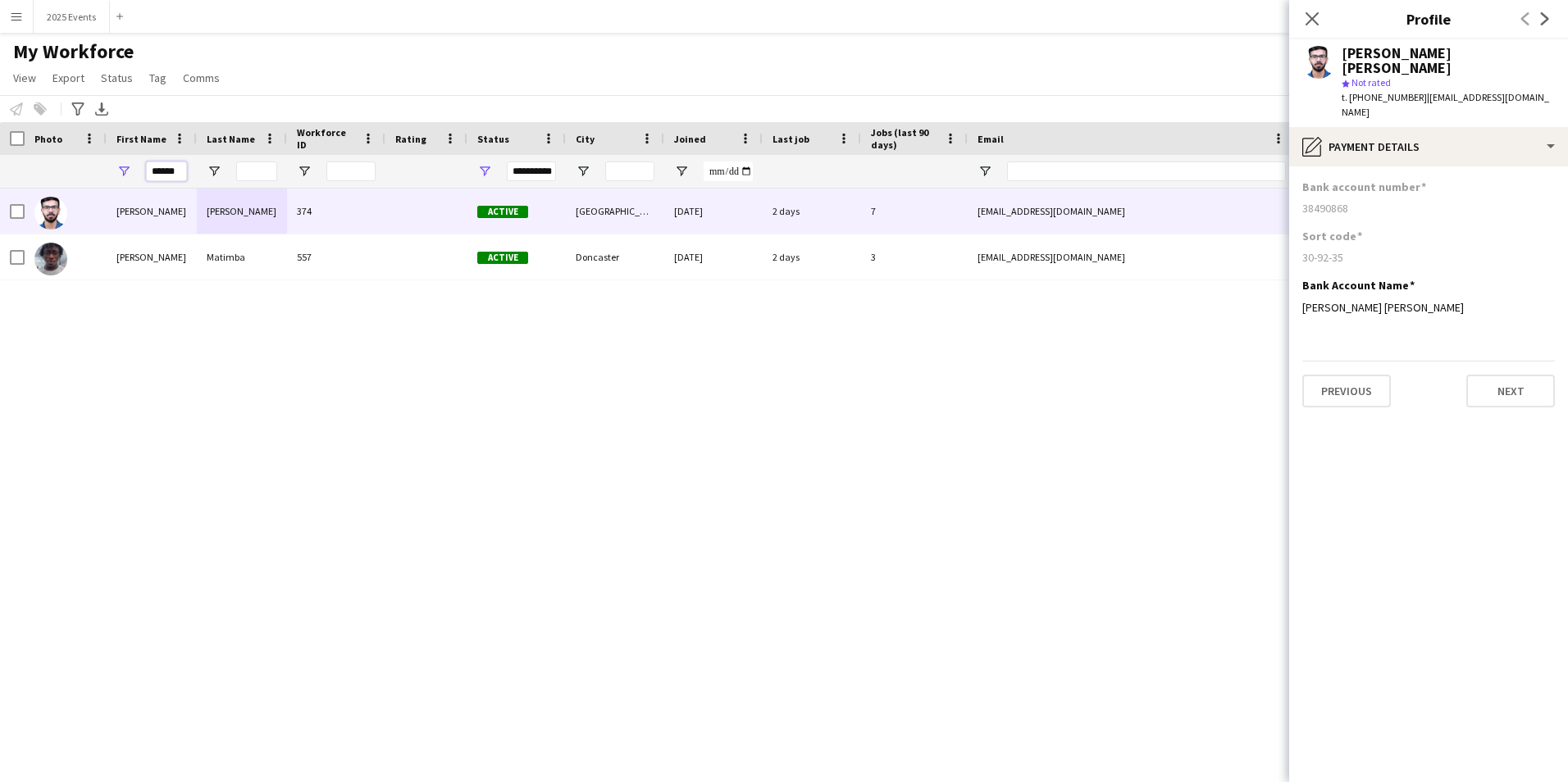
drag, startPoint x: 180, startPoint y: 170, endPoint x: 142, endPoint y: 166, distance: 38.2
click at [142, 166] on div "******" at bounding box center [151, 170] width 91 height 32
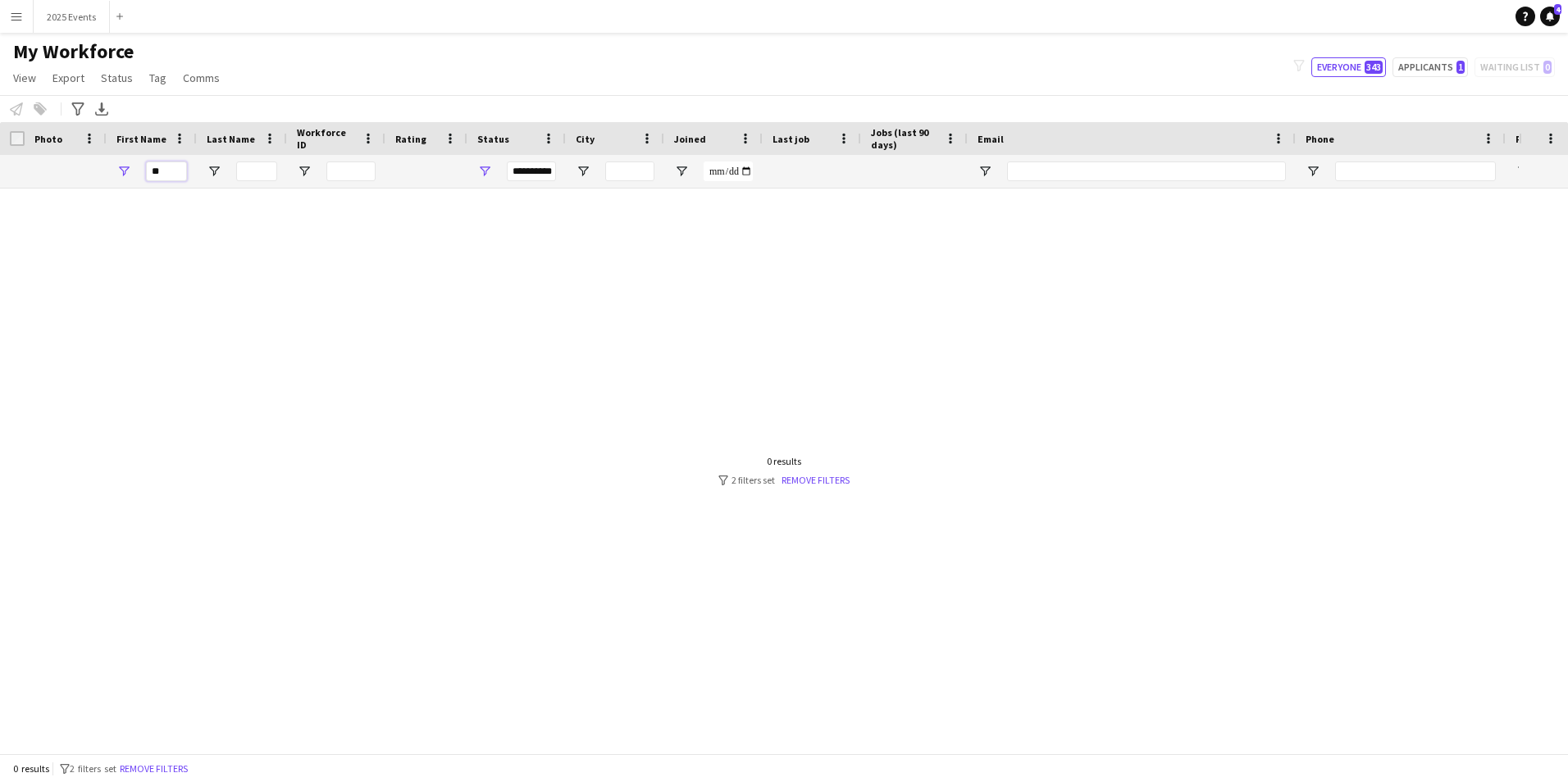
type input "*"
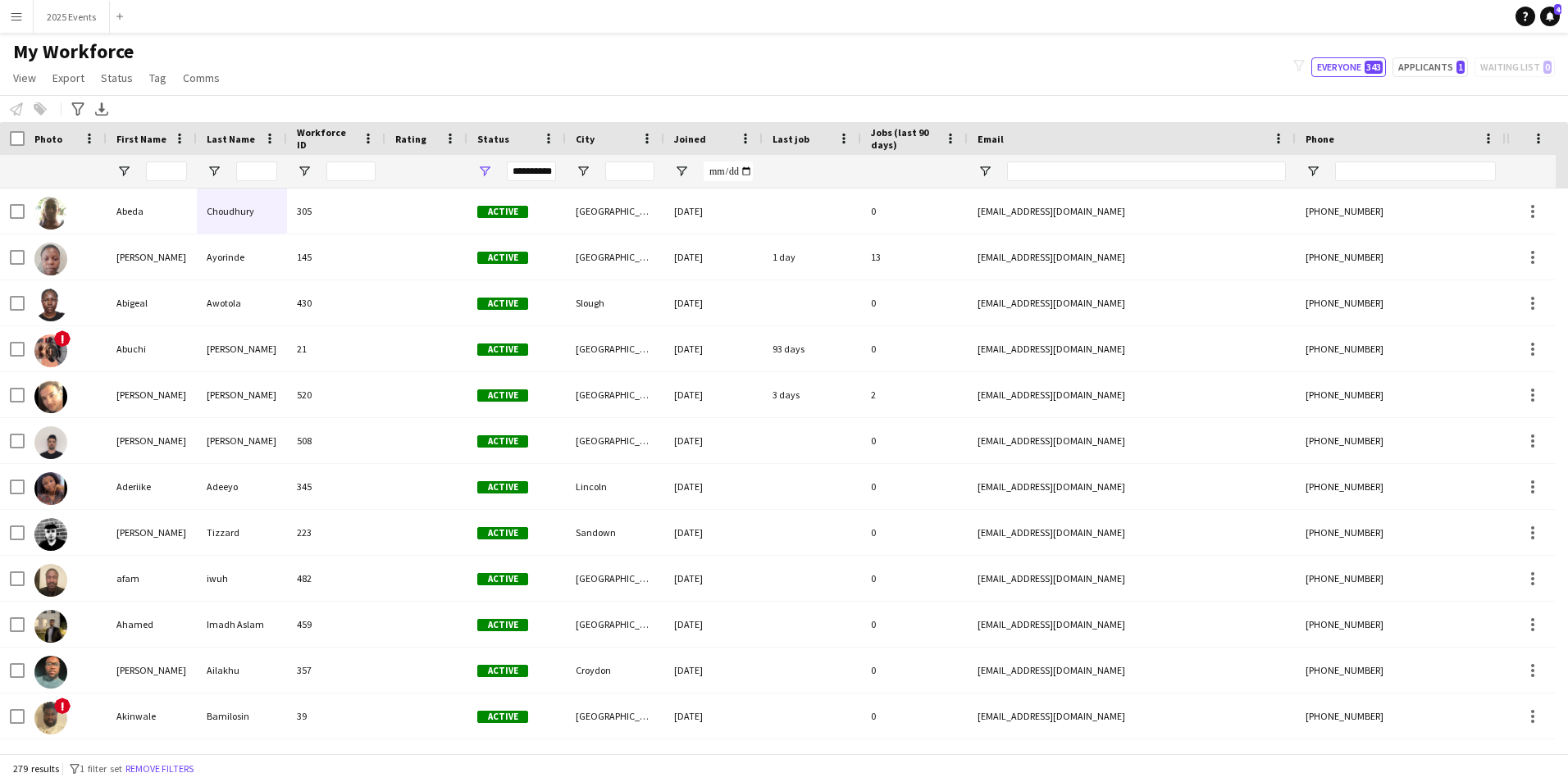
click at [534, 165] on div "**********" at bounding box center [531, 171] width 49 height 20
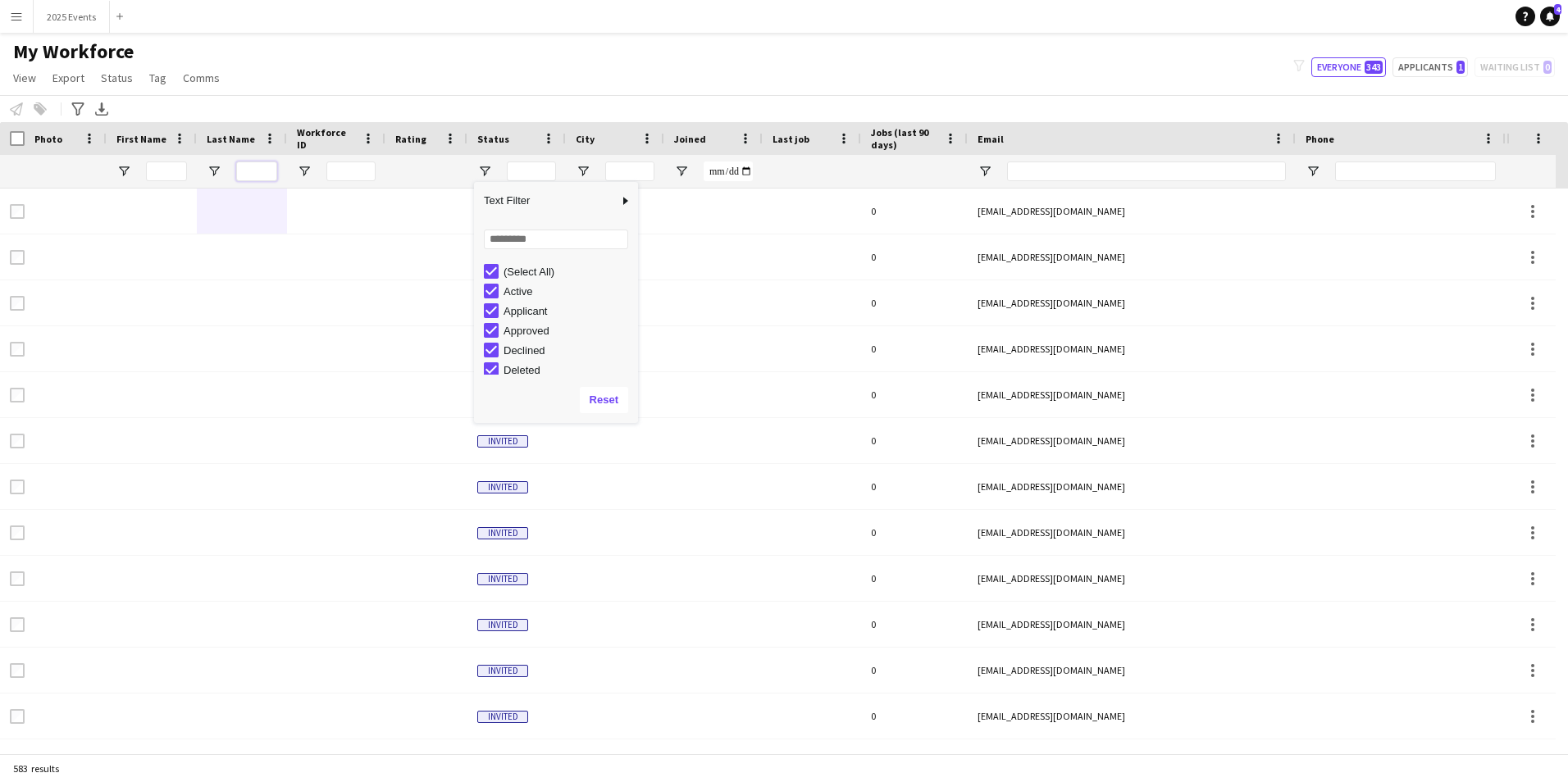
click at [249, 162] on input "Last Name Filter Input" at bounding box center [256, 171] width 41 height 20
click at [147, 172] on input "First Name Filter Input" at bounding box center [166, 171] width 41 height 20
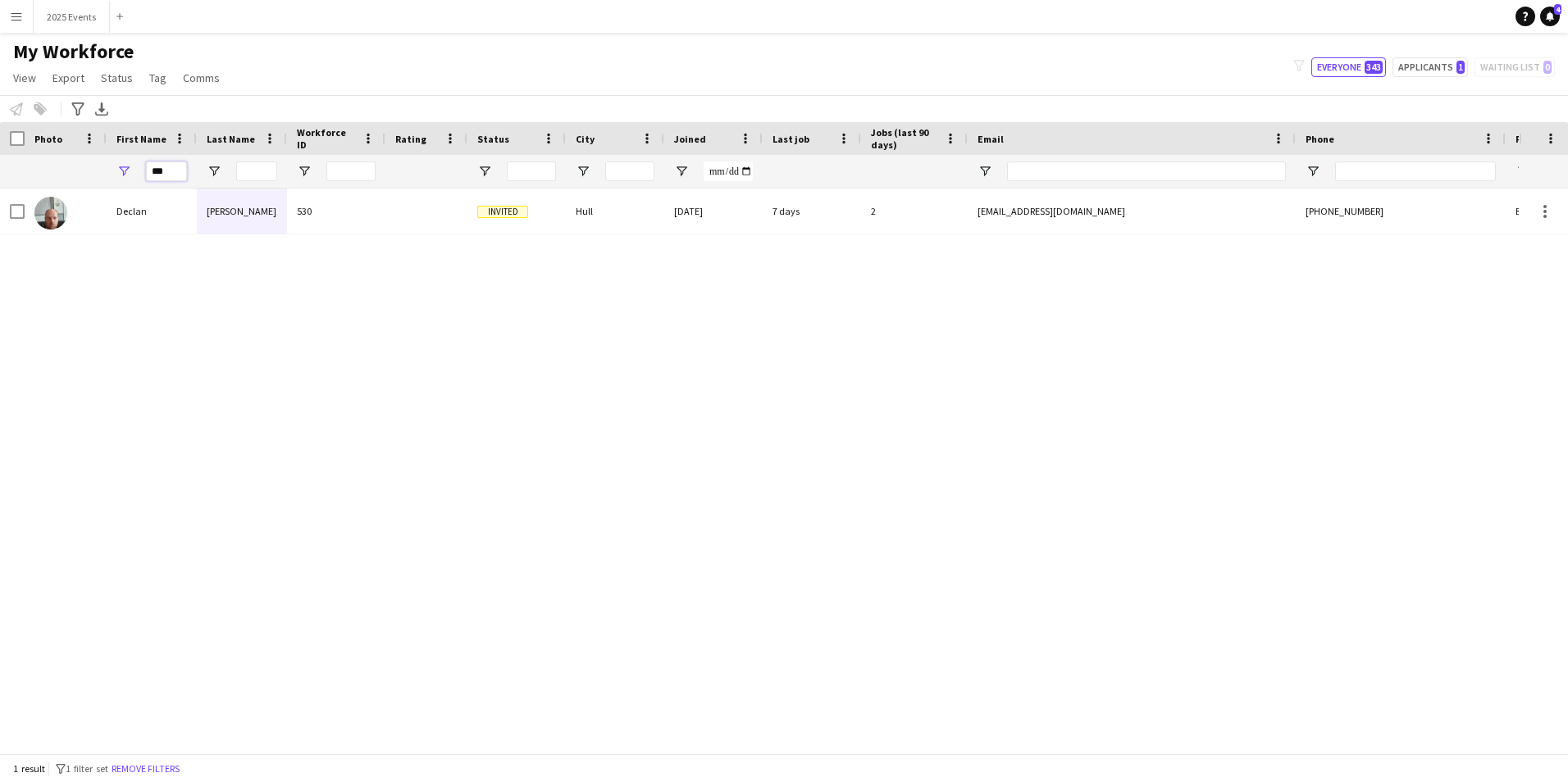
type input "***"
drag, startPoint x: 465, startPoint y: 488, endPoint x: 465, endPoint y: 443, distance: 45.0
click at [465, 488] on div "[PERSON_NAME] 530 Invited Hull [DATE] 7 days 2 [EMAIL_ADDRESS][DOMAIN_NAME] [PH…" at bounding box center [759, 465] width 1519 height 553
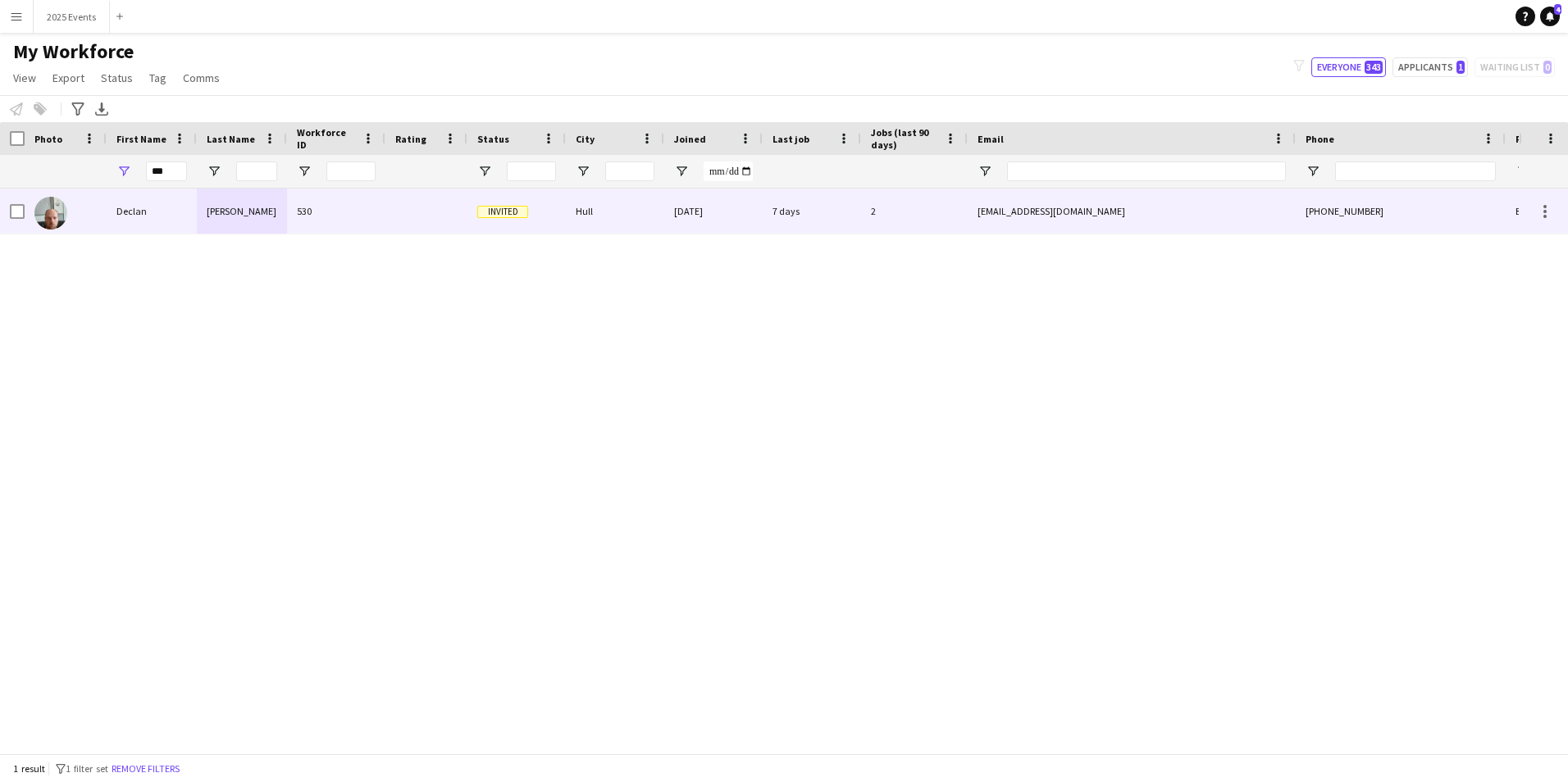
click at [330, 213] on div "530" at bounding box center [336, 211] width 98 height 45
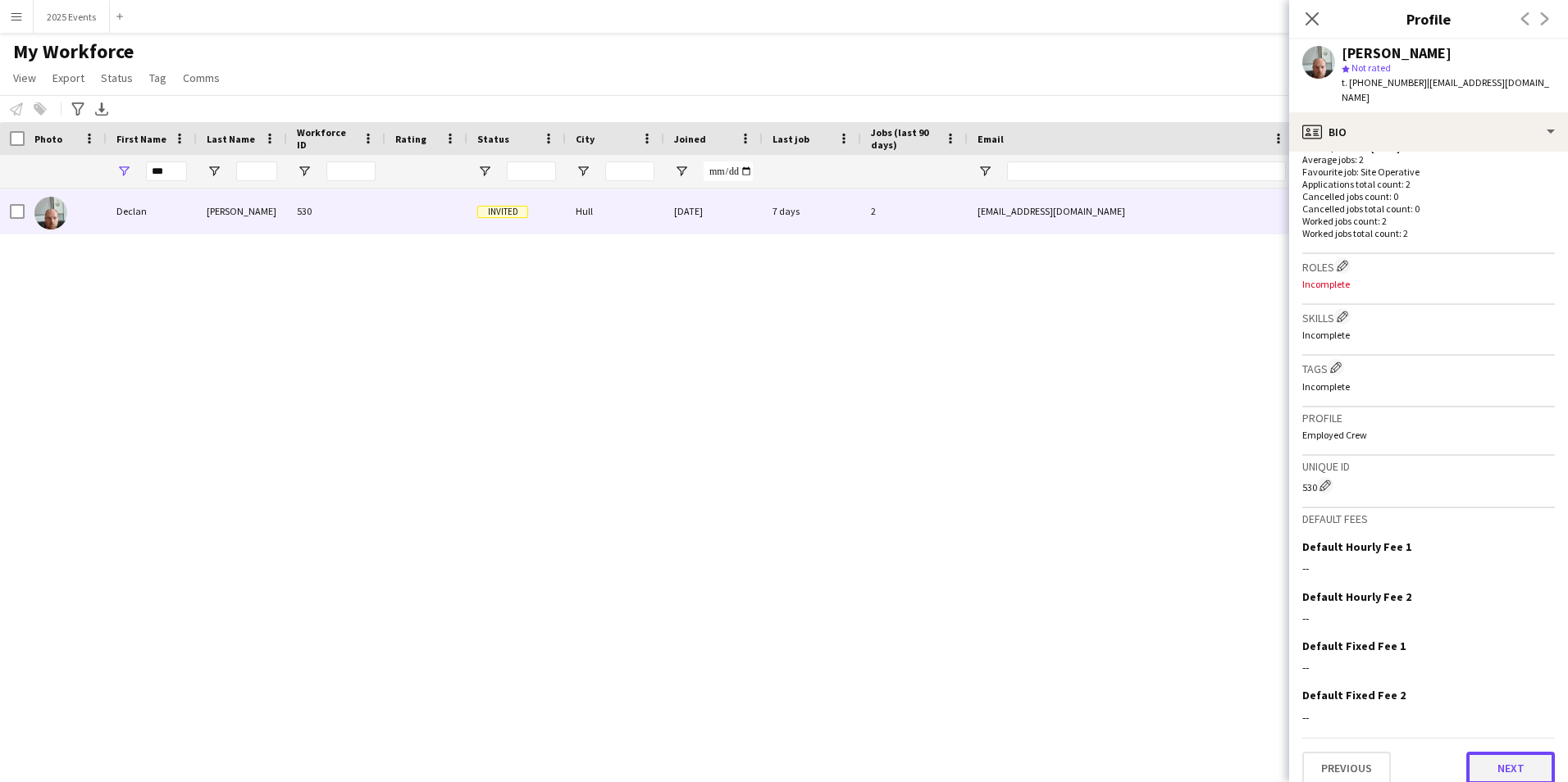
click at [1511, 760] on button "Next" at bounding box center [1511, 768] width 89 height 32
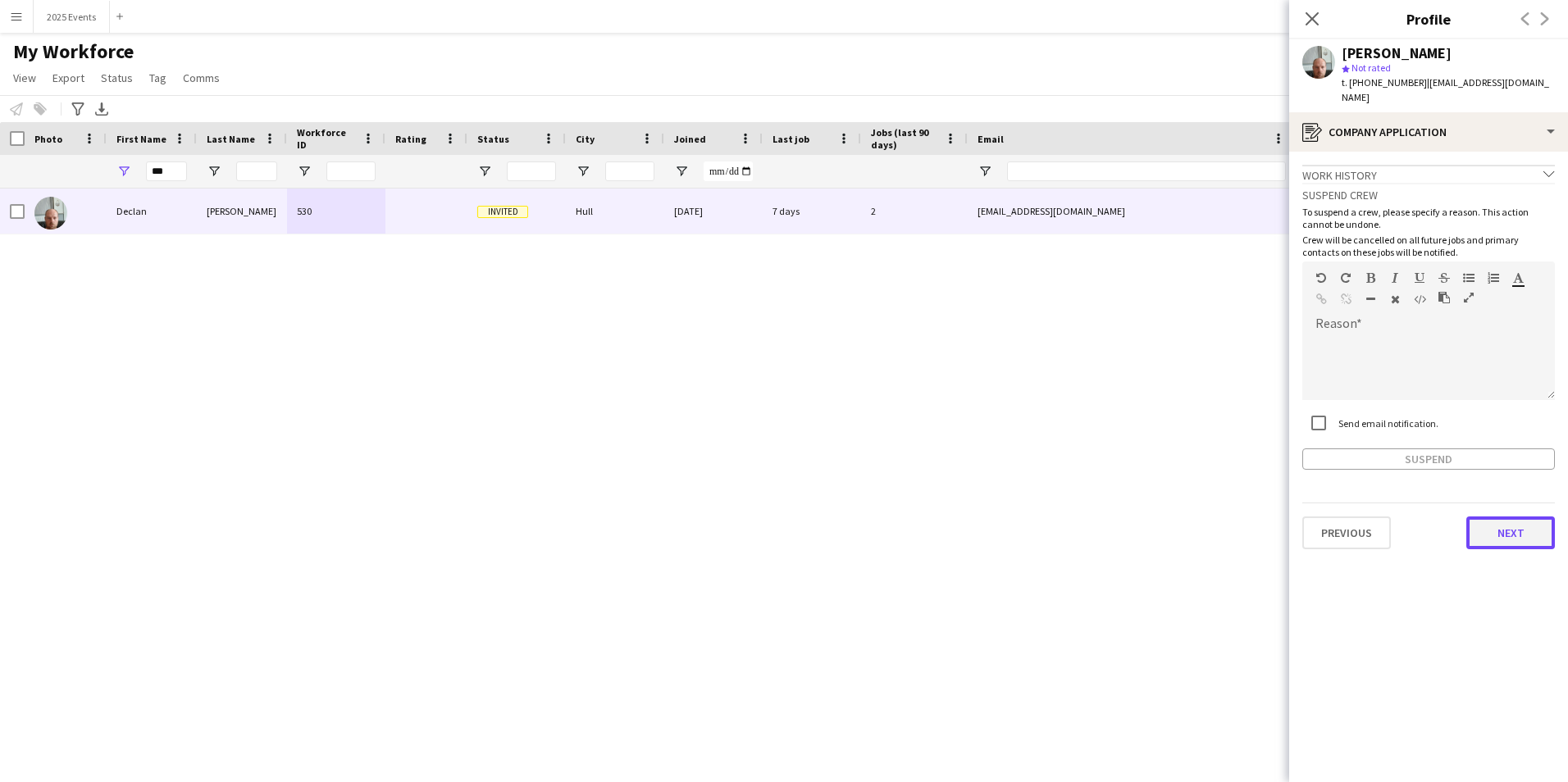
click at [1511, 524] on button "Next" at bounding box center [1511, 533] width 89 height 32
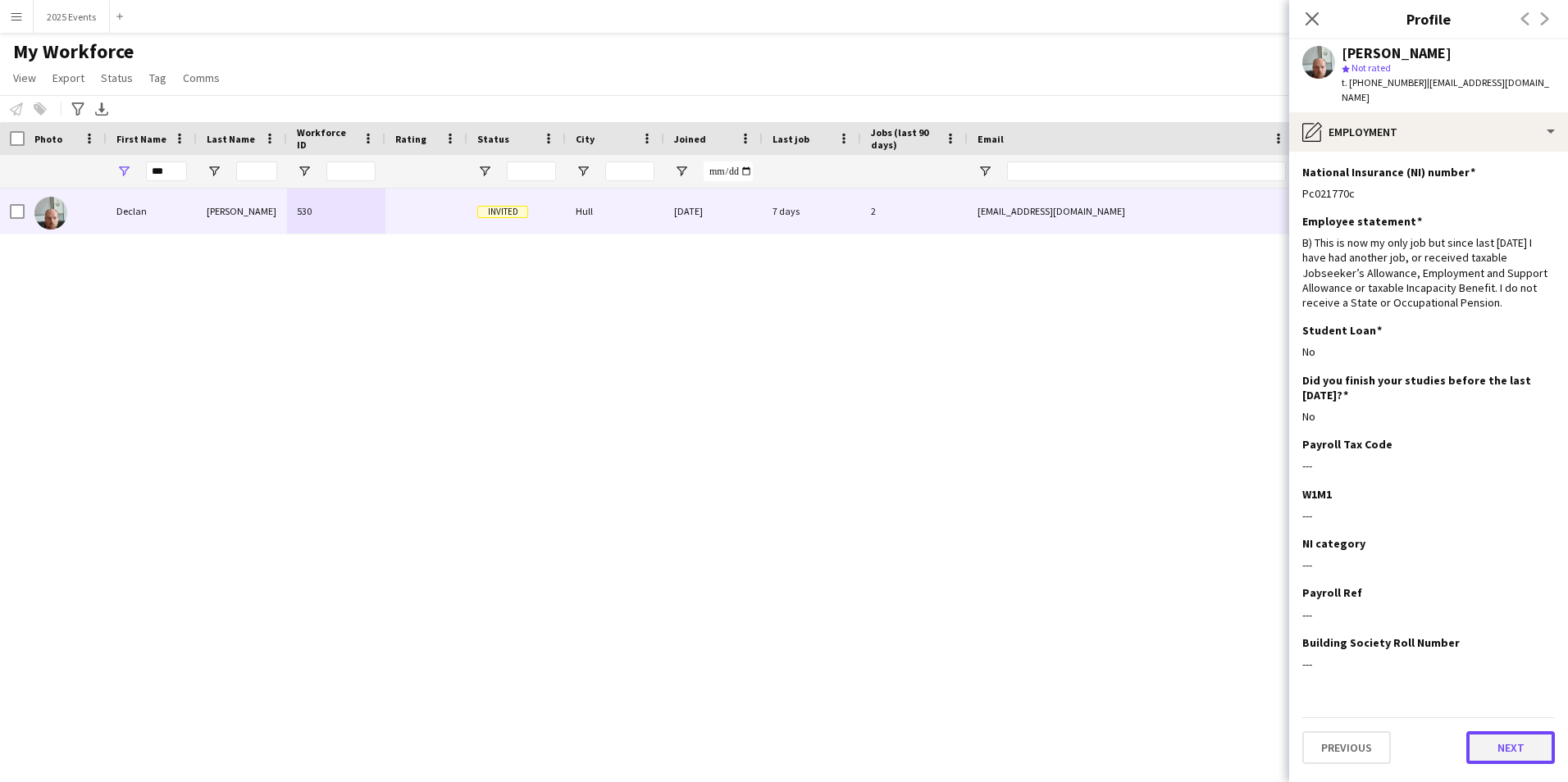
click at [1521, 731] on button "Next" at bounding box center [1511, 747] width 89 height 32
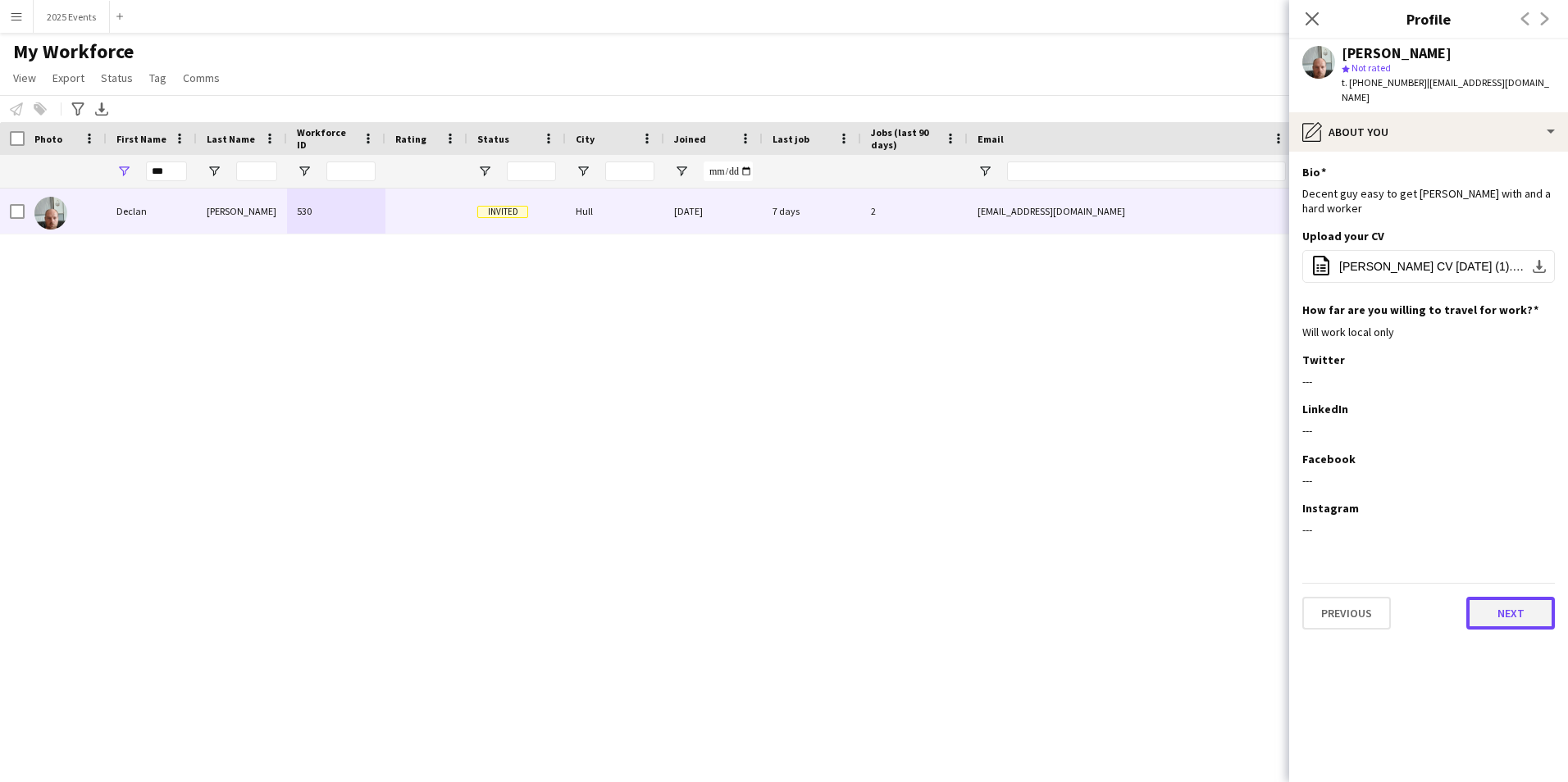
click at [1514, 597] on button "Next" at bounding box center [1511, 612] width 89 height 32
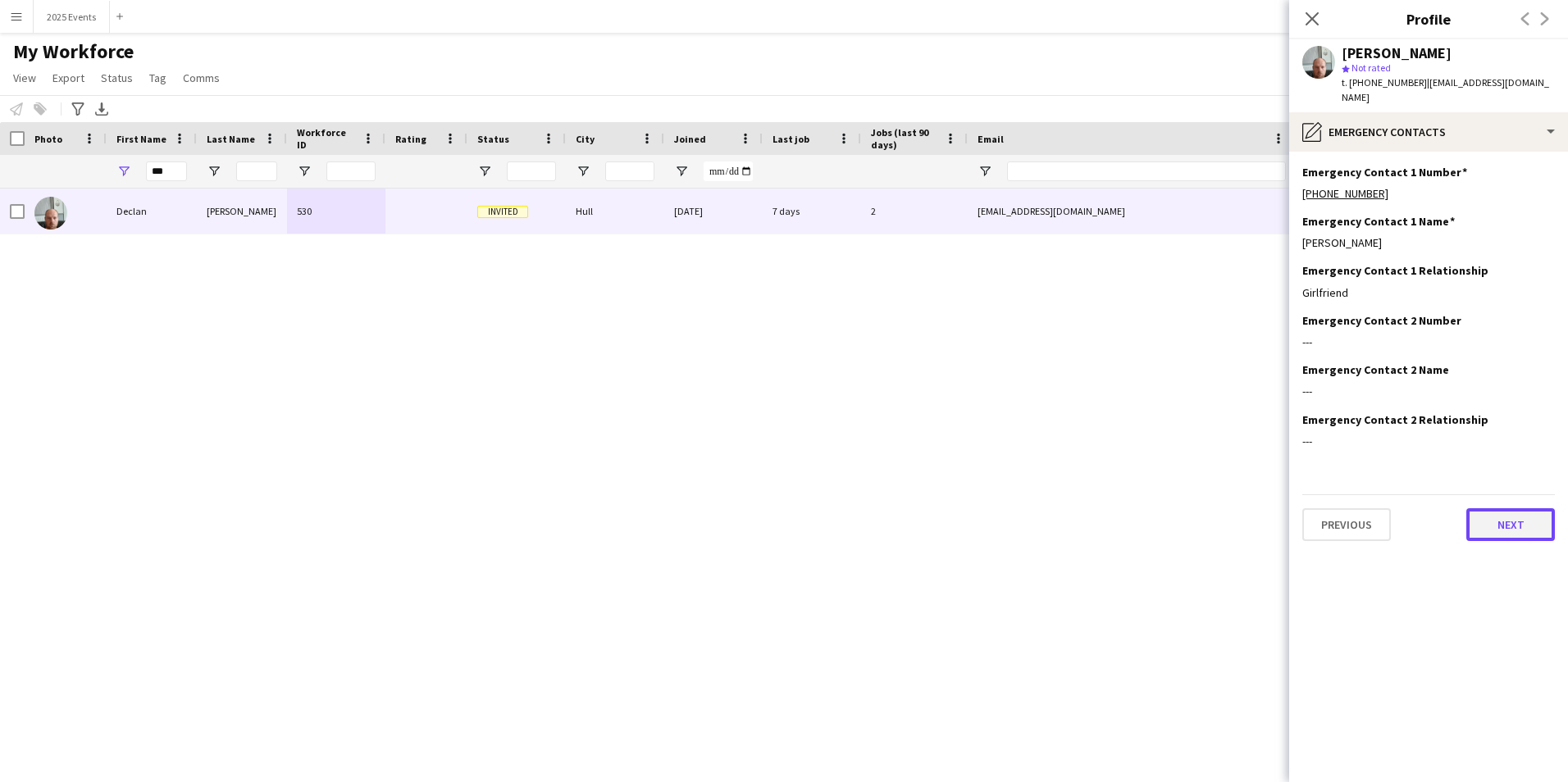
click at [1520, 519] on button "Next" at bounding box center [1511, 524] width 89 height 32
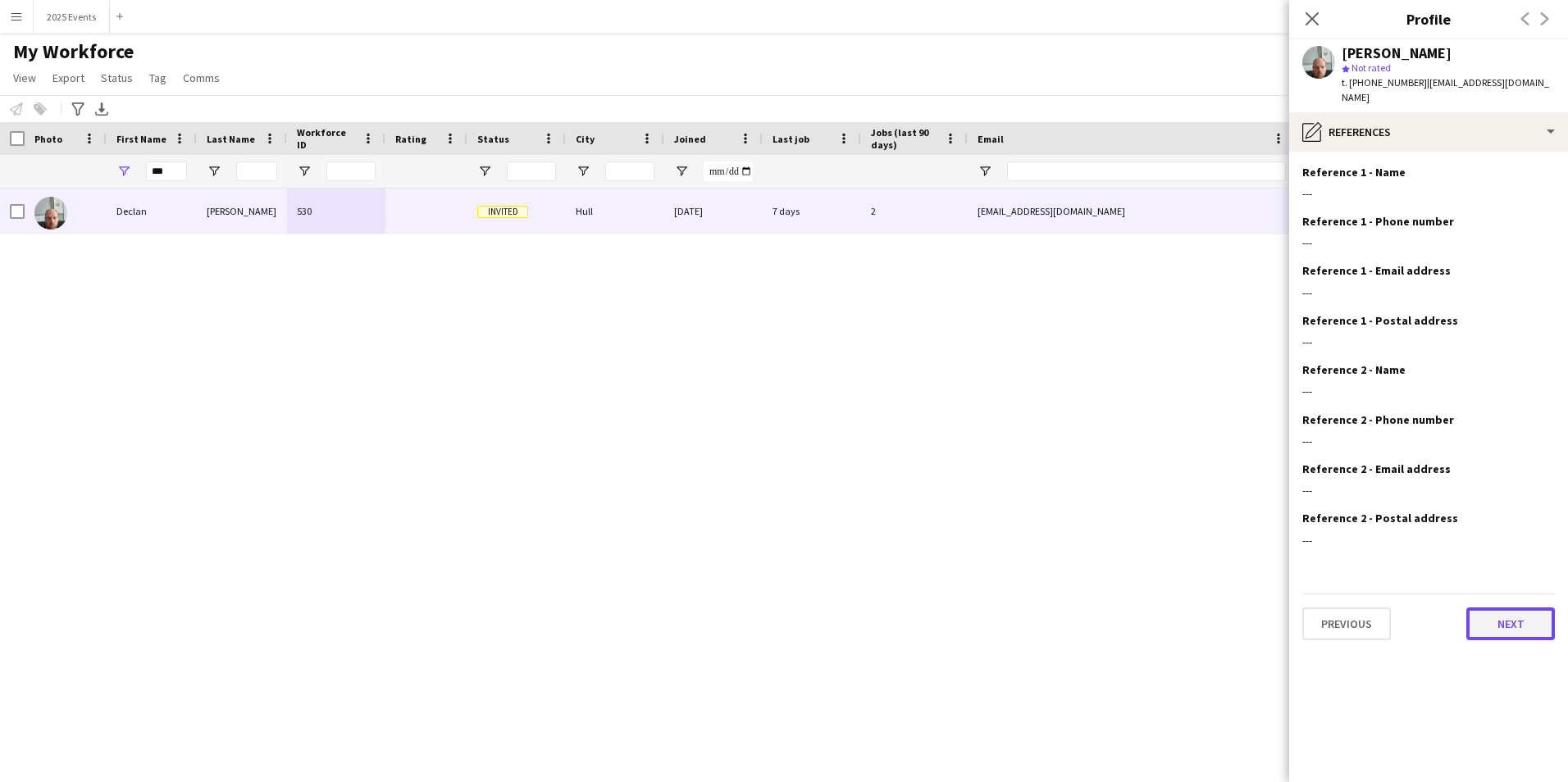
click at [1523, 614] on button "Next" at bounding box center [1511, 623] width 89 height 32
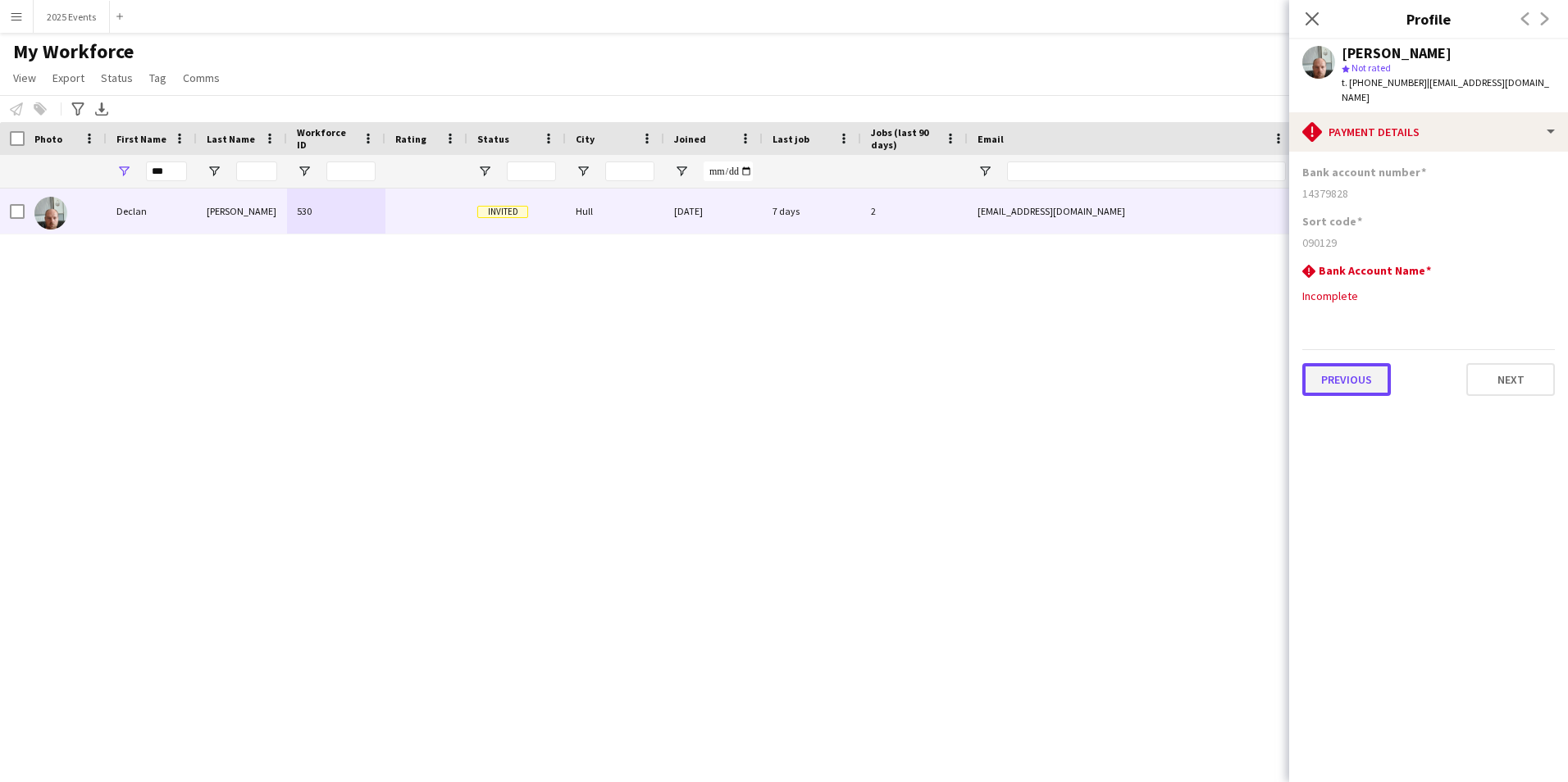
click at [1368, 363] on button "Previous" at bounding box center [1347, 379] width 89 height 32
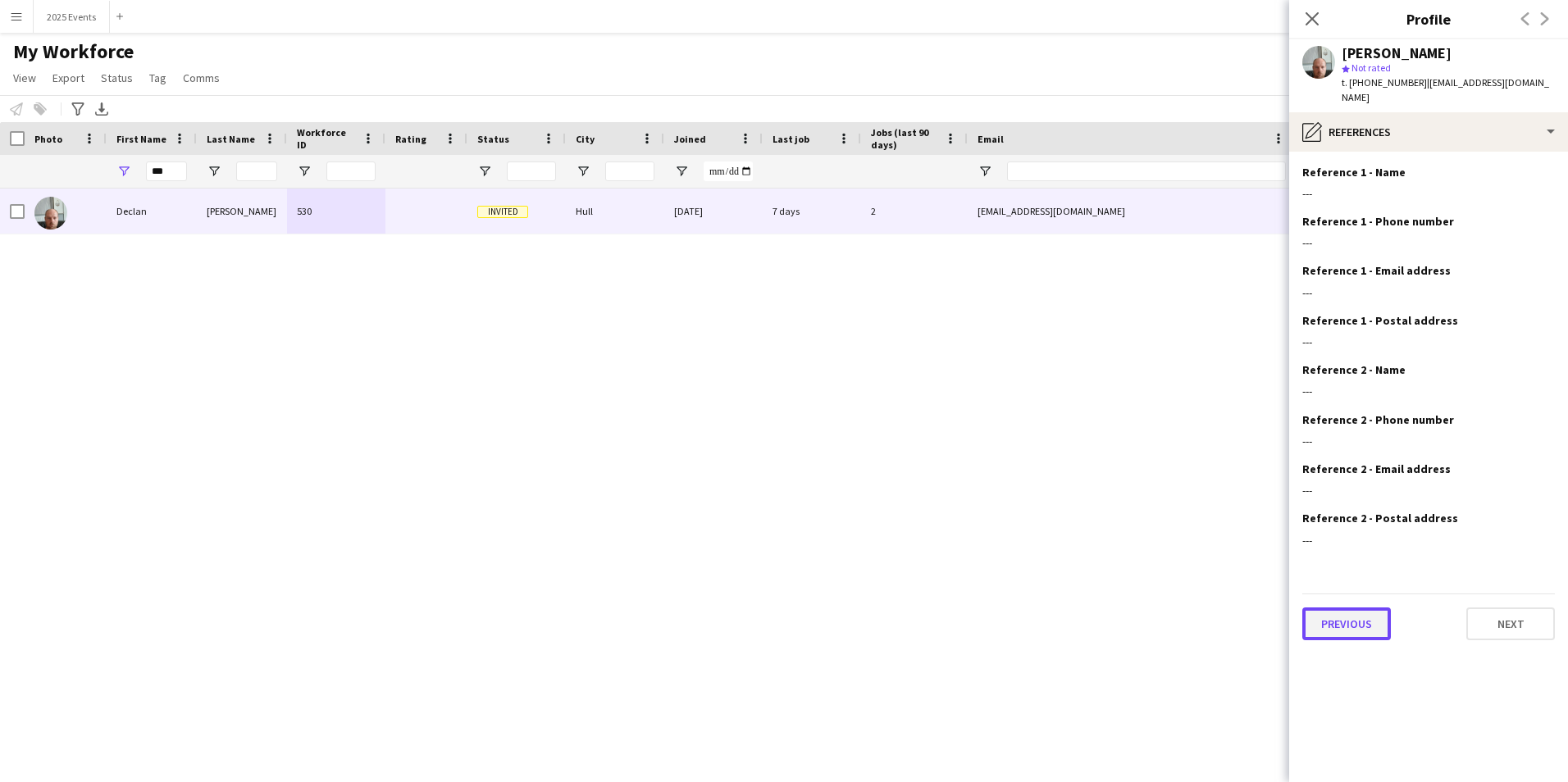
click at [1355, 617] on button "Previous" at bounding box center [1347, 623] width 89 height 32
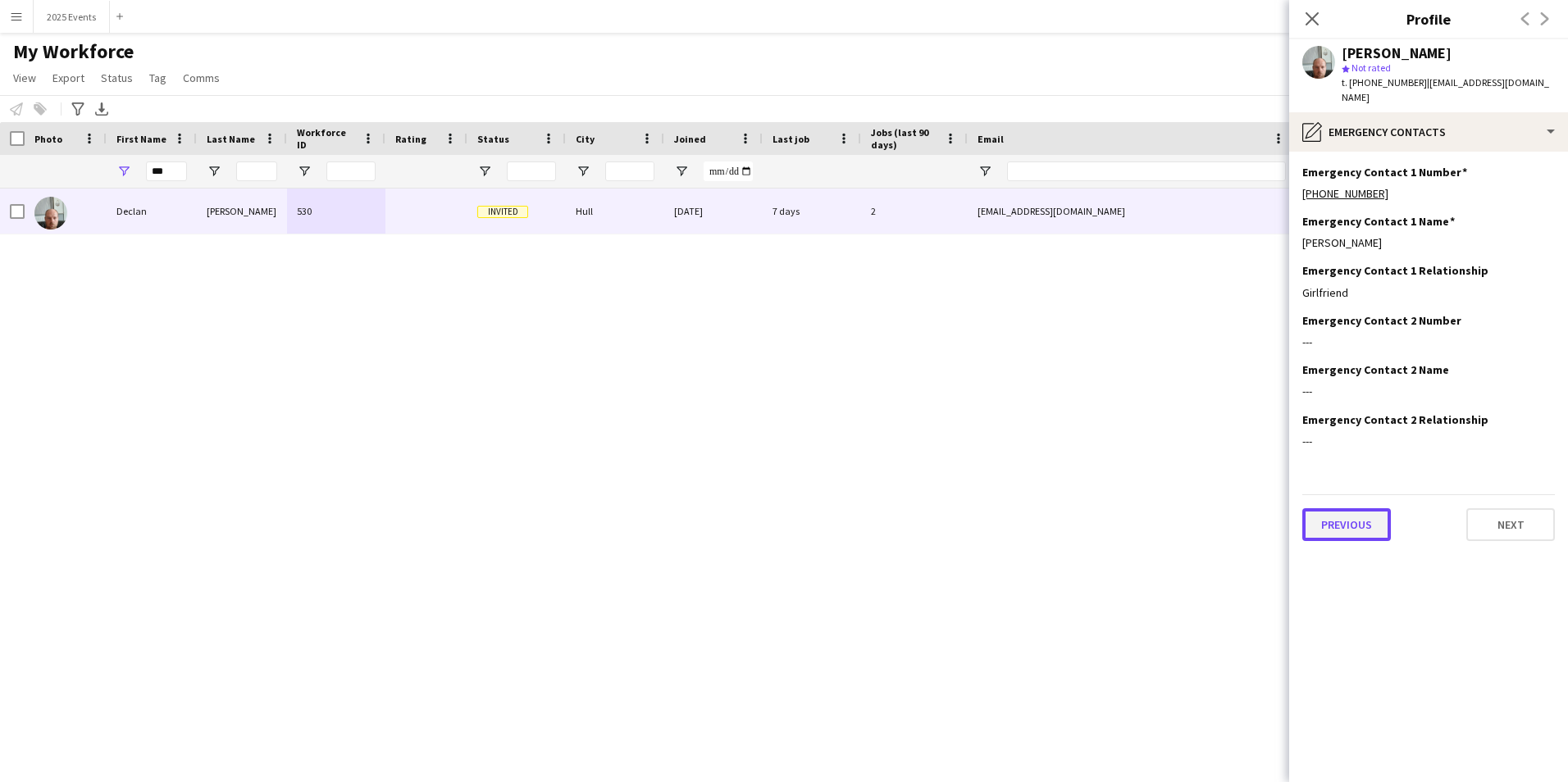
click at [1384, 511] on button "Previous" at bounding box center [1347, 524] width 89 height 32
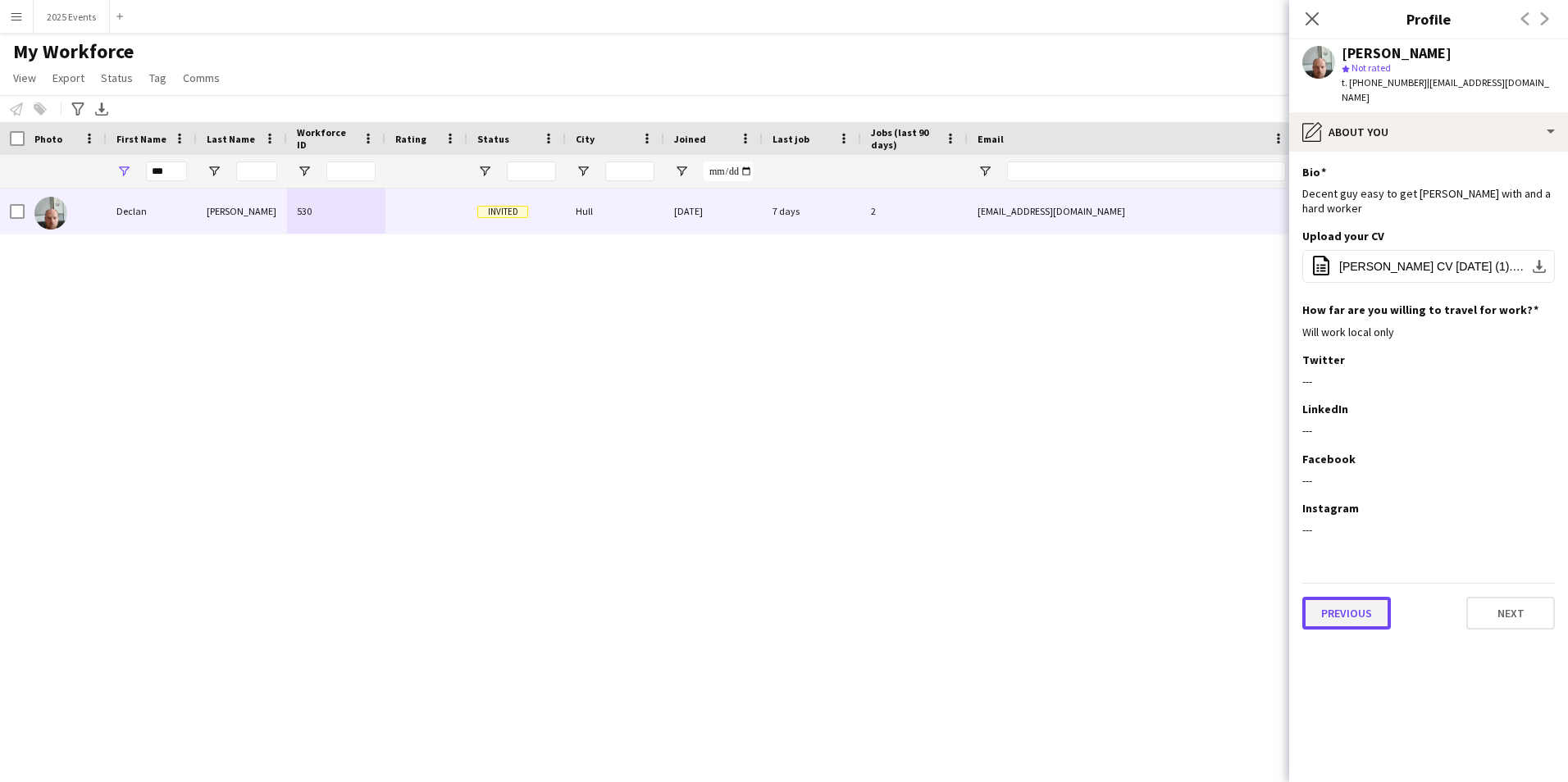
click at [1365, 597] on button "Previous" at bounding box center [1347, 612] width 89 height 32
